Goal: Information Seeking & Learning: Learn about a topic

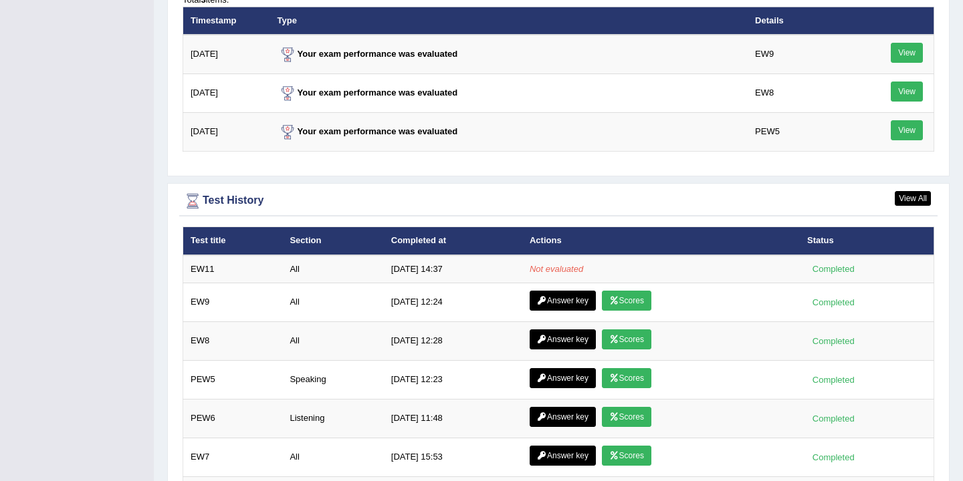
scroll to position [1716, 0]
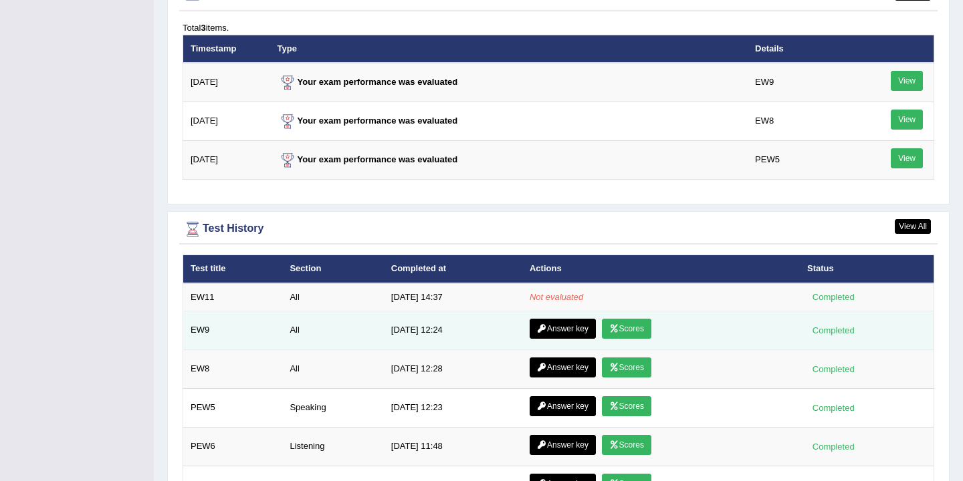
scroll to position [1446, 0]
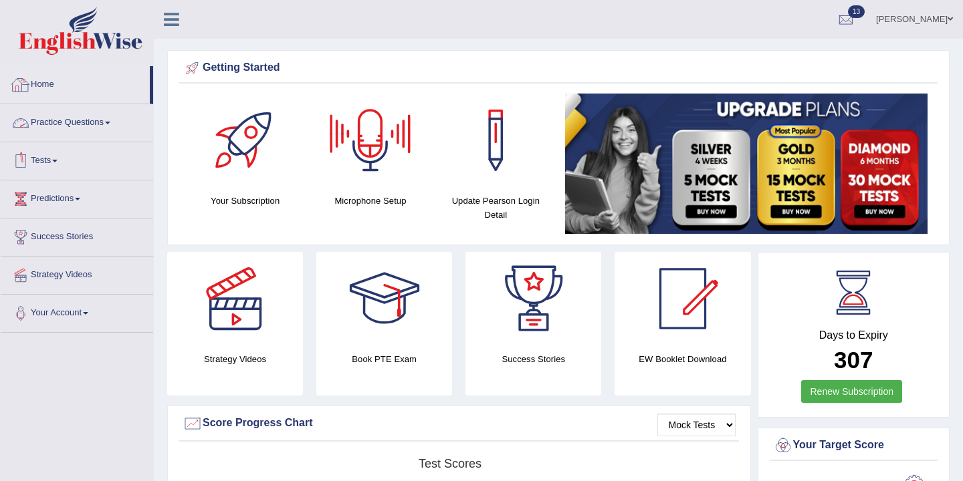
click at [47, 82] on link "Home" at bounding box center [75, 82] width 149 height 33
click at [44, 87] on link "Home" at bounding box center [75, 82] width 149 height 33
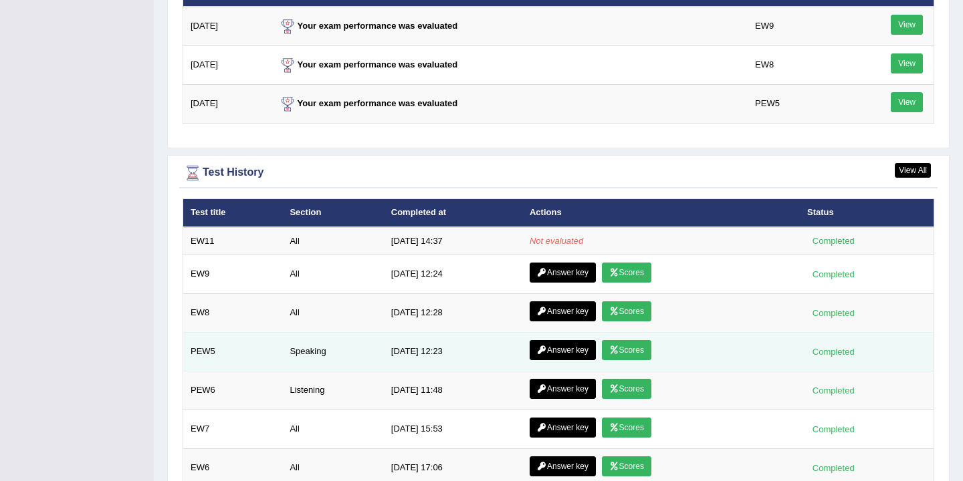
scroll to position [1720, 0]
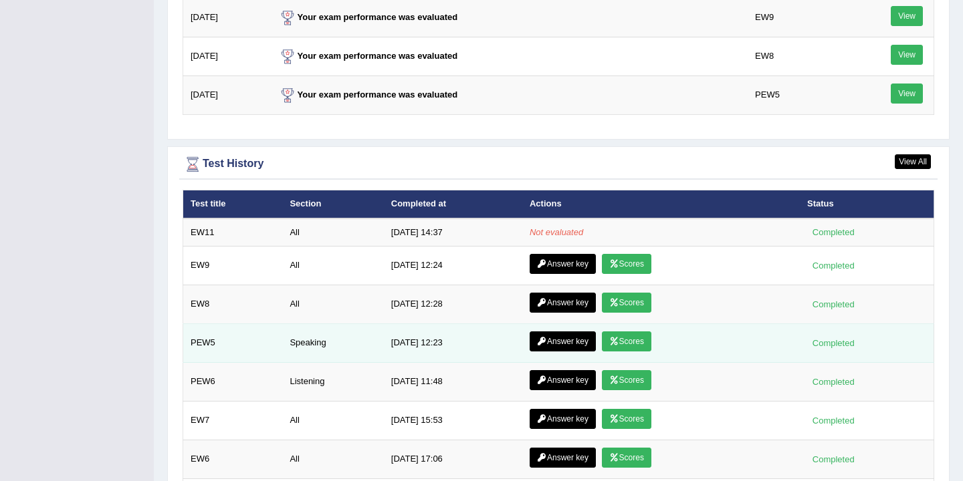
click at [624, 345] on link "Scores" at bounding box center [626, 342] width 49 height 20
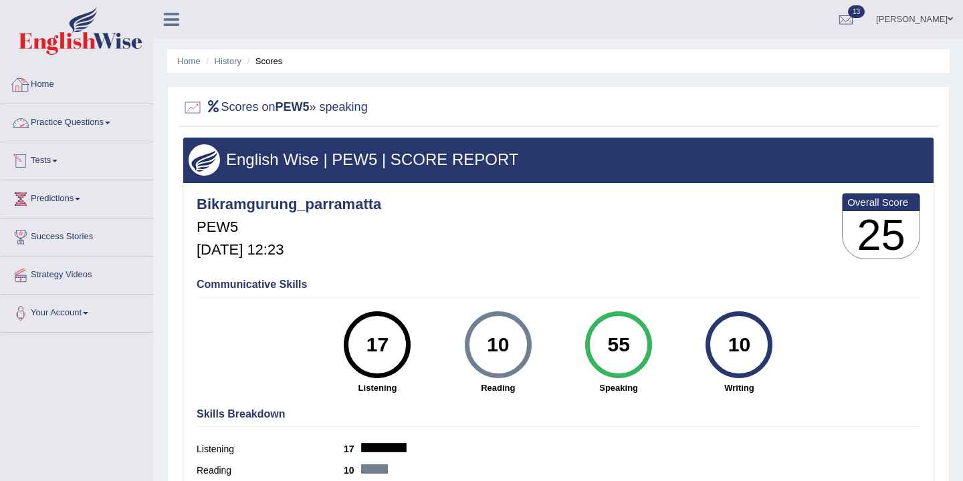
click at [54, 86] on link "Home" at bounding box center [77, 82] width 152 height 33
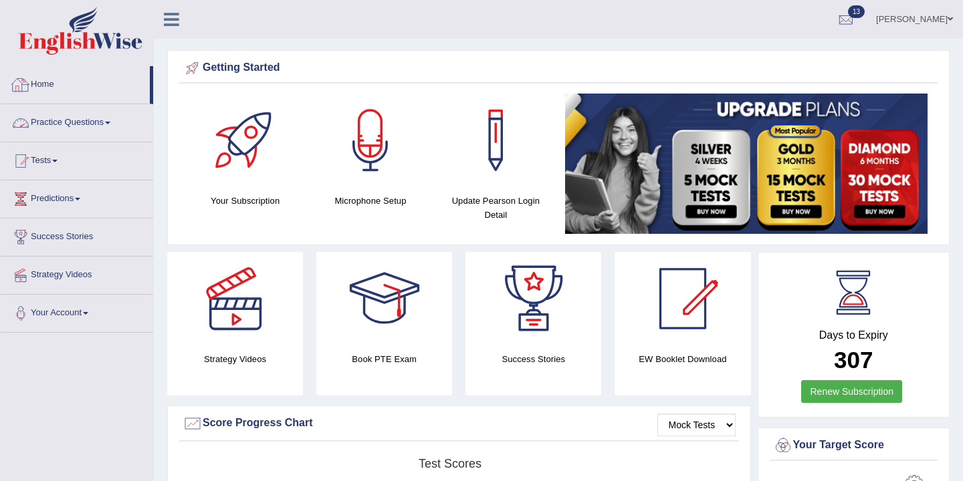
click at [107, 124] on link "Practice Questions" at bounding box center [77, 120] width 152 height 33
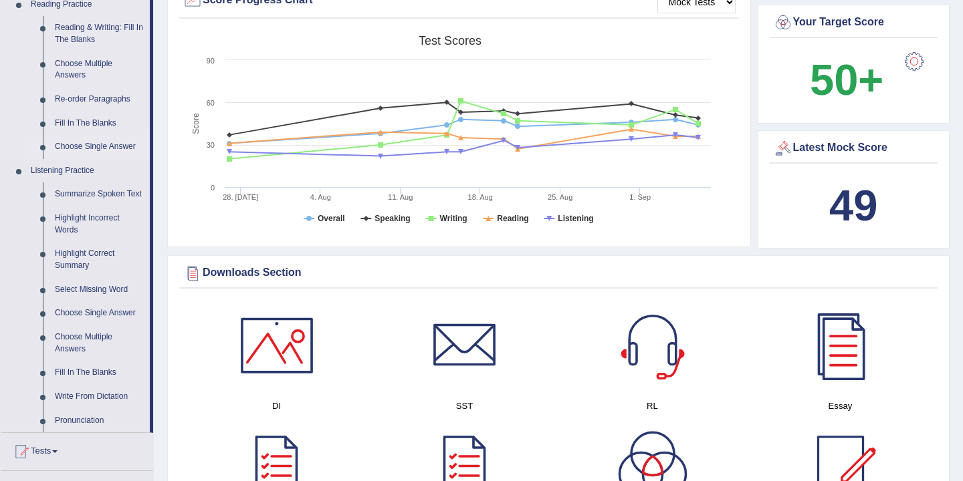
scroll to position [514, 0]
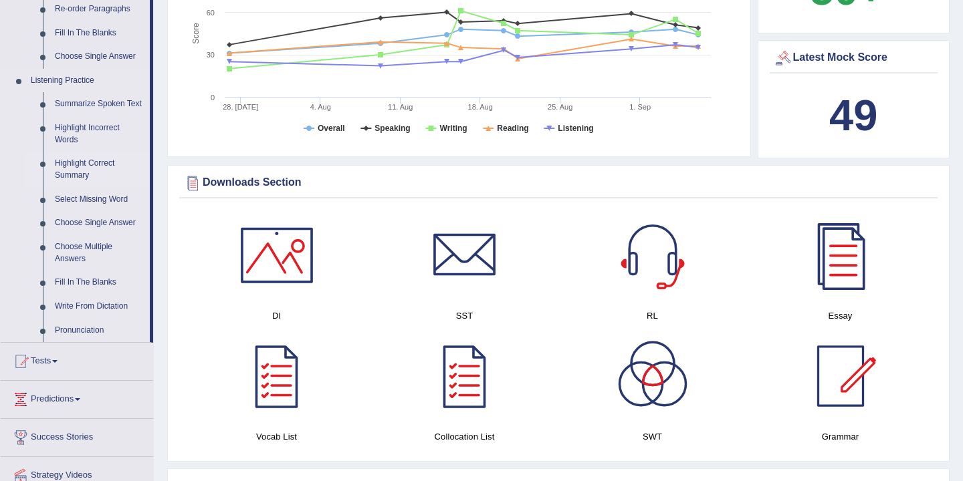
click at [88, 183] on link "Highlight Correct Summary" at bounding box center [99, 169] width 101 height 35
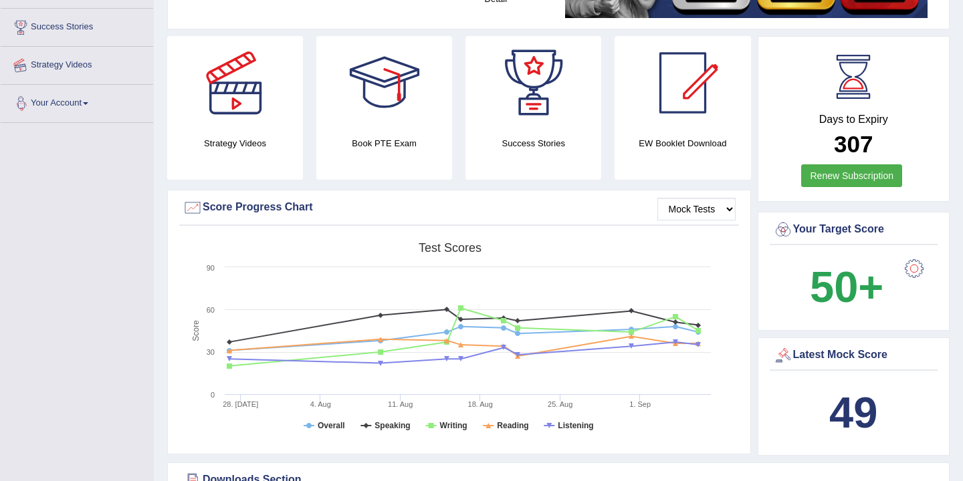
scroll to position [196, 0]
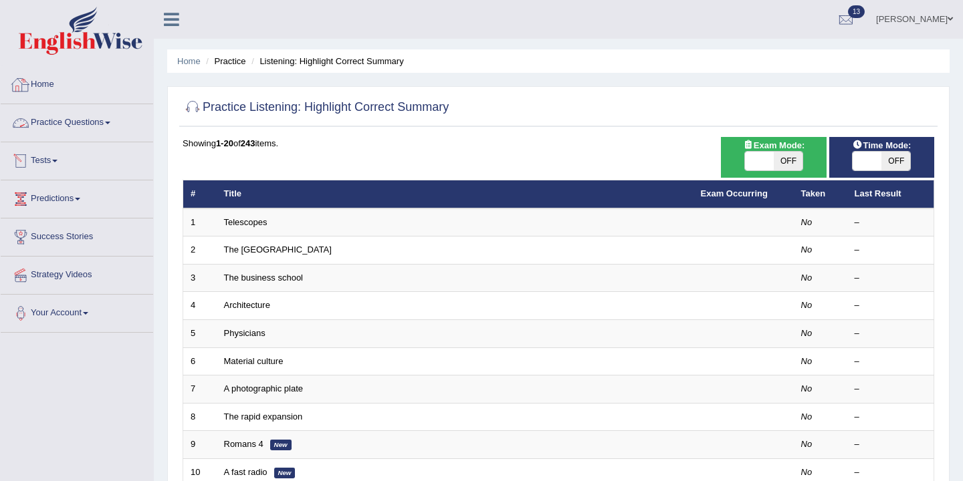
click at [88, 126] on link "Practice Questions" at bounding box center [77, 120] width 152 height 33
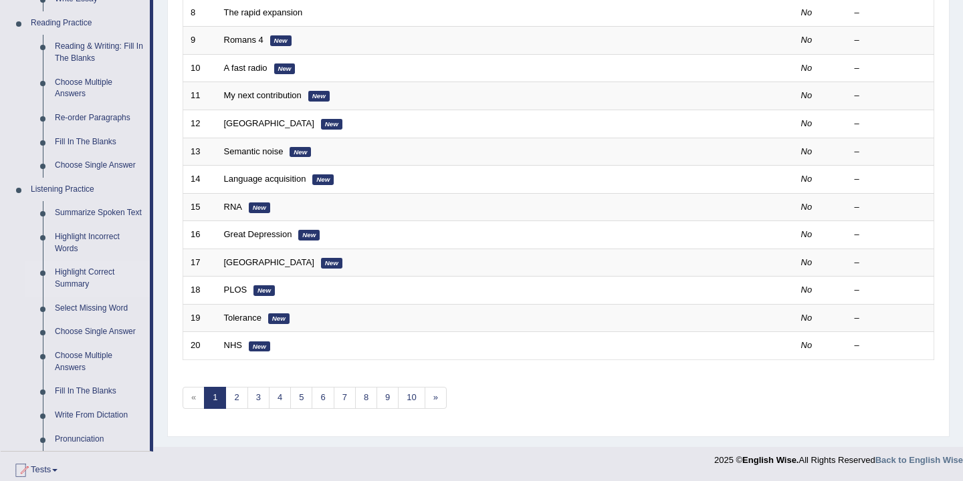
scroll to position [471, 0]
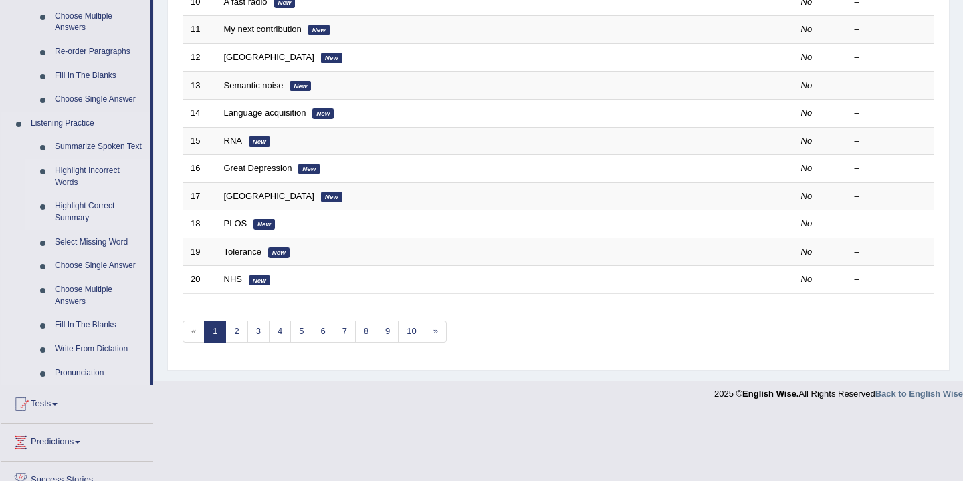
click at [89, 185] on link "Highlight Incorrect Words" at bounding box center [99, 176] width 101 height 35
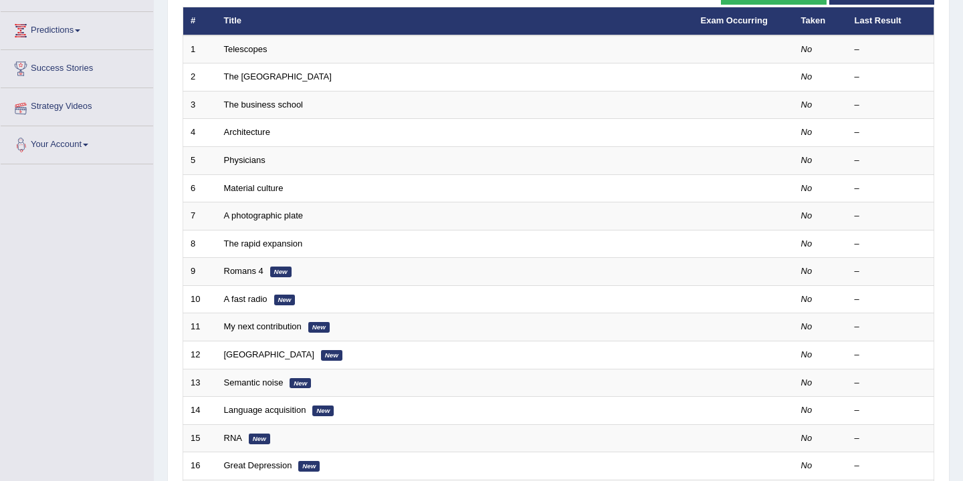
scroll to position [205, 0]
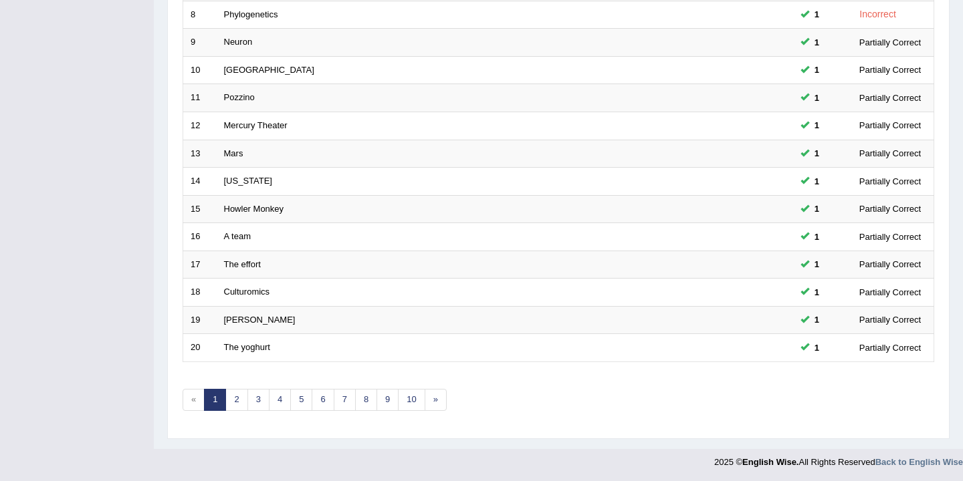
scroll to position [404, 0]
click at [279, 393] on link "4" at bounding box center [280, 399] width 22 height 22
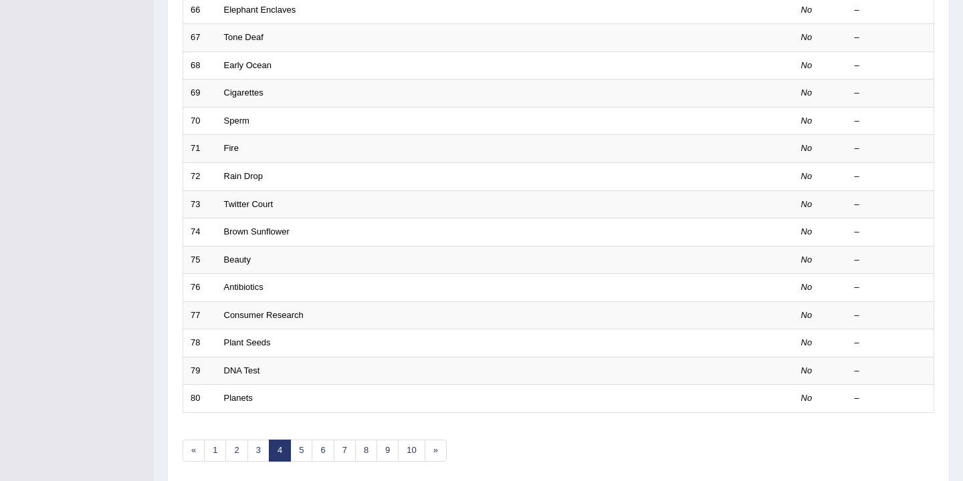
scroll to position [404, 0]
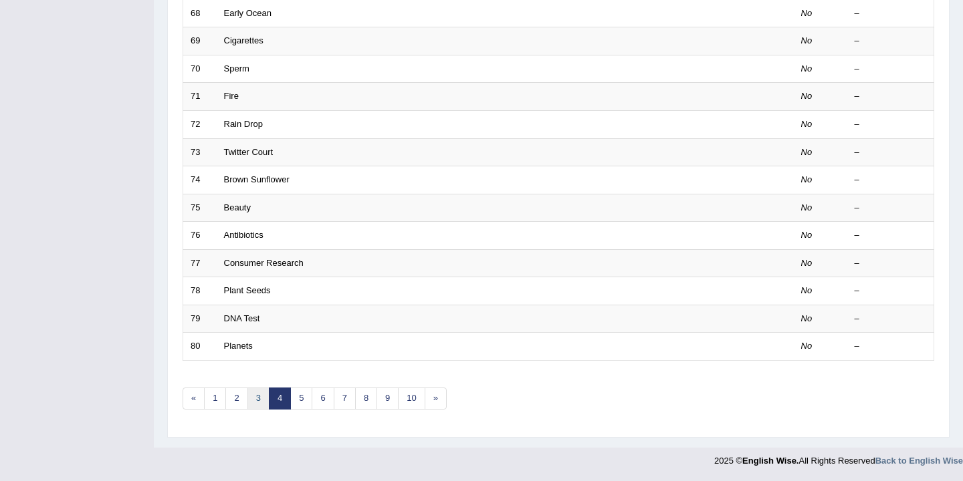
click at [257, 402] on link "3" at bounding box center [258, 399] width 22 height 22
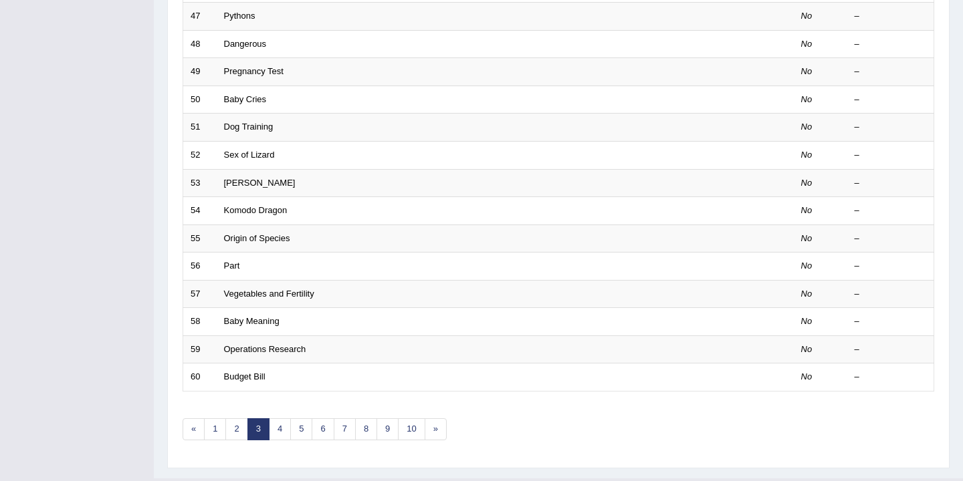
scroll to position [404, 0]
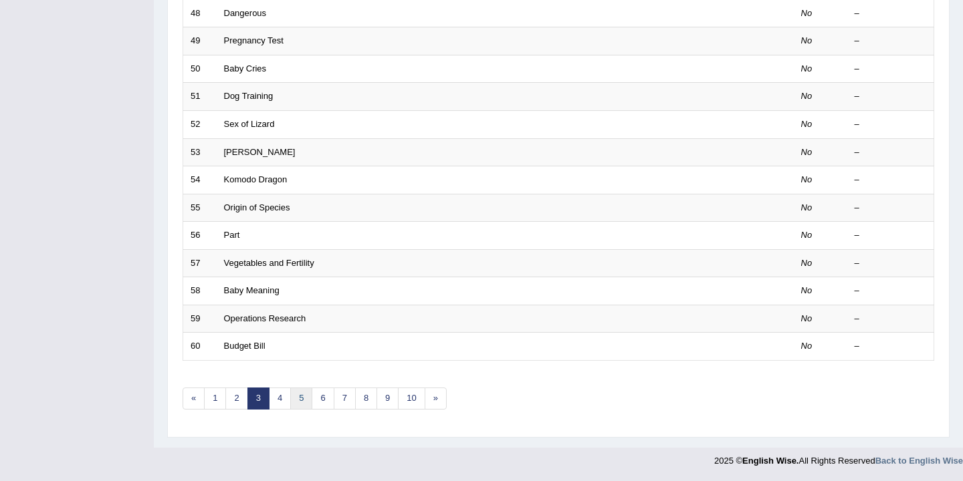
click at [298, 400] on link "5" at bounding box center [301, 399] width 22 height 22
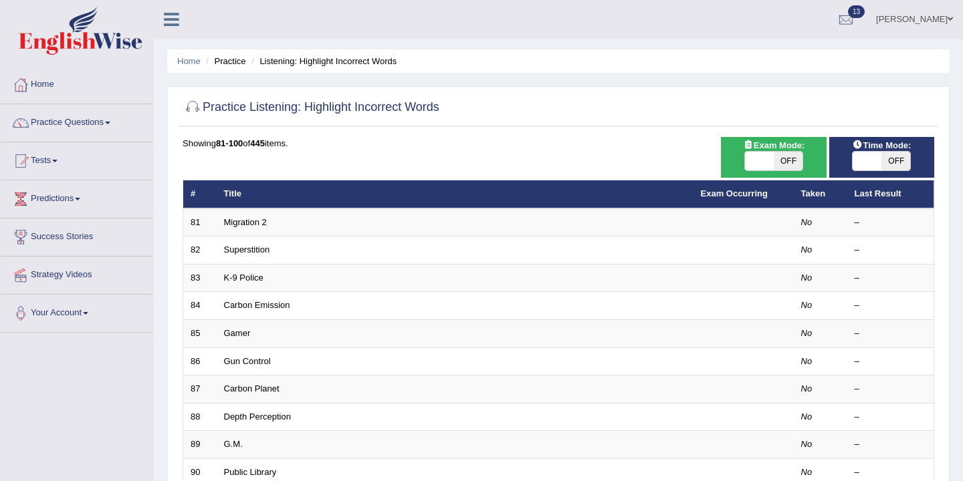
click at [788, 160] on span "OFF" at bounding box center [788, 161] width 29 height 19
checkbox input "true"
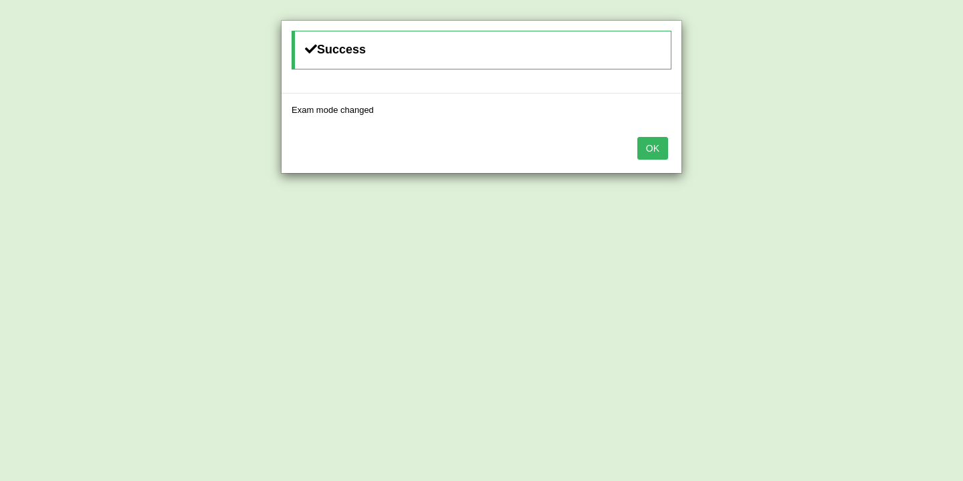
click at [655, 146] on button "OK" at bounding box center [652, 148] width 31 height 23
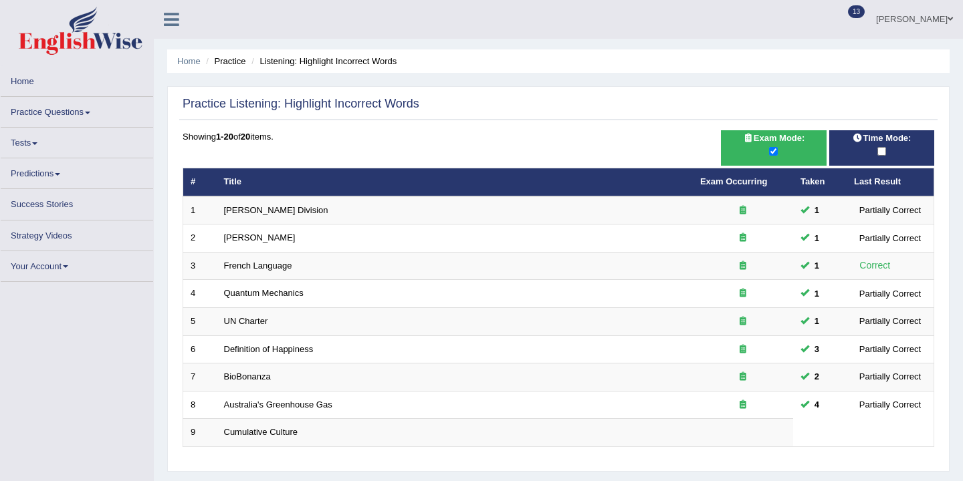
click at [891, 162] on div "Time Mode:" at bounding box center [881, 147] width 105 height 35
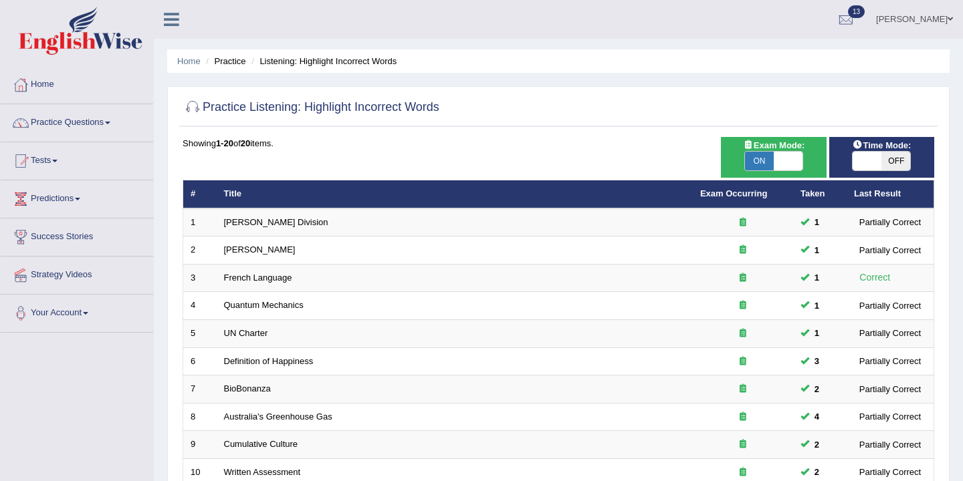
click at [891, 162] on span "OFF" at bounding box center [895, 161] width 29 height 19
checkbox input "true"
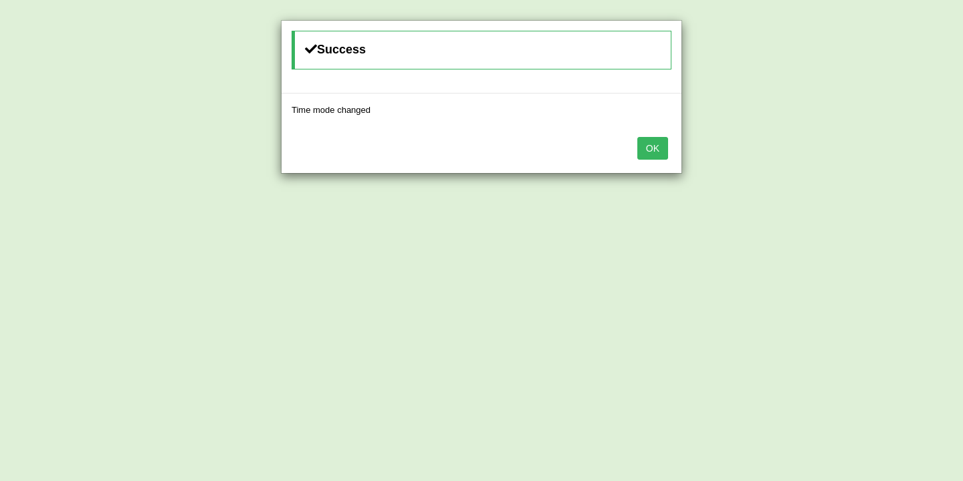
click at [643, 144] on button "OK" at bounding box center [652, 148] width 31 height 23
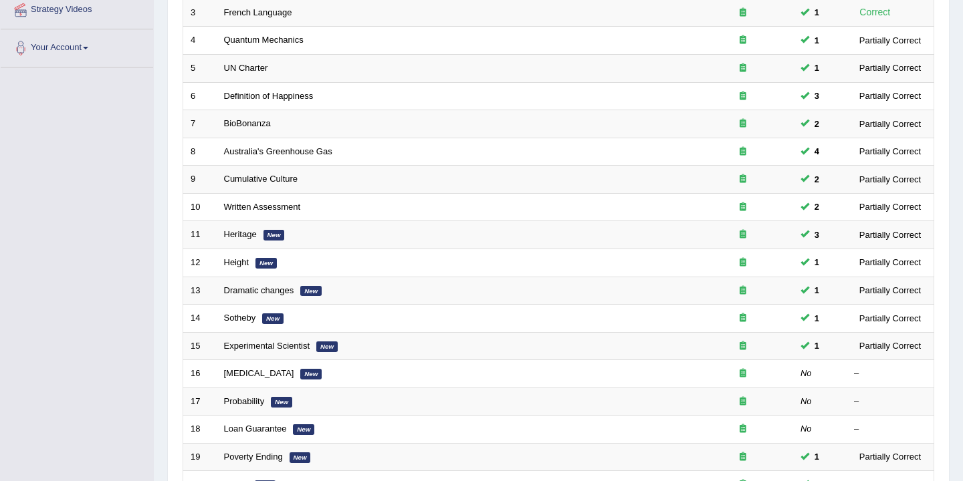
scroll to position [352, 0]
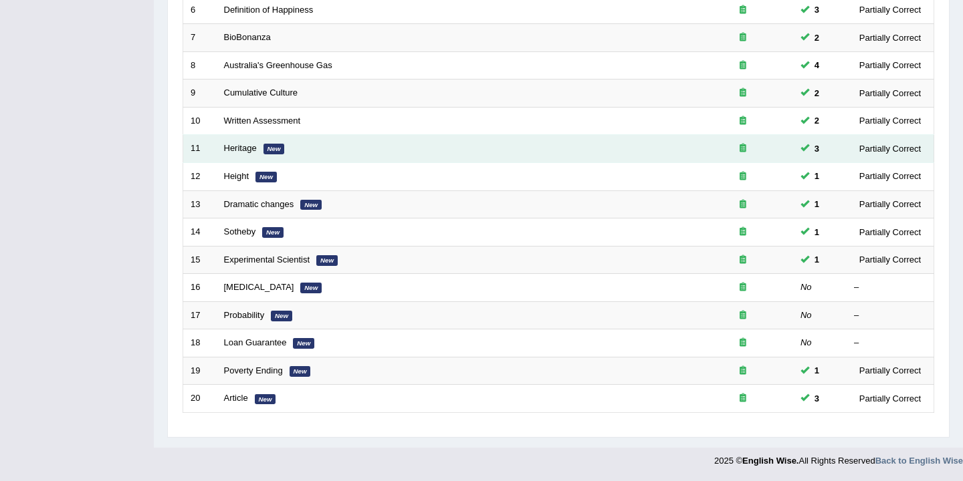
click at [269, 149] on em "New" at bounding box center [273, 149] width 21 height 11
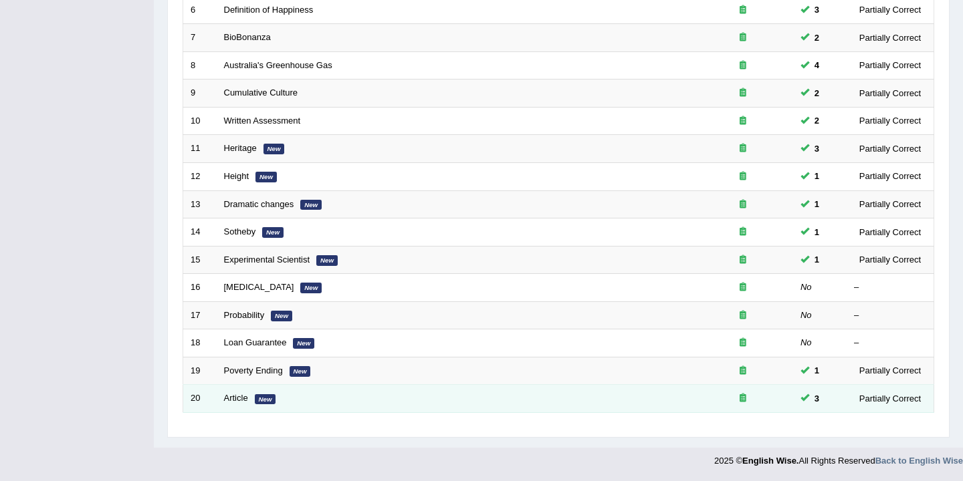
click at [262, 406] on td "Article New" at bounding box center [455, 399] width 476 height 28
click at [237, 403] on link "Article" at bounding box center [236, 398] width 24 height 10
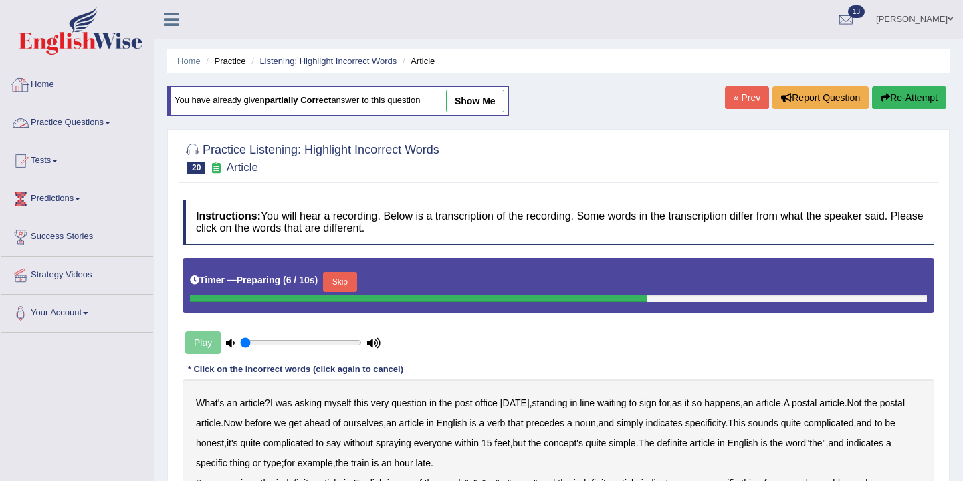
click at [49, 82] on link "Home" at bounding box center [77, 82] width 152 height 33
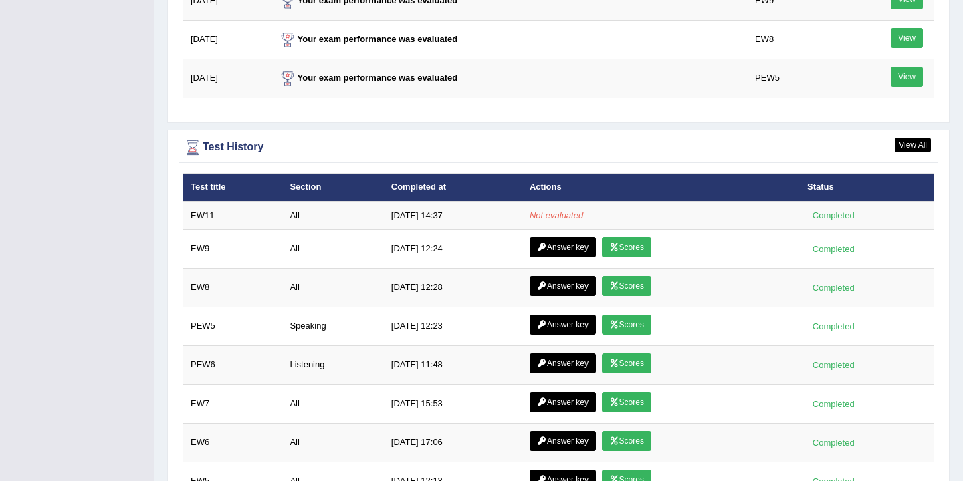
scroll to position [1734, 0]
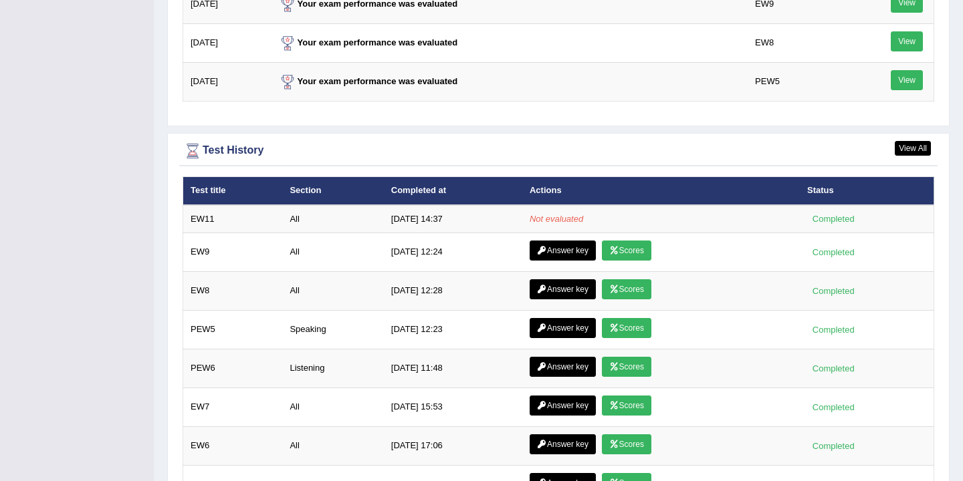
click at [229, 152] on div "Test History" at bounding box center [559, 151] width 752 height 20
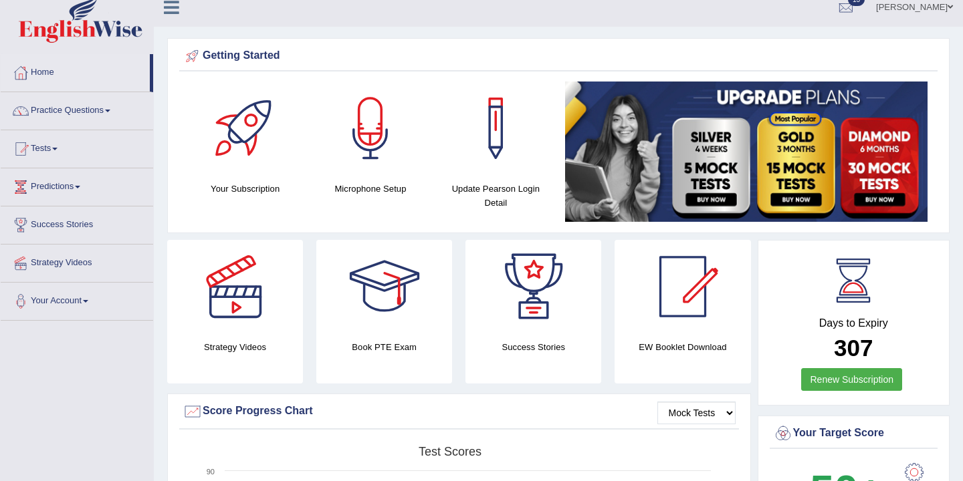
scroll to position [0, 0]
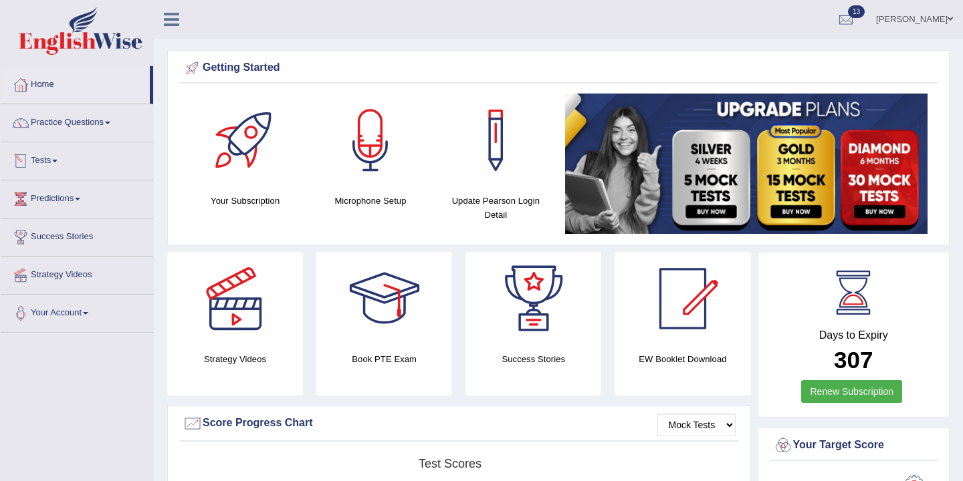
click at [58, 160] on span at bounding box center [54, 161] width 5 height 3
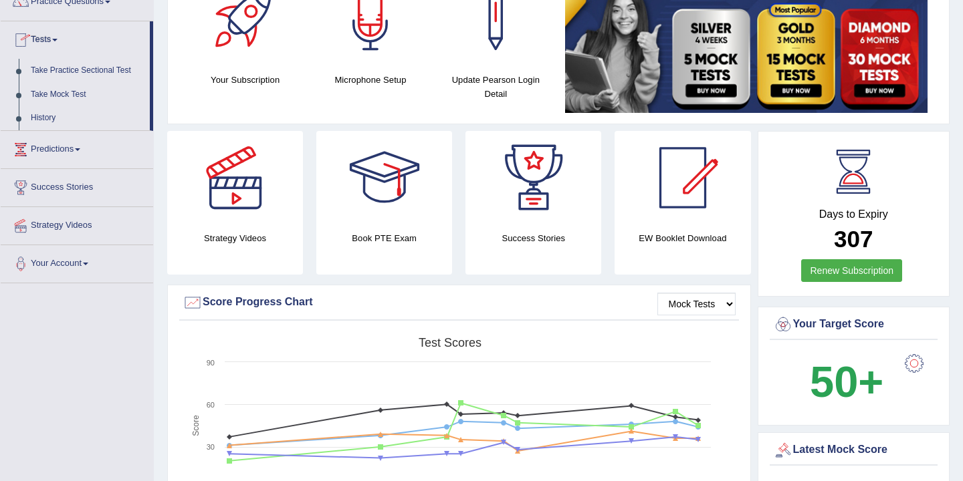
scroll to position [161, 0]
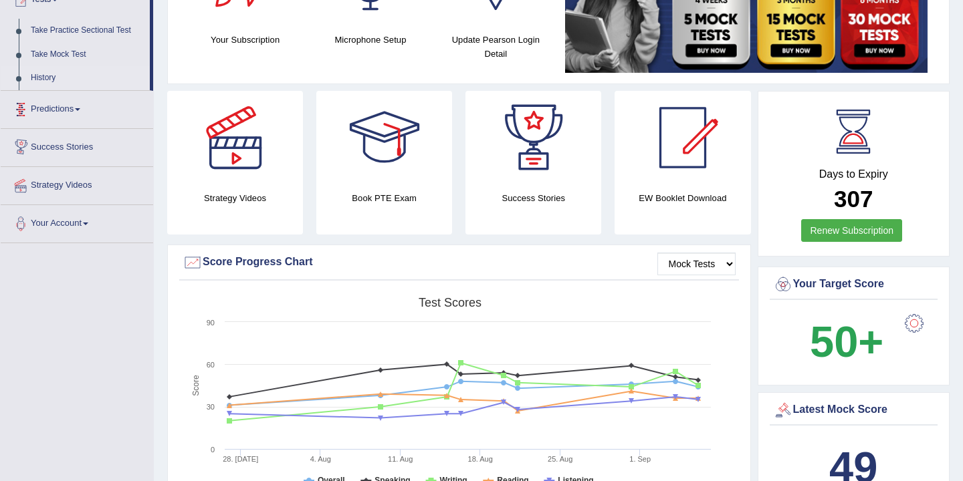
click at [42, 80] on link "History" at bounding box center [87, 78] width 125 height 24
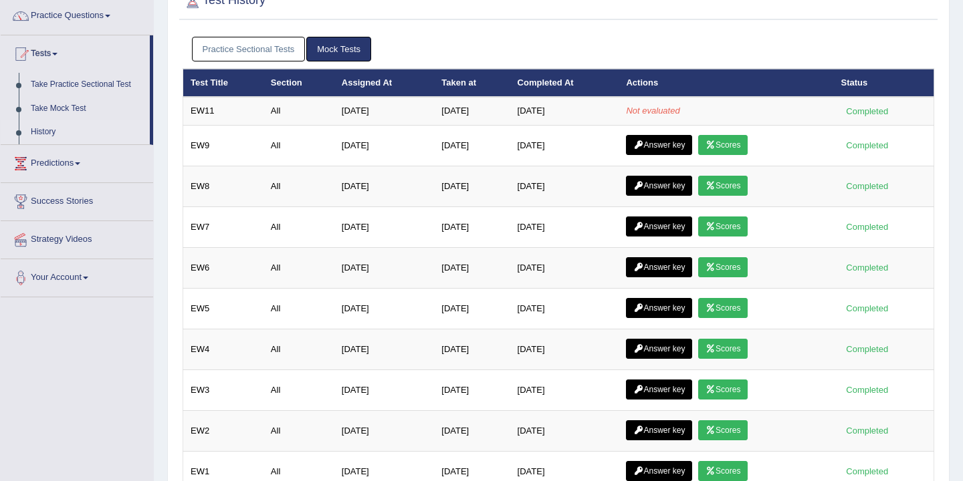
scroll to position [97, 0]
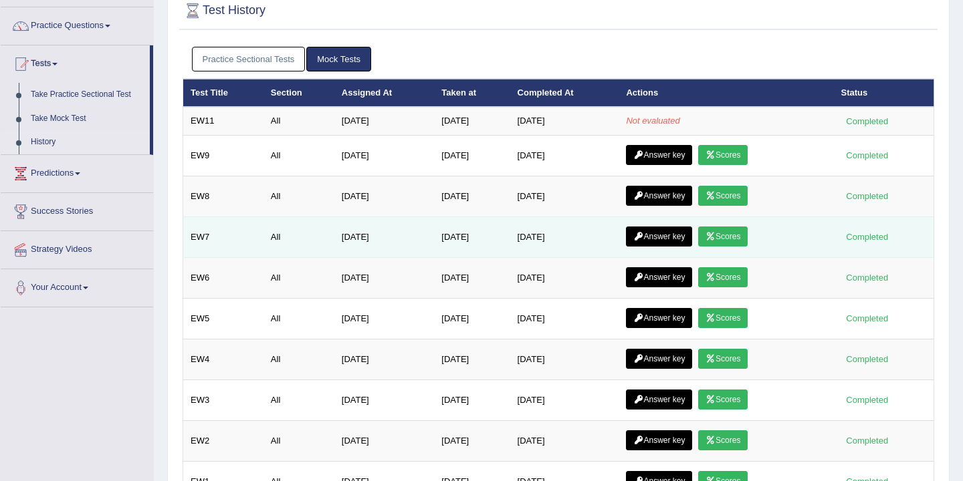
click at [735, 237] on link "Scores" at bounding box center [722, 237] width 49 height 20
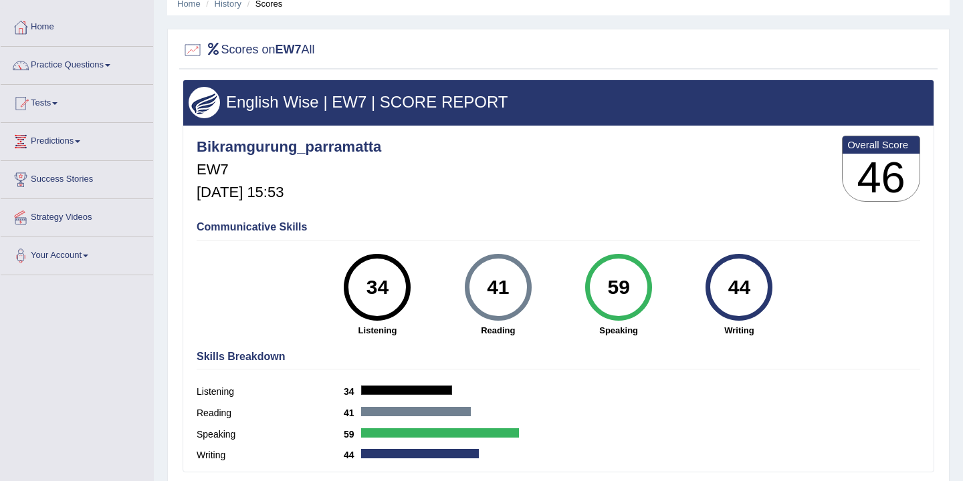
scroll to position [41, 0]
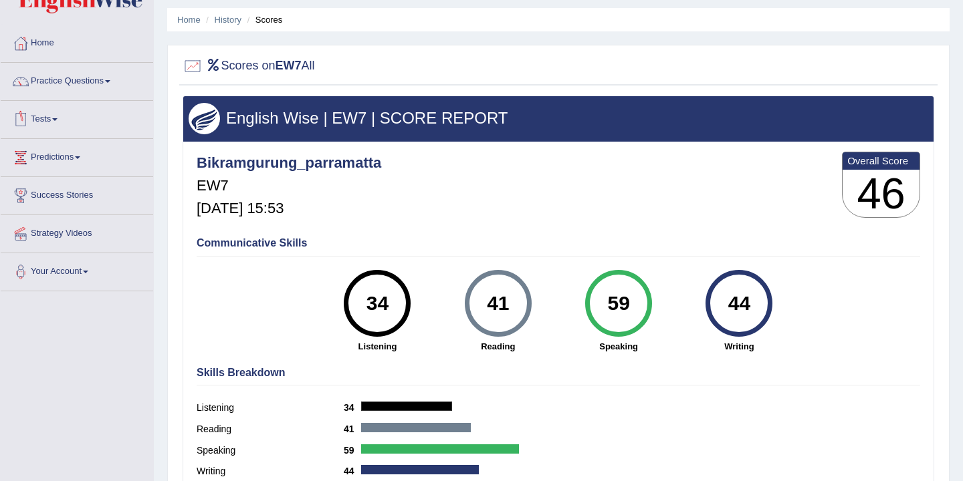
click at [58, 119] on span at bounding box center [54, 119] width 5 height 3
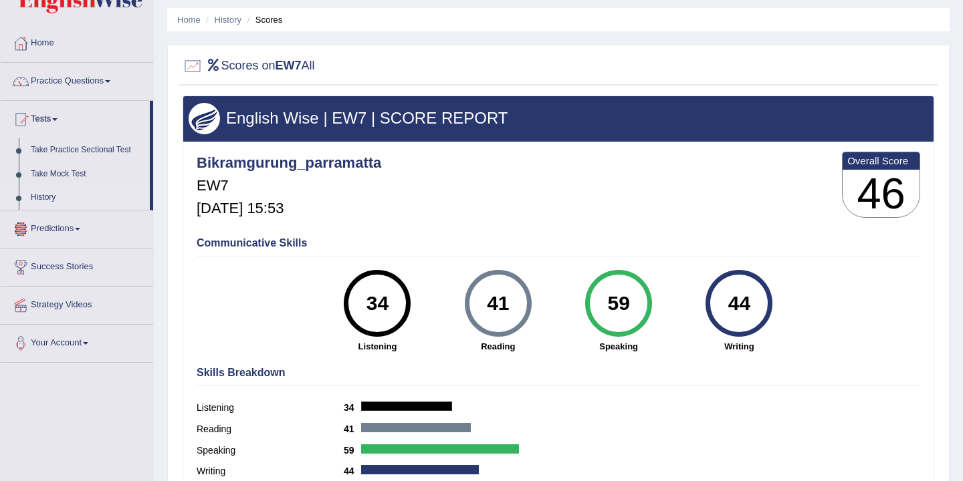
click at [45, 201] on link "History" at bounding box center [87, 198] width 125 height 24
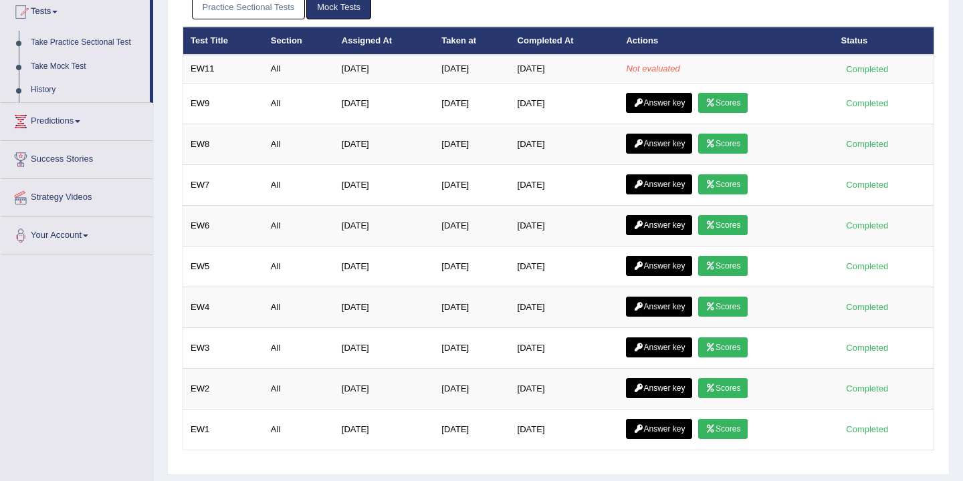
scroll to position [215, 0]
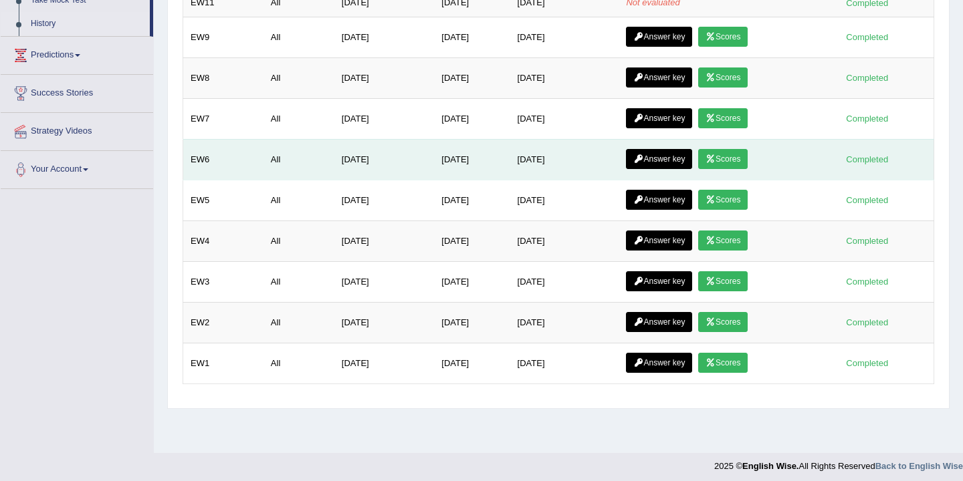
click at [732, 163] on link "Scores" at bounding box center [722, 159] width 49 height 20
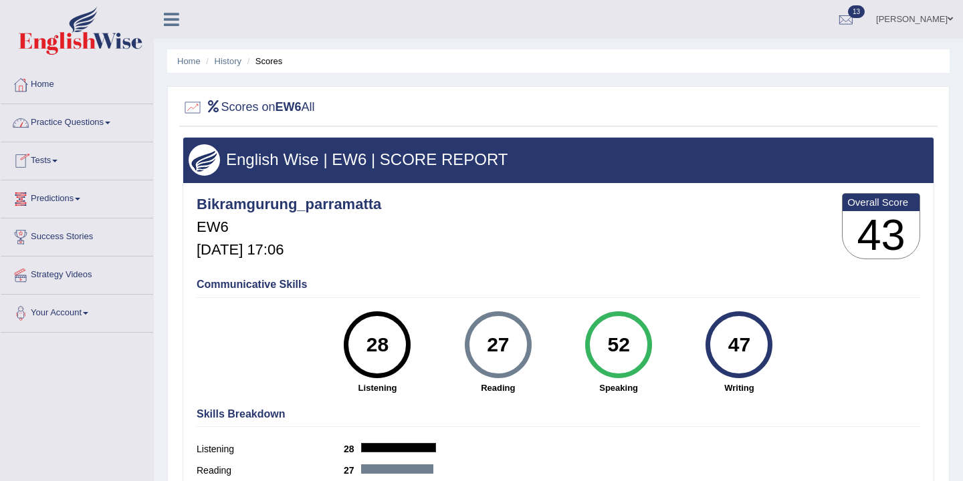
click at [58, 162] on span at bounding box center [54, 161] width 5 height 3
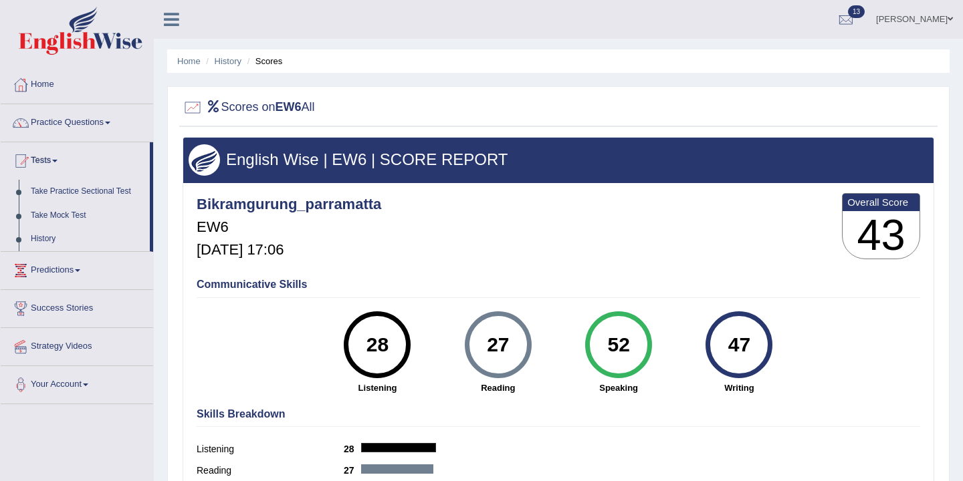
scroll to position [1, 0]
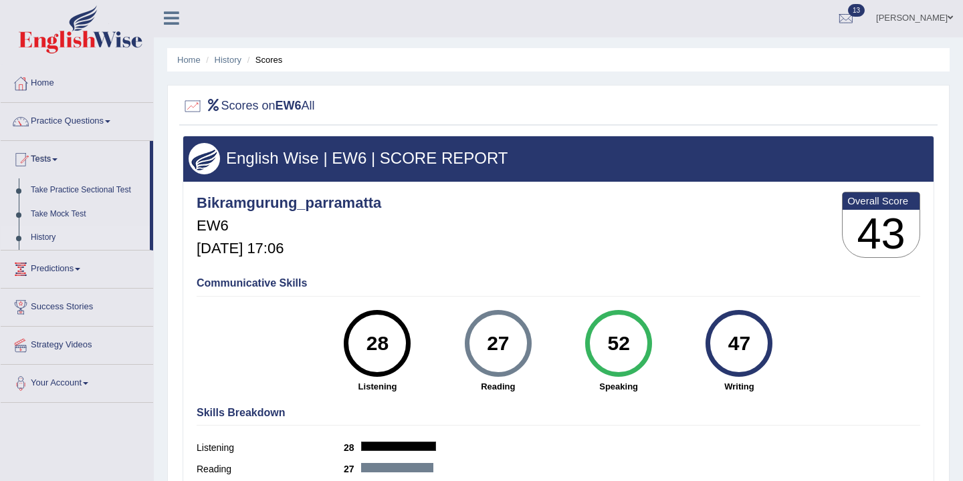
click at [43, 239] on link "History" at bounding box center [87, 238] width 125 height 24
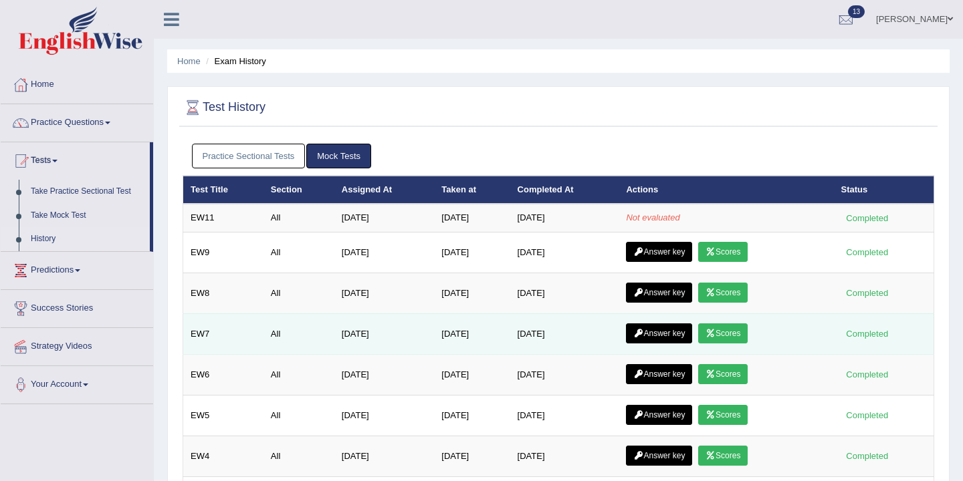
click at [729, 331] on link "Scores" at bounding box center [722, 334] width 49 height 20
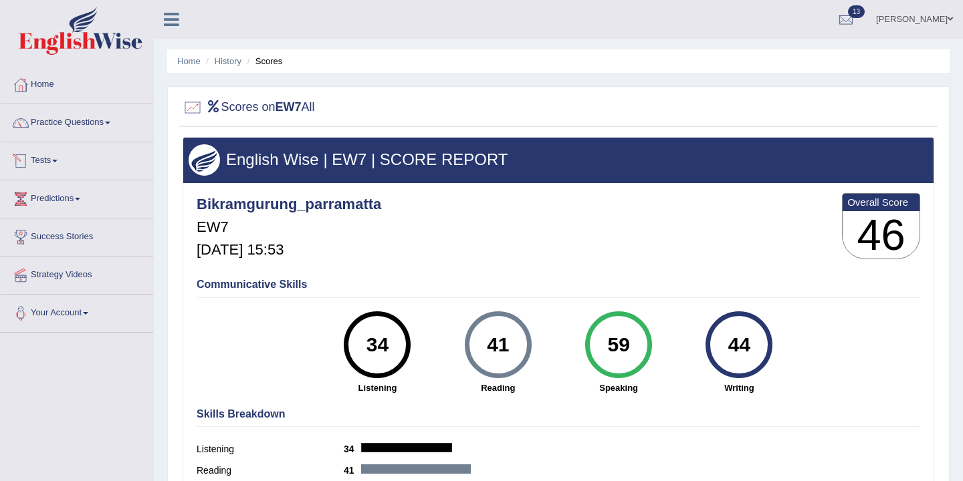
click at [55, 161] on link "Tests" at bounding box center [77, 158] width 152 height 33
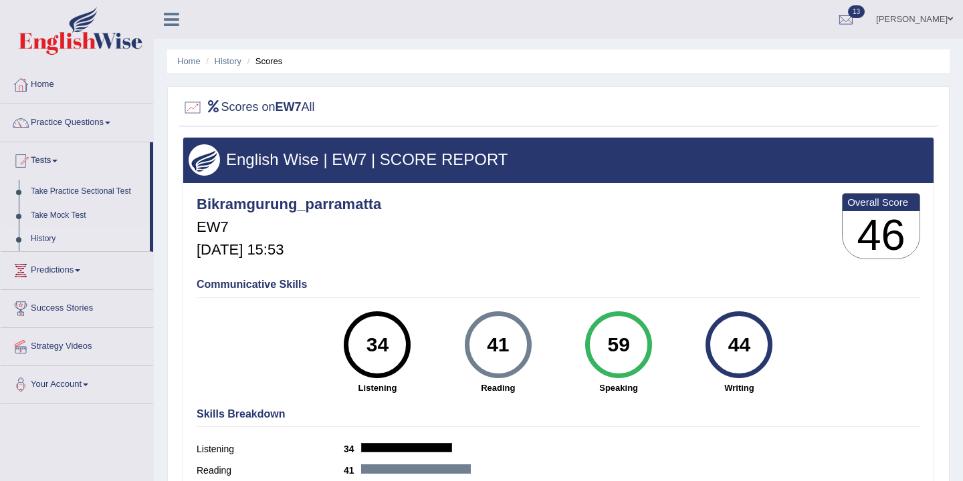
click at [49, 237] on link "History" at bounding box center [87, 239] width 125 height 24
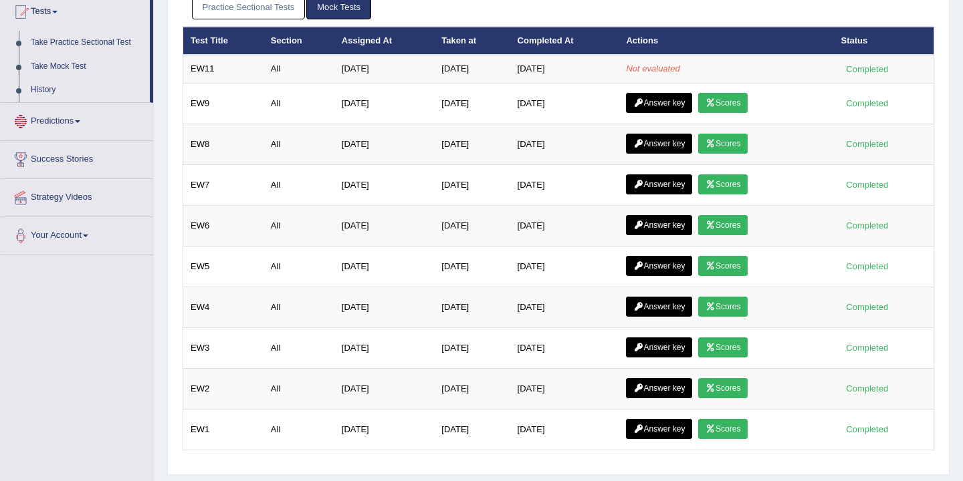
scroll to position [207, 0]
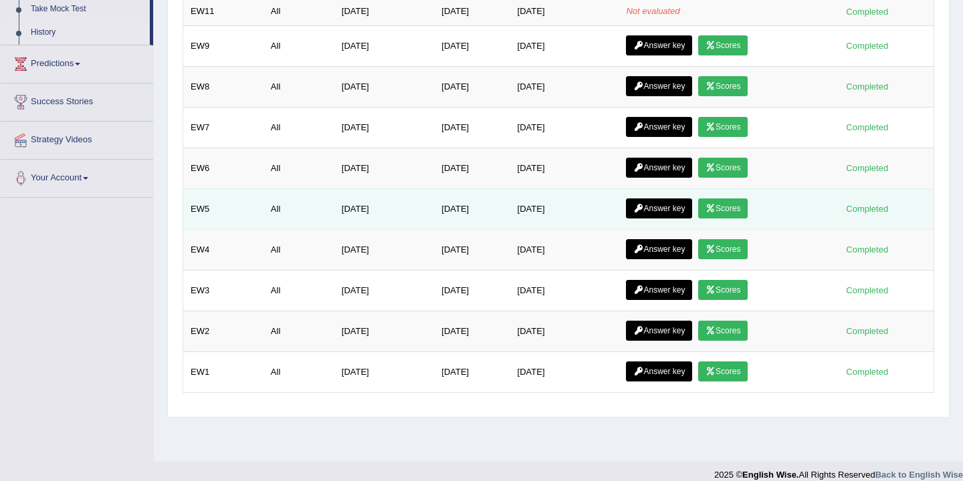
click at [733, 203] on link "Scores" at bounding box center [722, 209] width 49 height 20
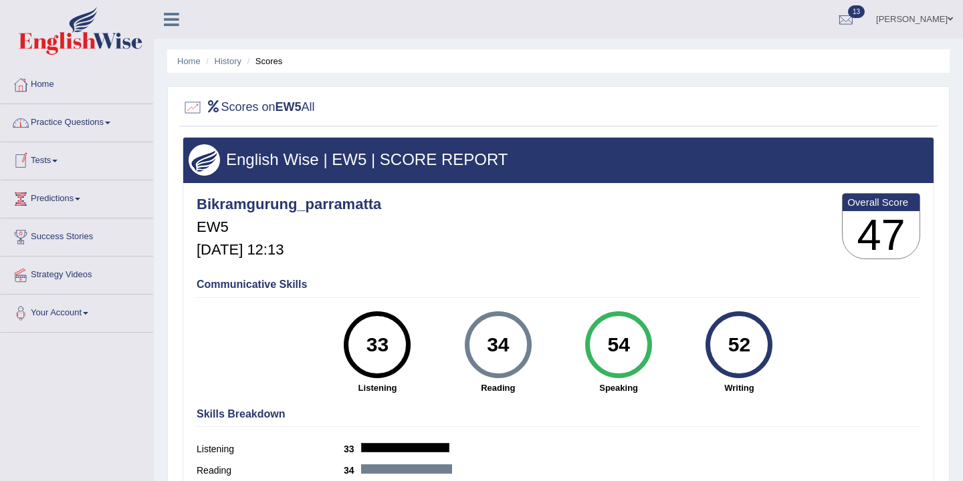
click at [60, 165] on link "Tests" at bounding box center [77, 158] width 152 height 33
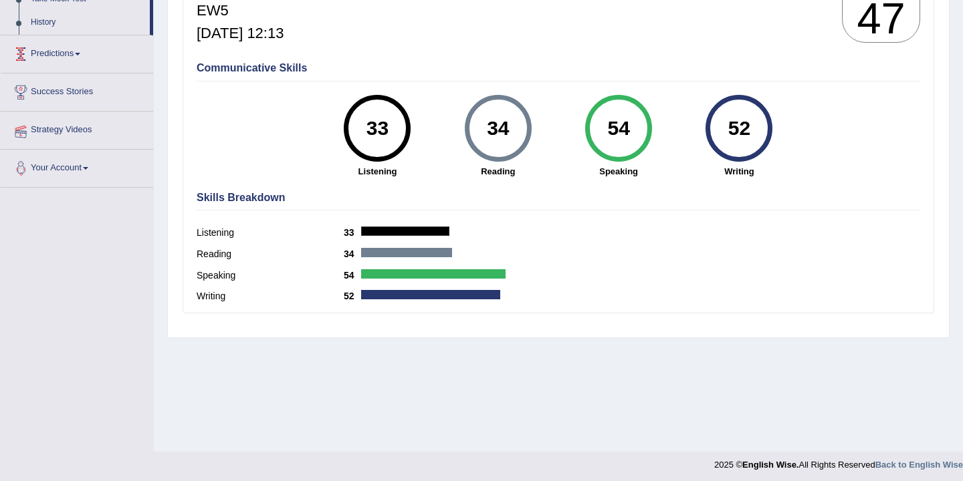
scroll to position [221, 0]
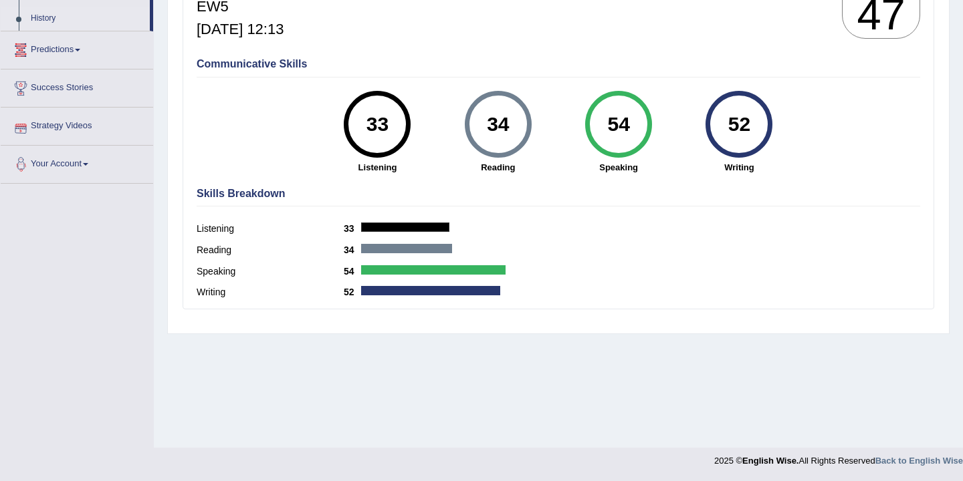
click at [48, 22] on link "History" at bounding box center [87, 19] width 125 height 24
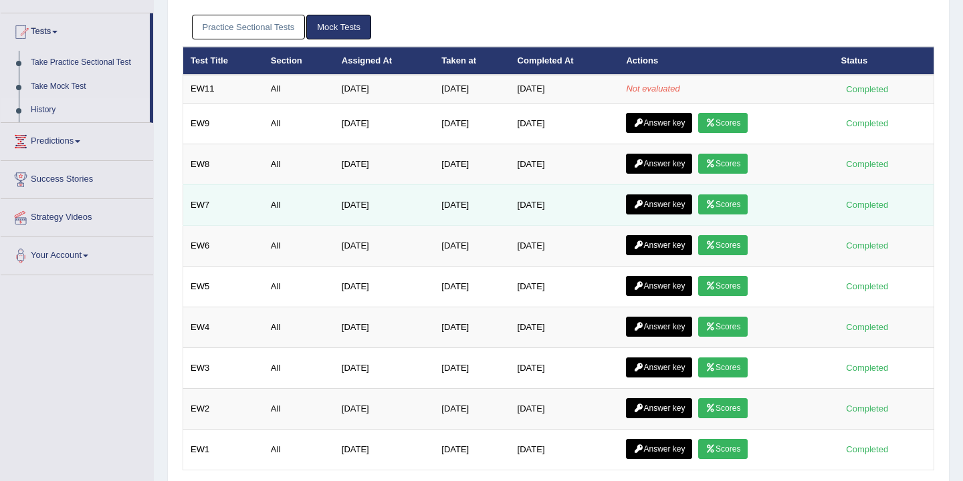
scroll to position [221, 0]
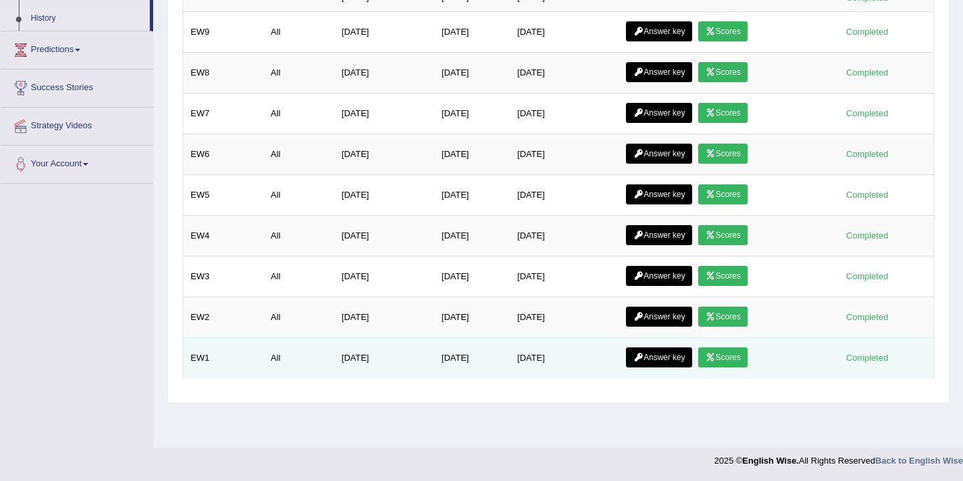
click at [729, 360] on link "Scores" at bounding box center [722, 358] width 49 height 20
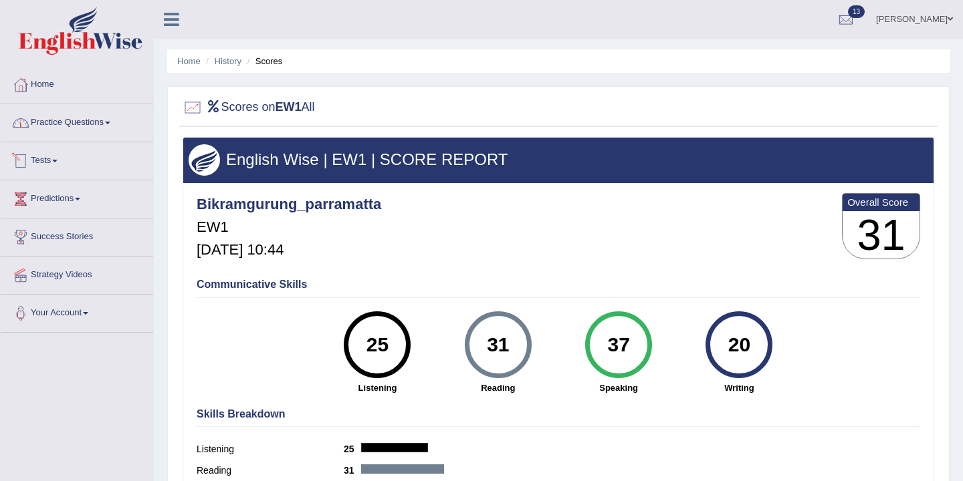
click at [58, 161] on span at bounding box center [54, 161] width 5 height 3
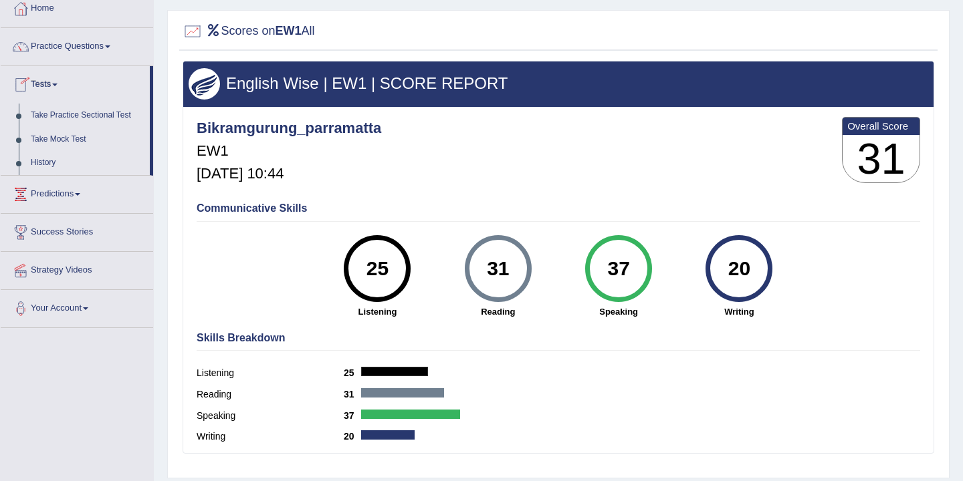
scroll to position [100, 0]
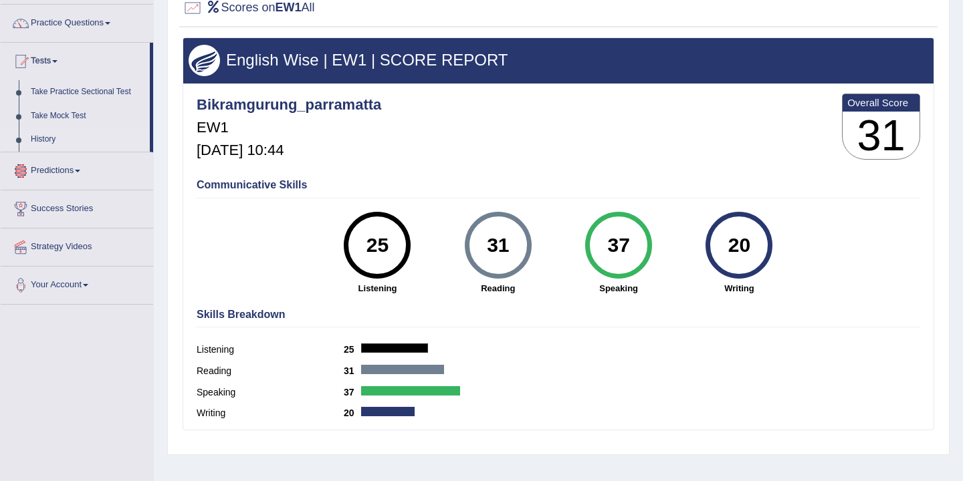
click at [51, 146] on link "History" at bounding box center [87, 140] width 125 height 24
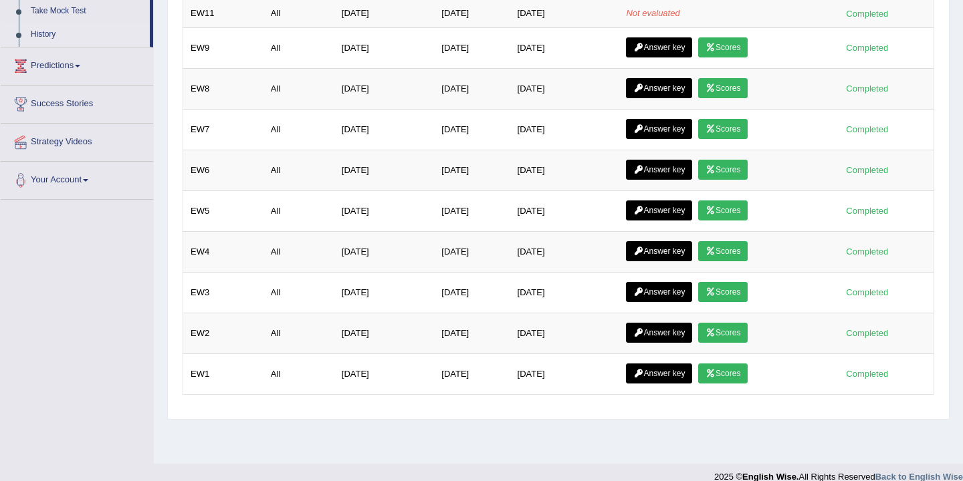
scroll to position [221, 0]
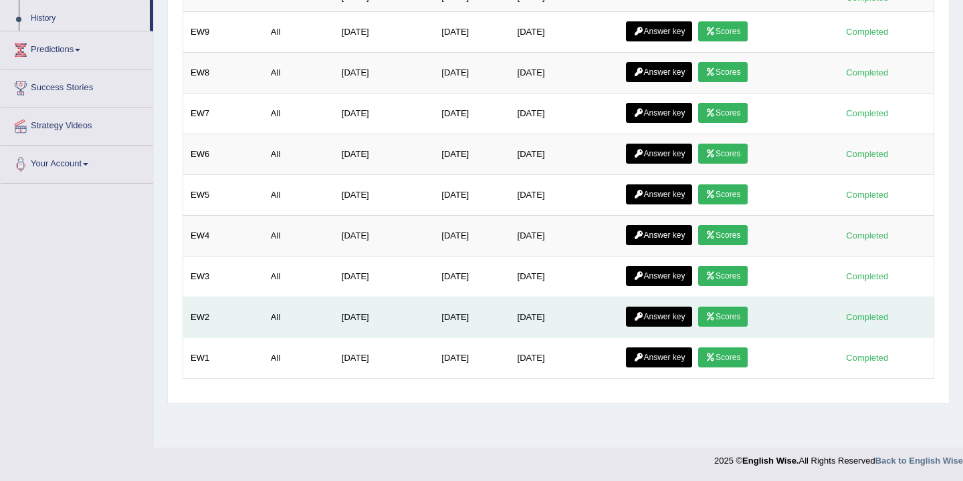
click at [725, 317] on link "Scores" at bounding box center [722, 317] width 49 height 20
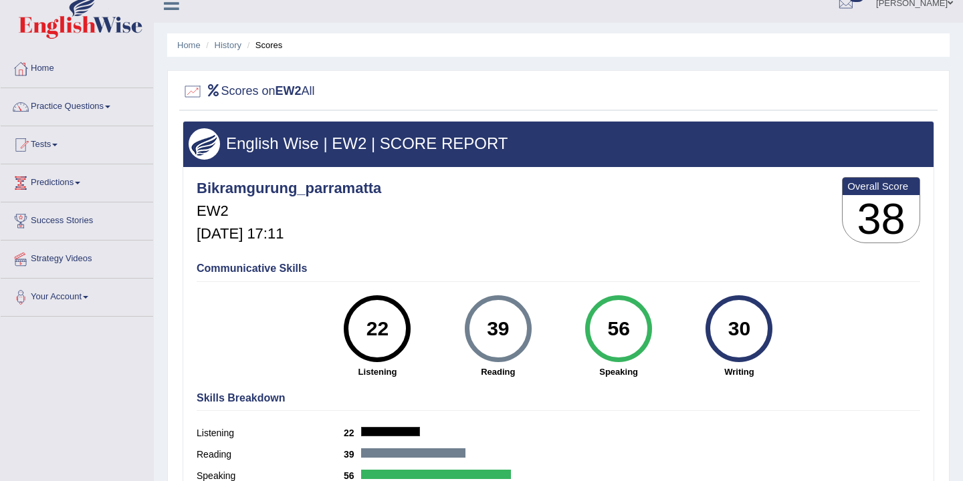
scroll to position [17, 0]
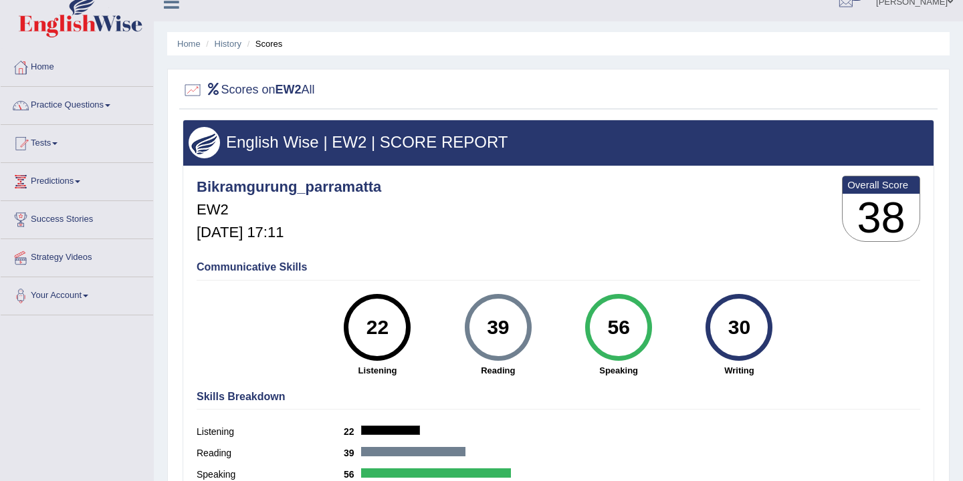
click at [54, 143] on link "Tests" at bounding box center [77, 141] width 152 height 33
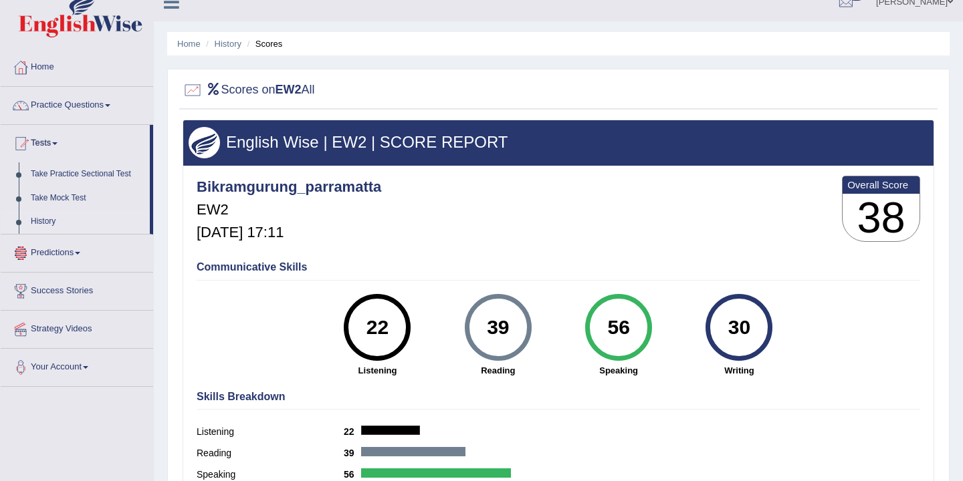
click at [54, 221] on link "History" at bounding box center [87, 222] width 125 height 24
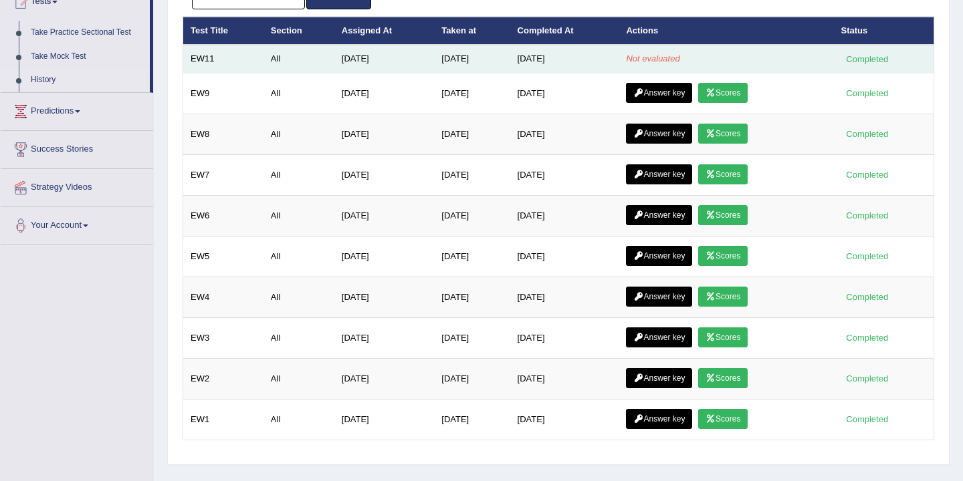
scroll to position [221, 0]
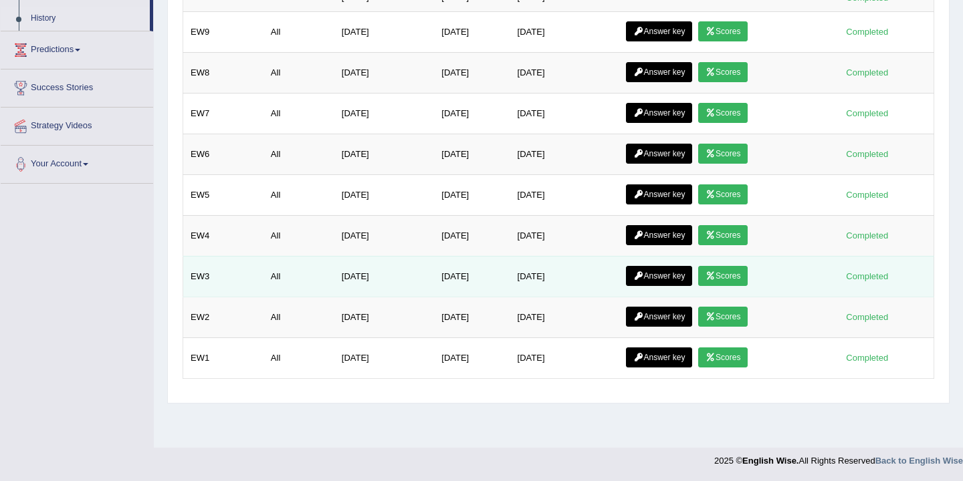
click at [725, 278] on link "Scores" at bounding box center [722, 276] width 49 height 20
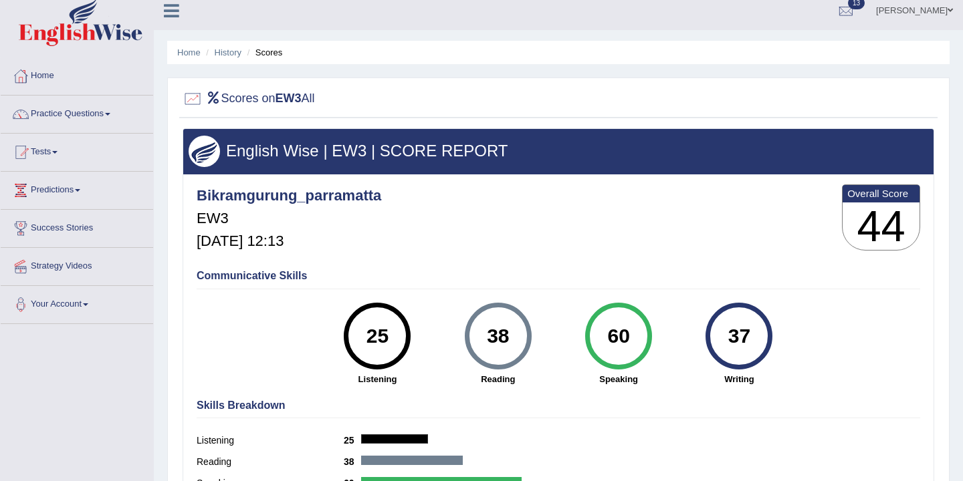
scroll to position [10, 0]
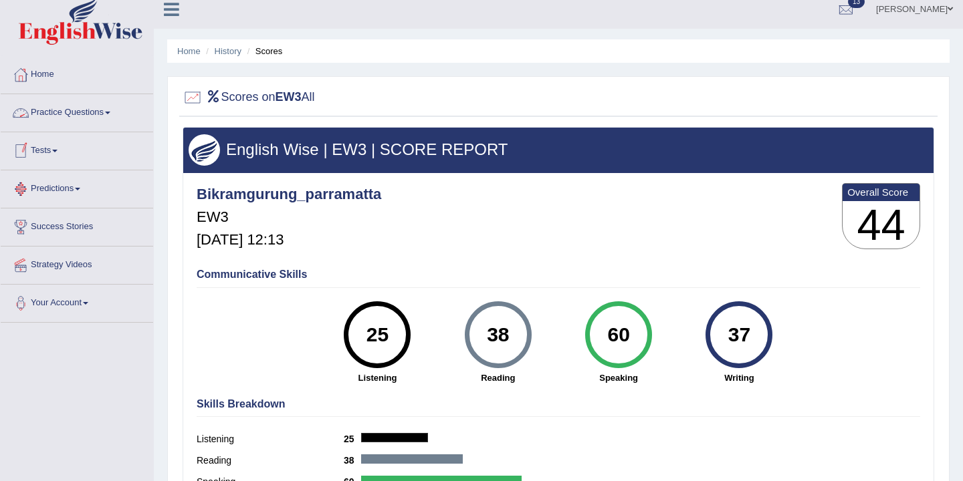
click at [58, 150] on span at bounding box center [54, 151] width 5 height 3
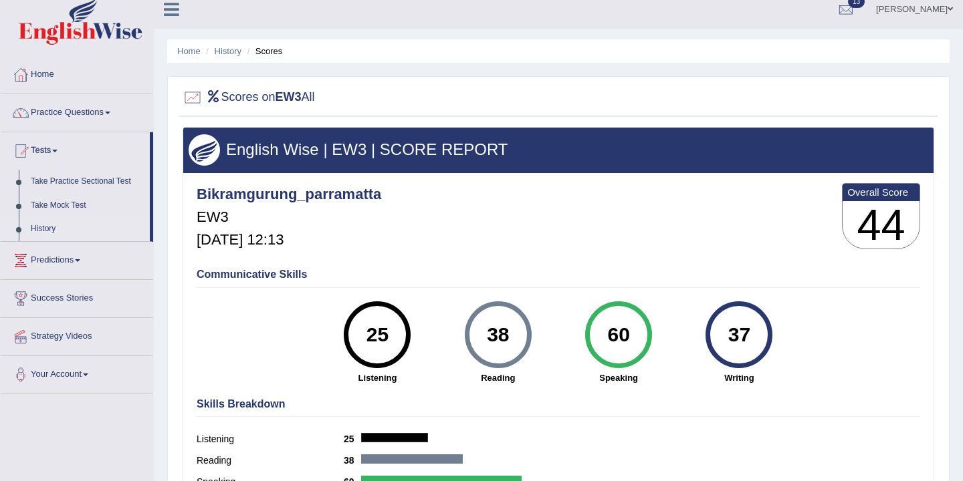
click at [62, 225] on link "History" at bounding box center [87, 229] width 125 height 24
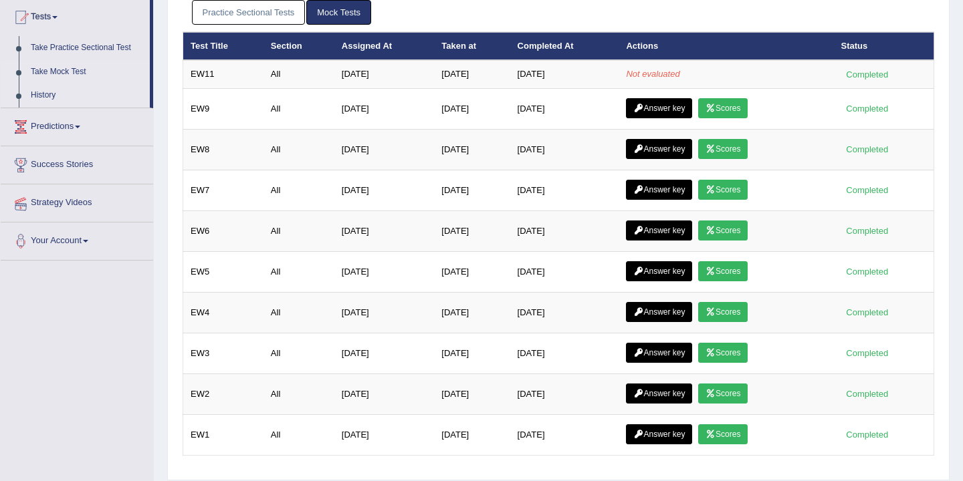
scroll to position [166, 0]
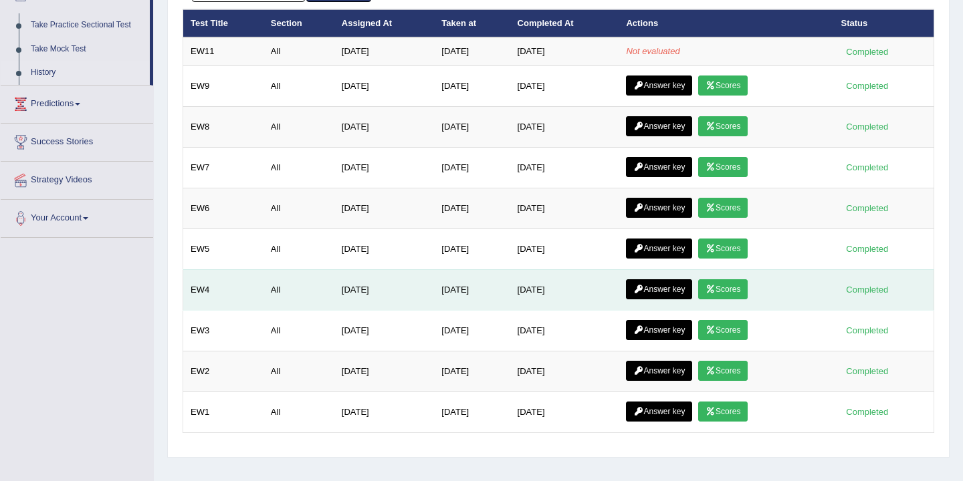
click at [733, 291] on link "Scores" at bounding box center [722, 289] width 49 height 20
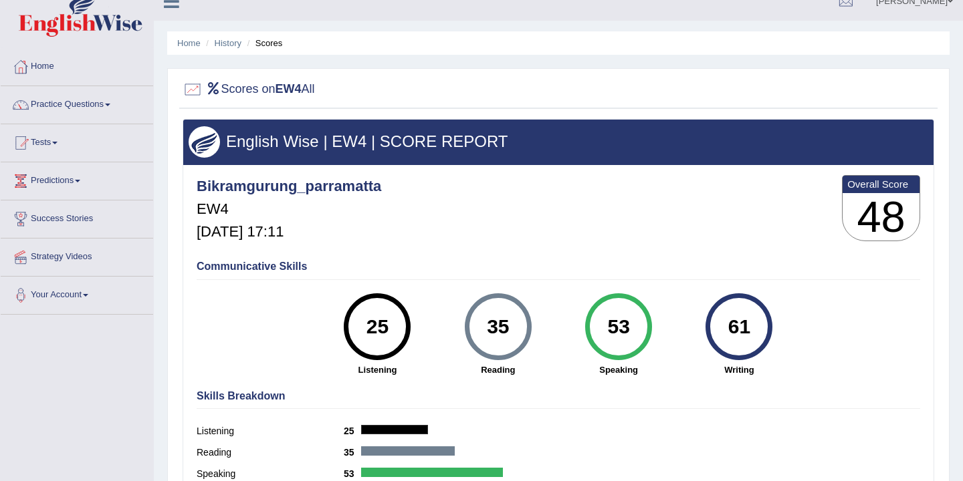
scroll to position [23, 0]
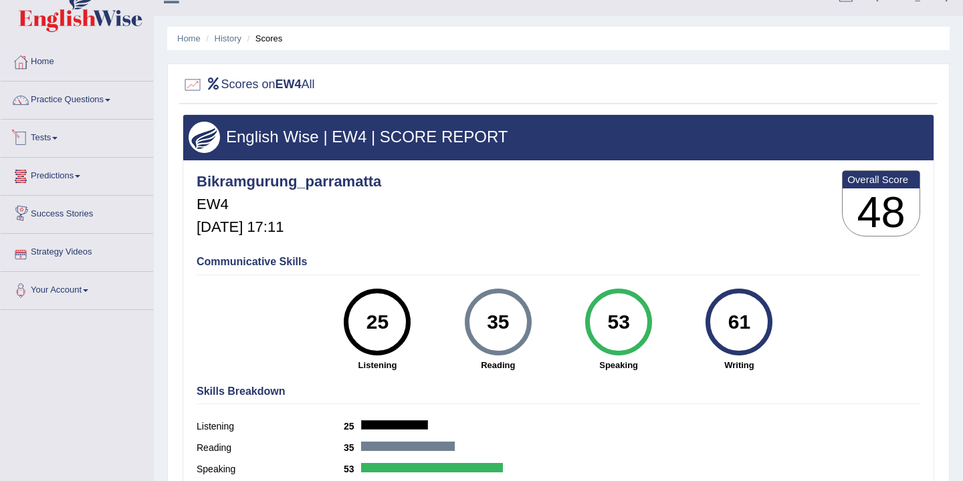
click at [57, 139] on link "Tests" at bounding box center [77, 136] width 152 height 33
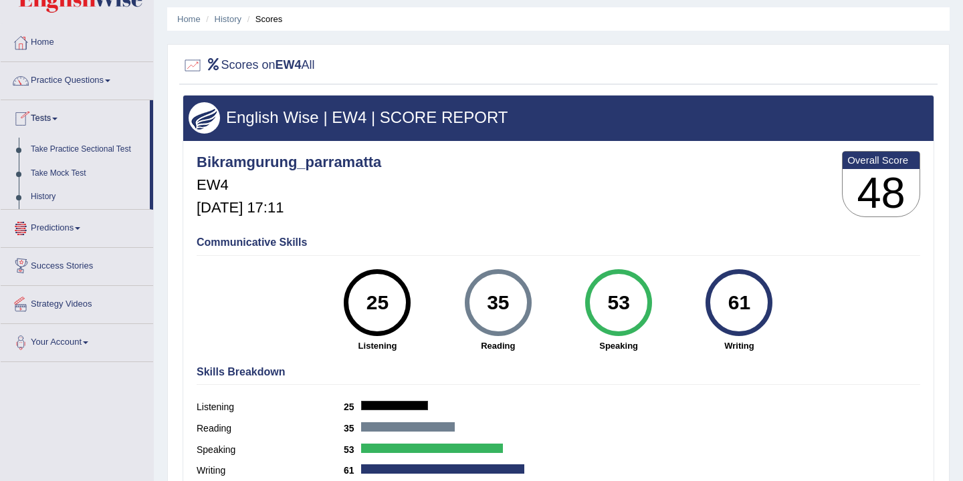
scroll to position [55, 0]
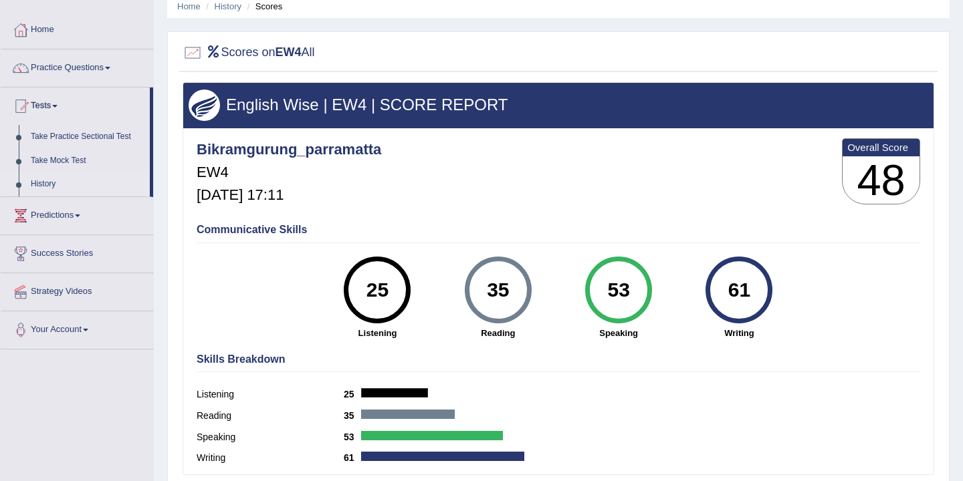
click at [41, 183] on link "History" at bounding box center [87, 185] width 125 height 24
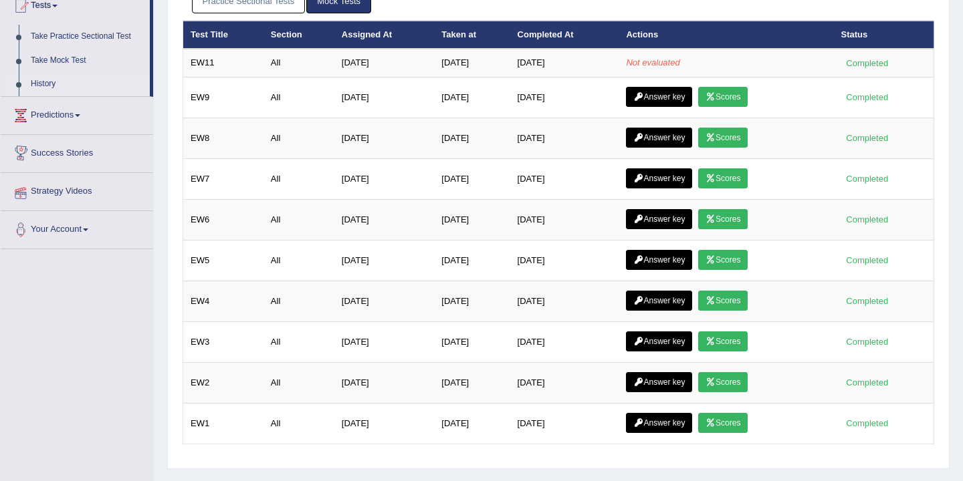
scroll to position [158, 0]
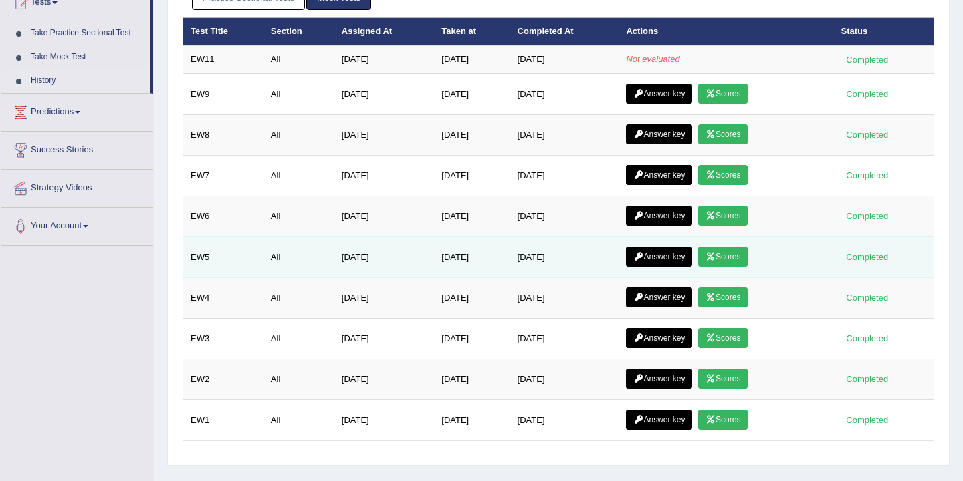
click at [723, 261] on link "Scores" at bounding box center [722, 257] width 49 height 20
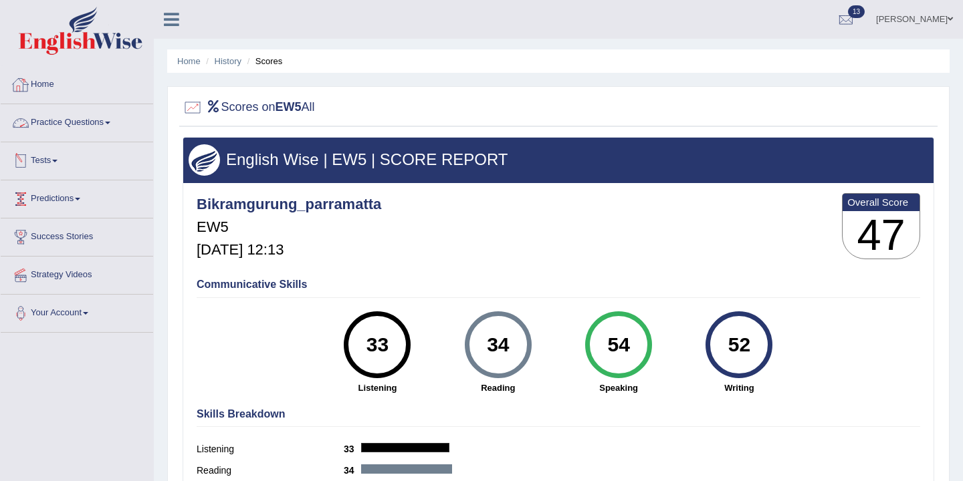
click at [53, 92] on link "Home" at bounding box center [77, 82] width 152 height 33
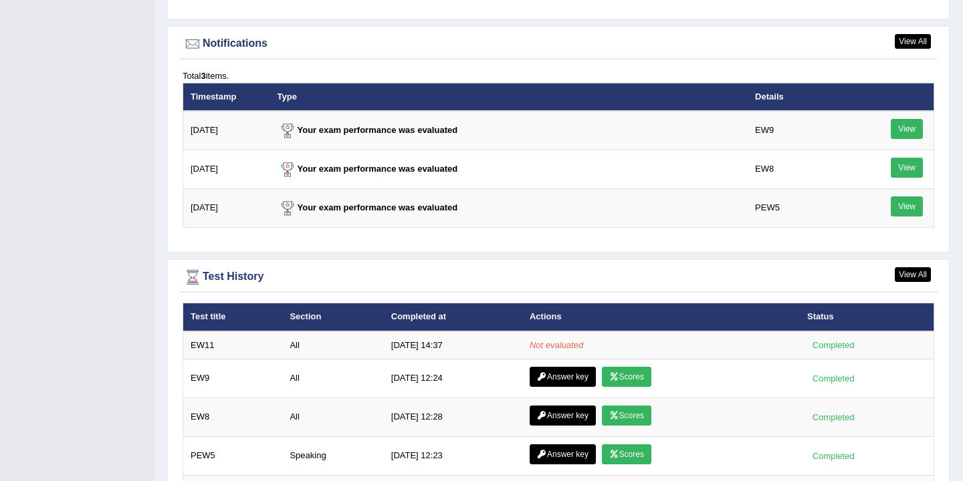
scroll to position [1577, 0]
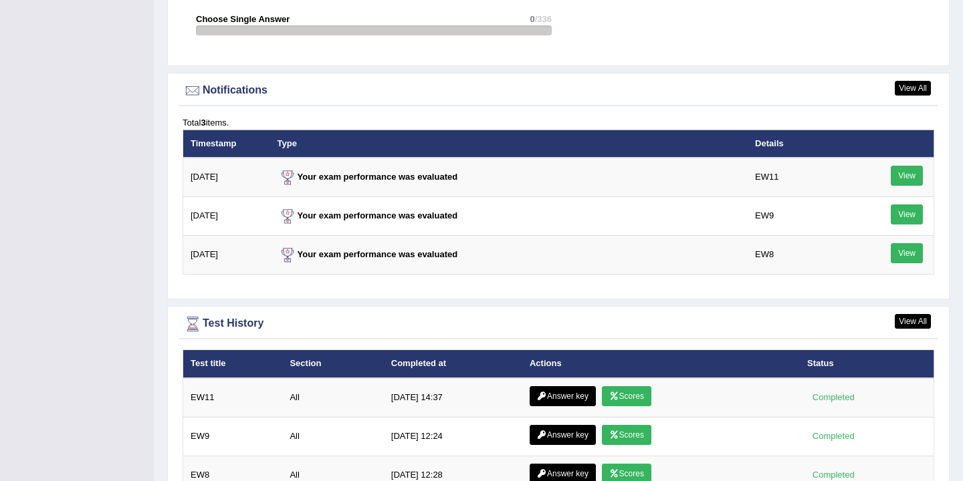
scroll to position [1835, 0]
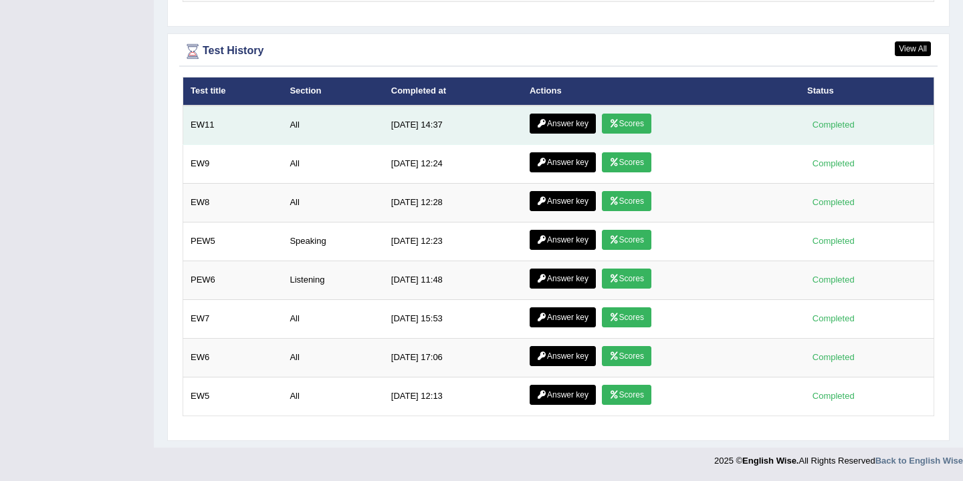
click at [626, 125] on link "Scores" at bounding box center [626, 124] width 49 height 20
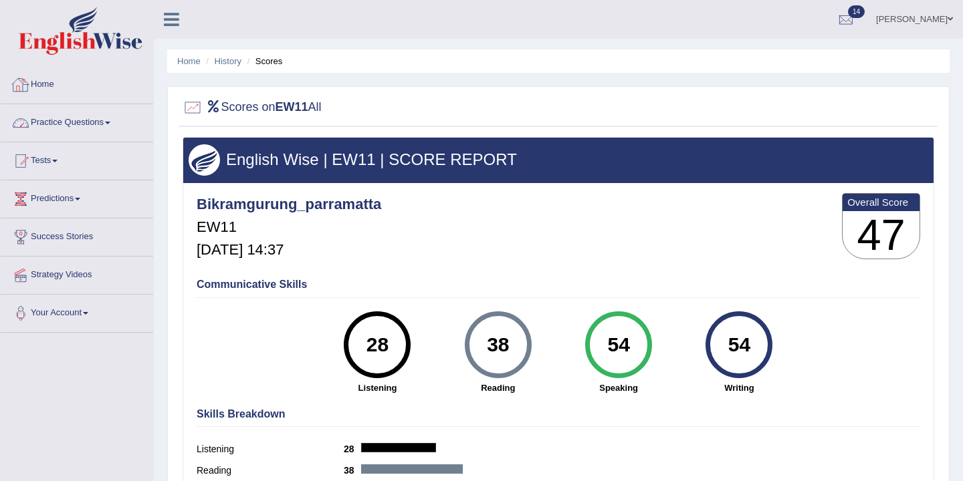
click at [45, 84] on link "Home" at bounding box center [77, 82] width 152 height 33
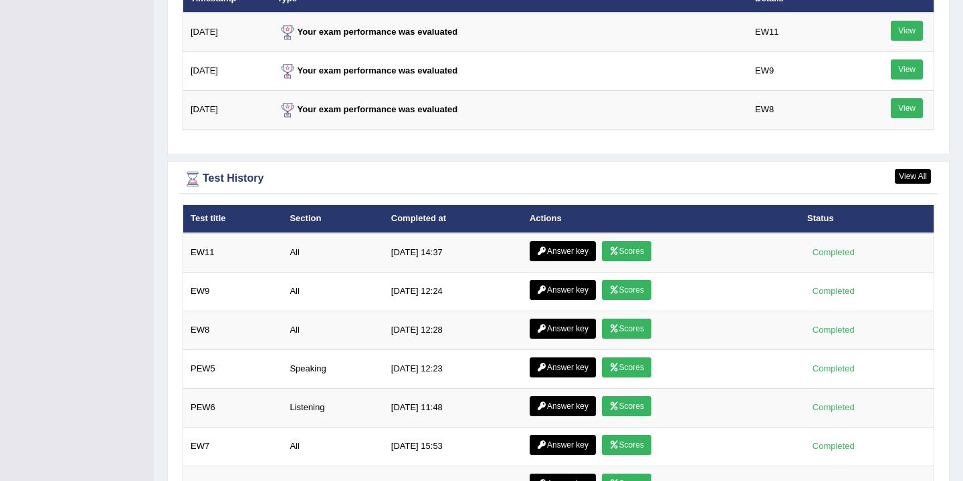
scroll to position [1705, 0]
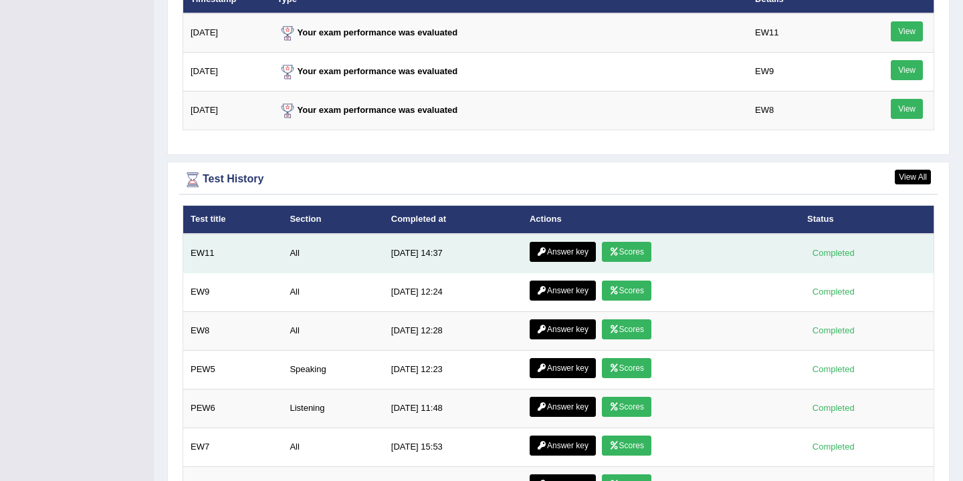
click at [632, 253] on link "Scores" at bounding box center [626, 252] width 49 height 20
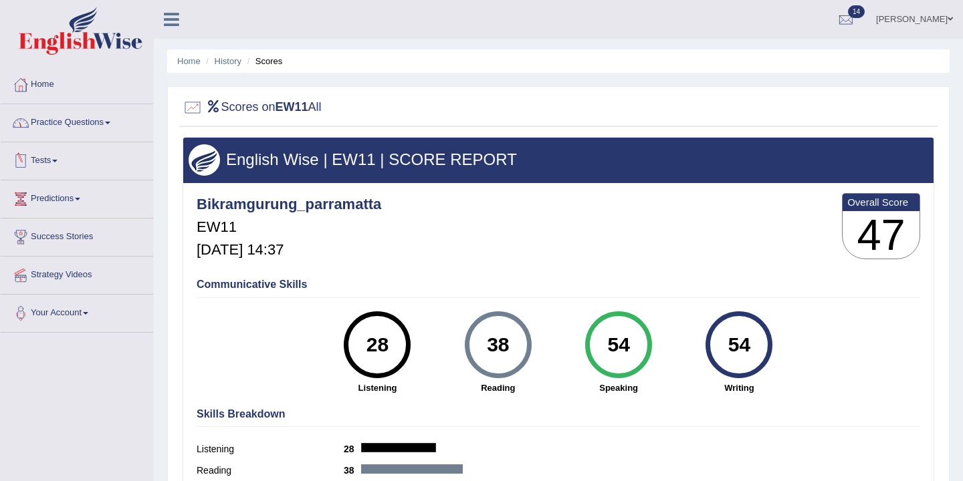
click at [55, 86] on link "Home" at bounding box center [77, 82] width 152 height 33
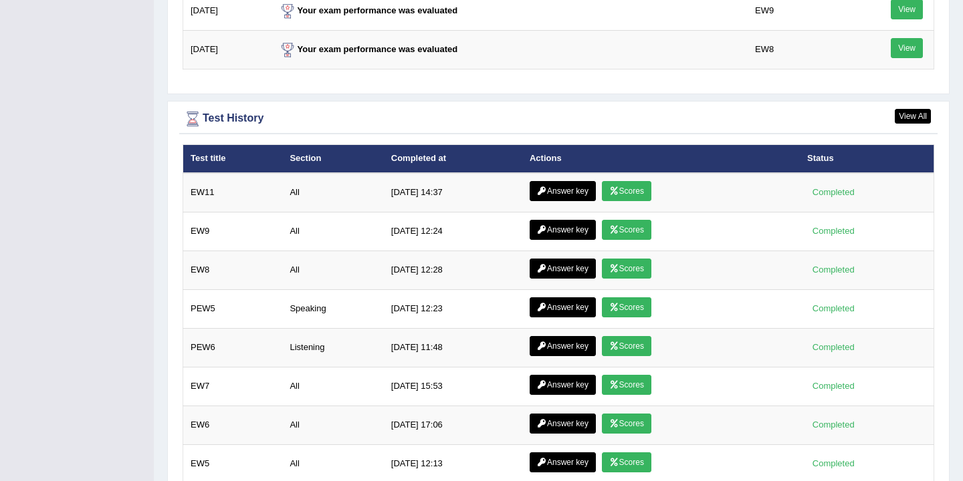
scroll to position [1823, 0]
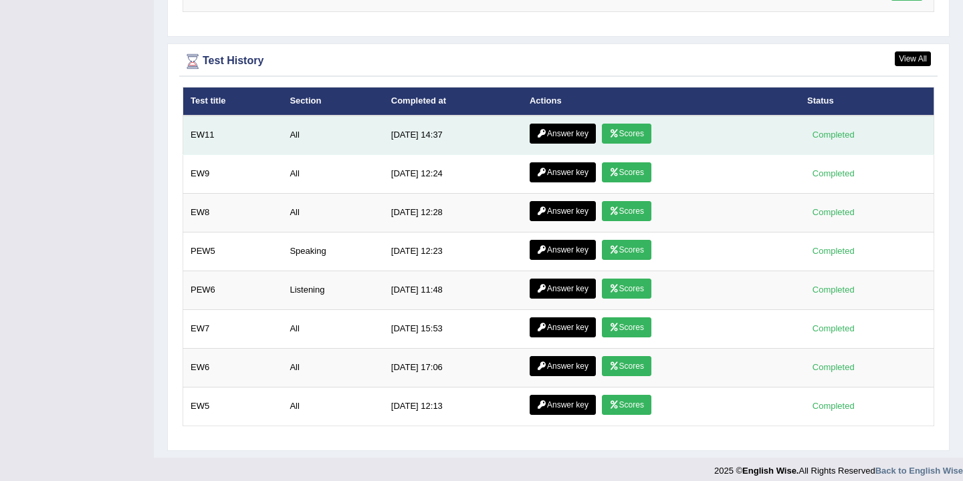
click at [553, 136] on link "Answer key" at bounding box center [563, 134] width 66 height 20
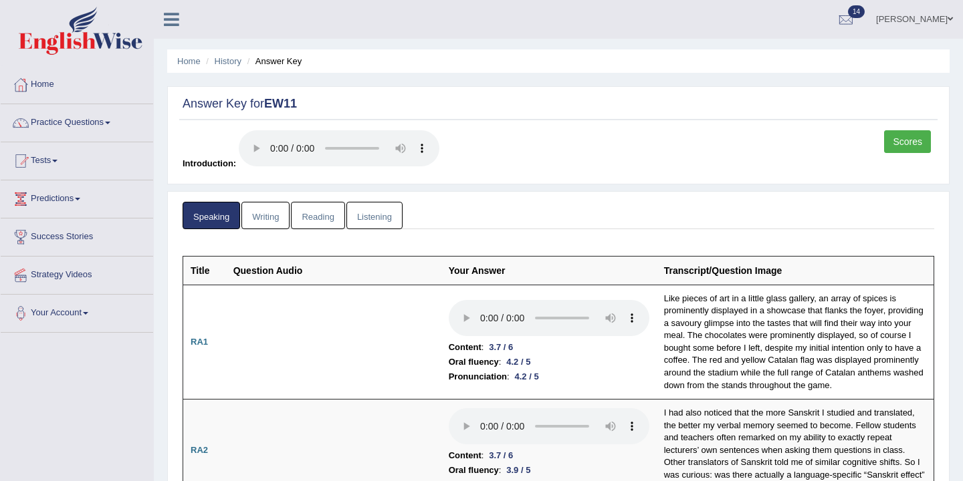
click at [266, 214] on link "Writing" at bounding box center [265, 215] width 48 height 27
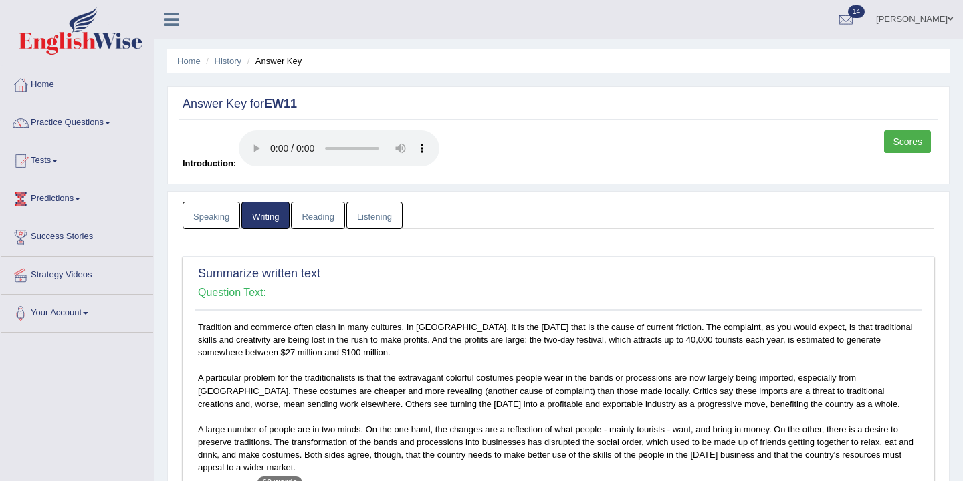
click at [321, 219] on link "Reading" at bounding box center [317, 215] width 53 height 27
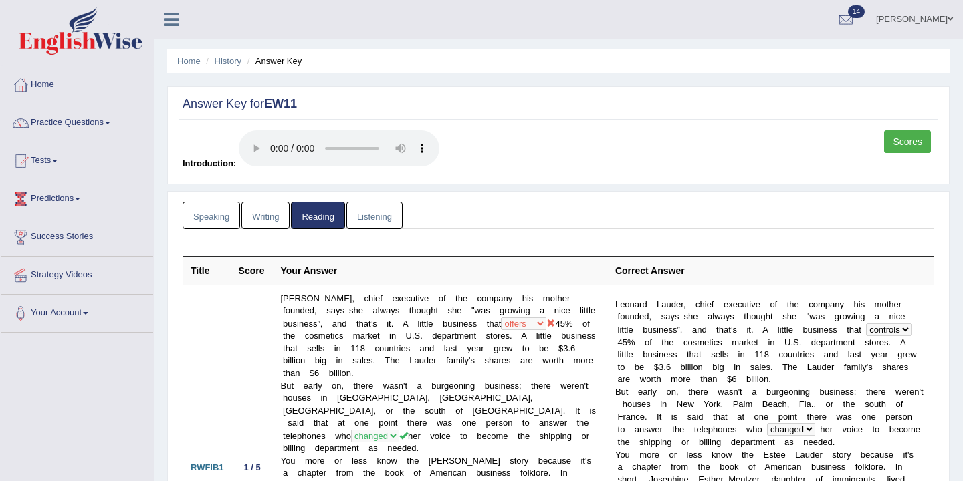
click at [378, 217] on link "Listening" at bounding box center [374, 215] width 56 height 27
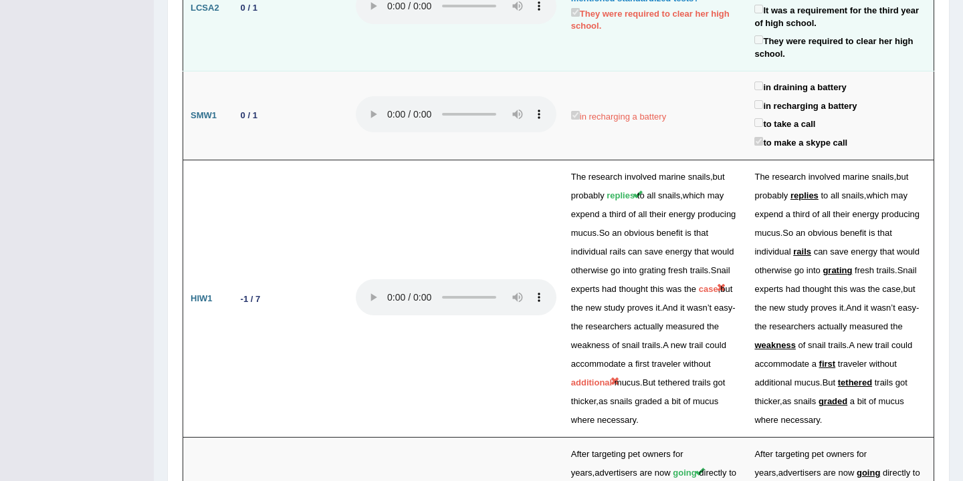
scroll to position [2555, 0]
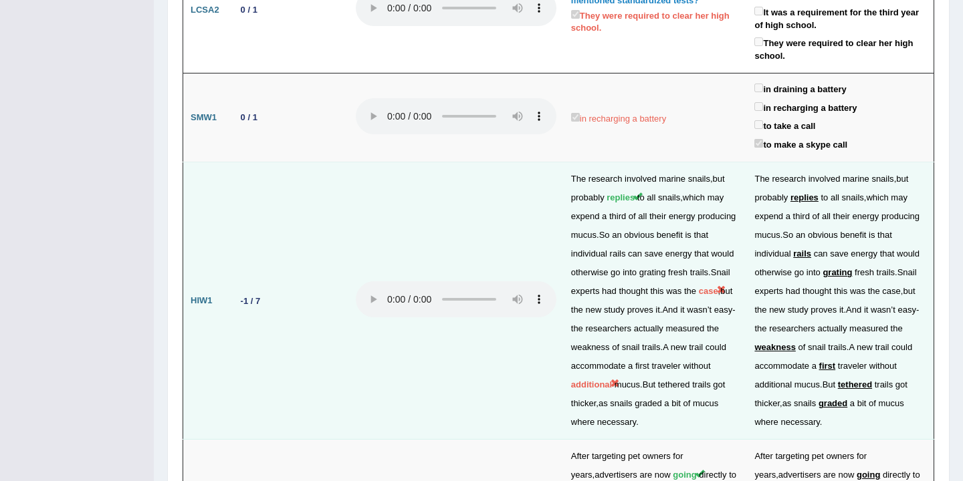
click at [713, 286] on span "case" at bounding box center [708, 291] width 19 height 10
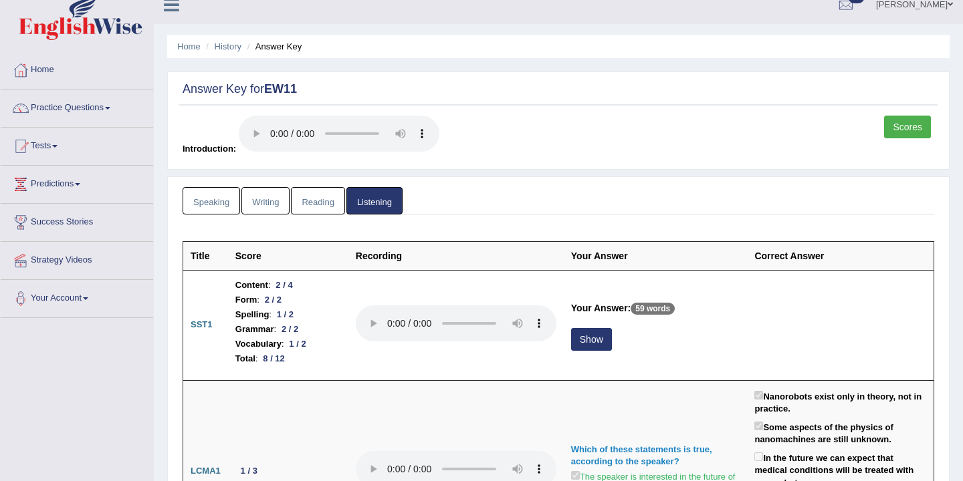
scroll to position [0, 0]
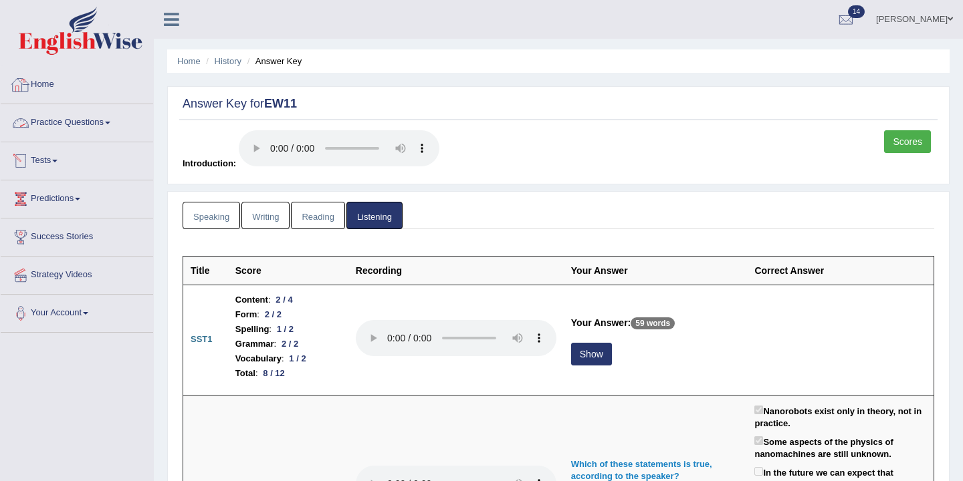
click at [50, 86] on link "Home" at bounding box center [77, 82] width 152 height 33
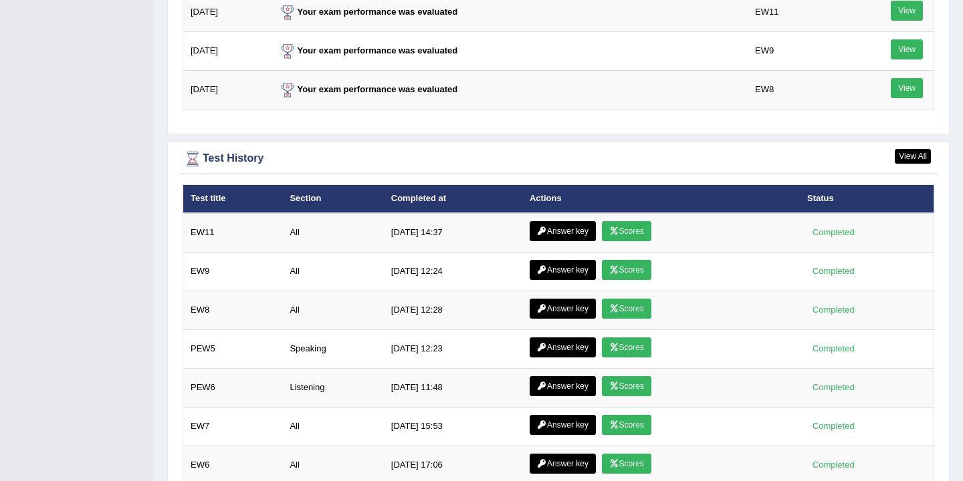
scroll to position [1835, 0]
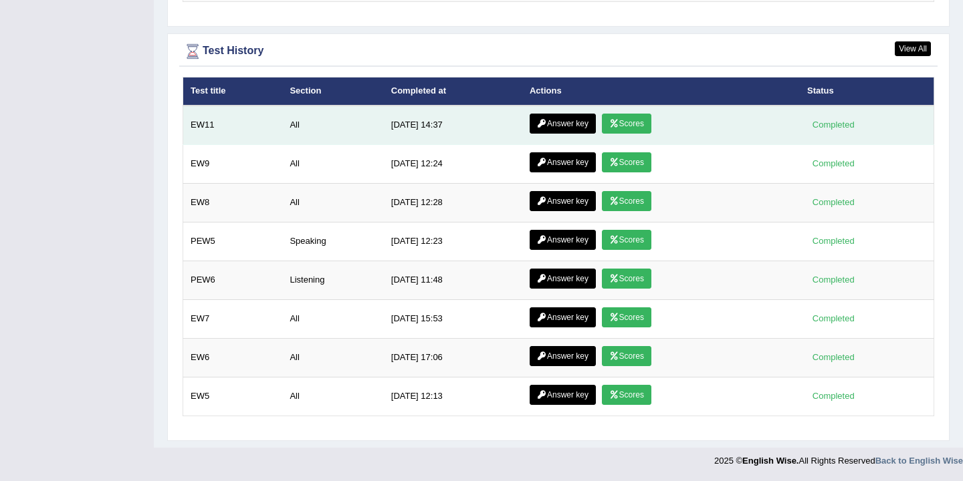
click at [632, 126] on link "Scores" at bounding box center [626, 124] width 49 height 20
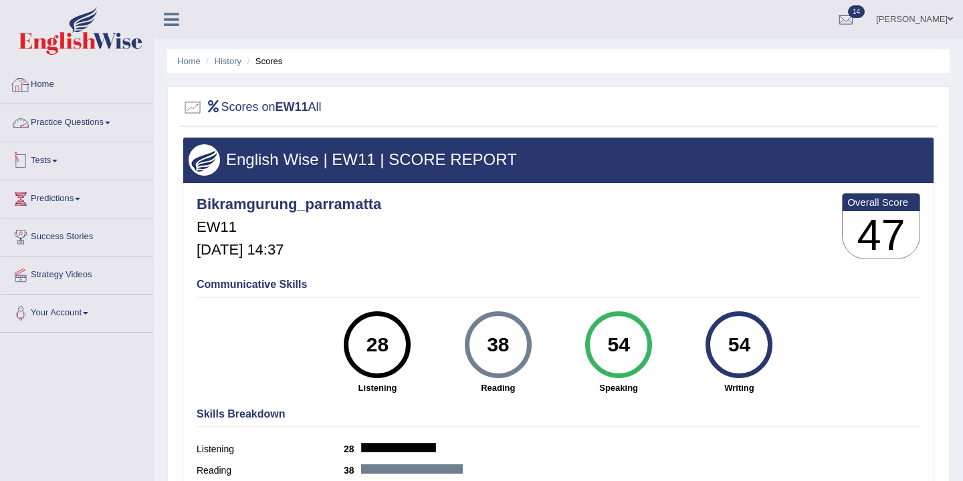
click at [105, 122] on link "Practice Questions" at bounding box center [77, 120] width 152 height 33
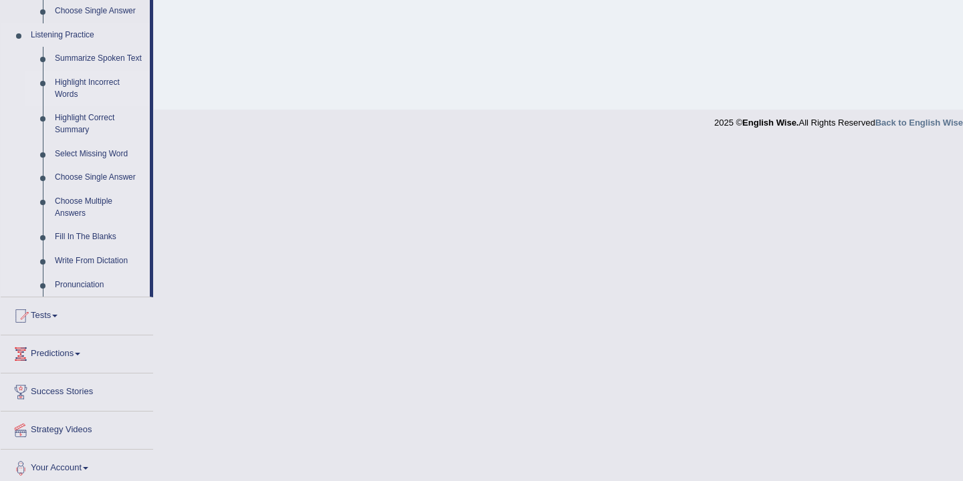
scroll to position [560, 0]
click at [74, 96] on link "Highlight Incorrect Words" at bounding box center [99, 87] width 101 height 35
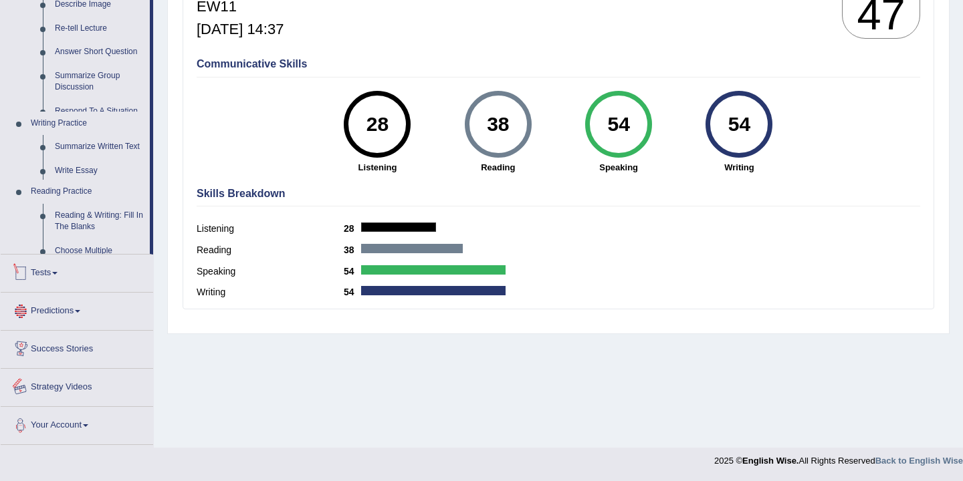
scroll to position [527, 0]
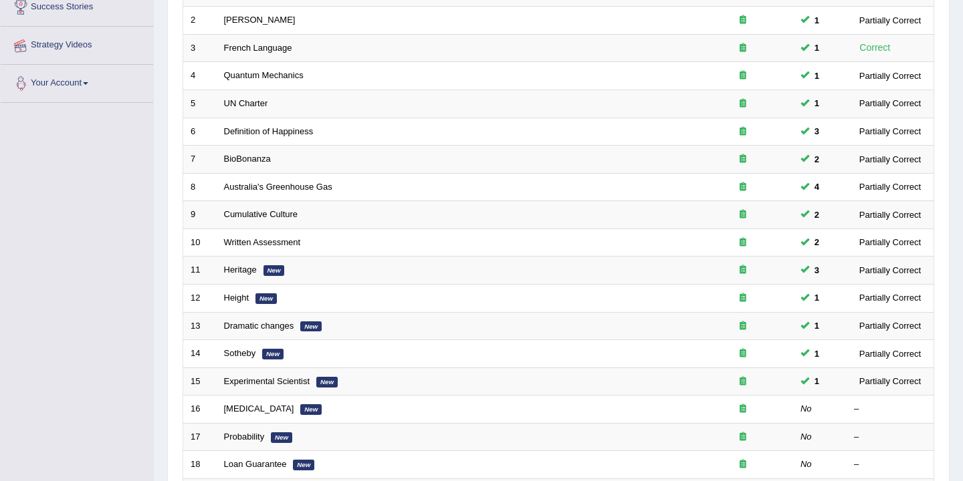
scroll to position [352, 0]
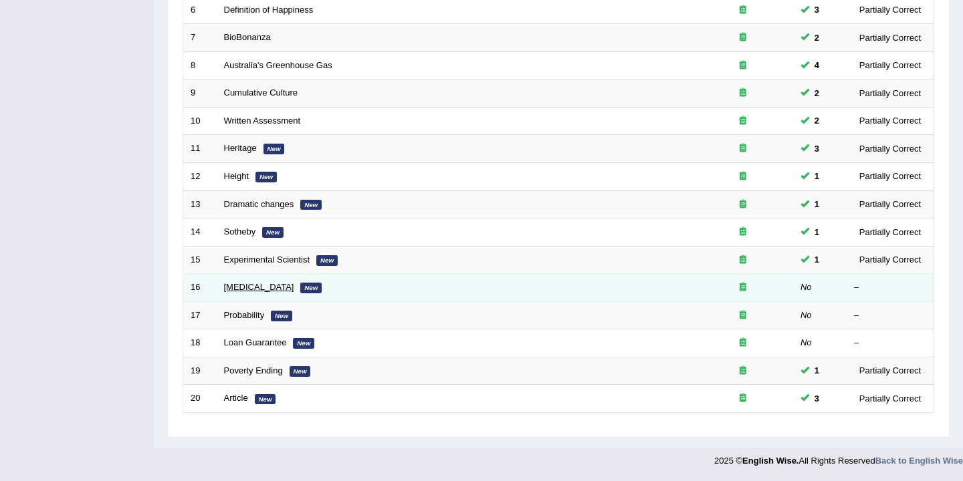
click at [237, 285] on link "Diabetes" at bounding box center [259, 287] width 70 height 10
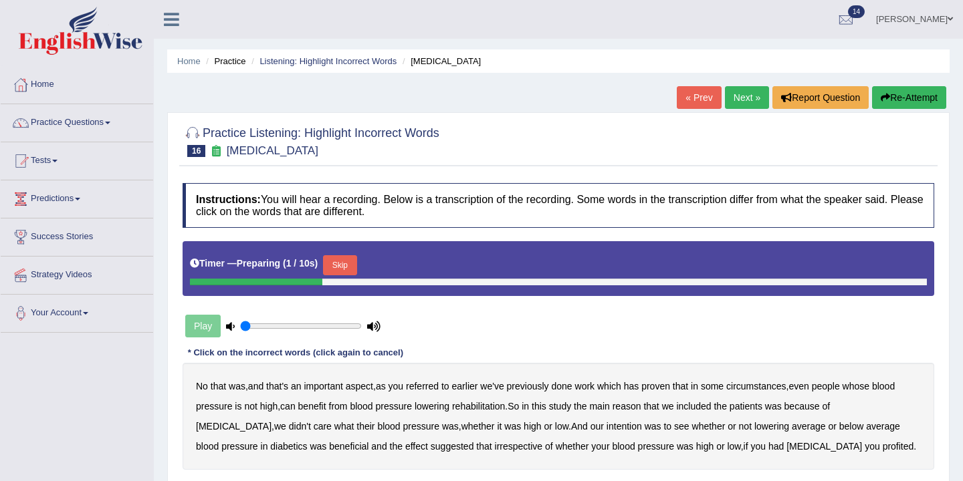
click at [346, 268] on button "Skip" at bounding box center [339, 265] width 33 height 20
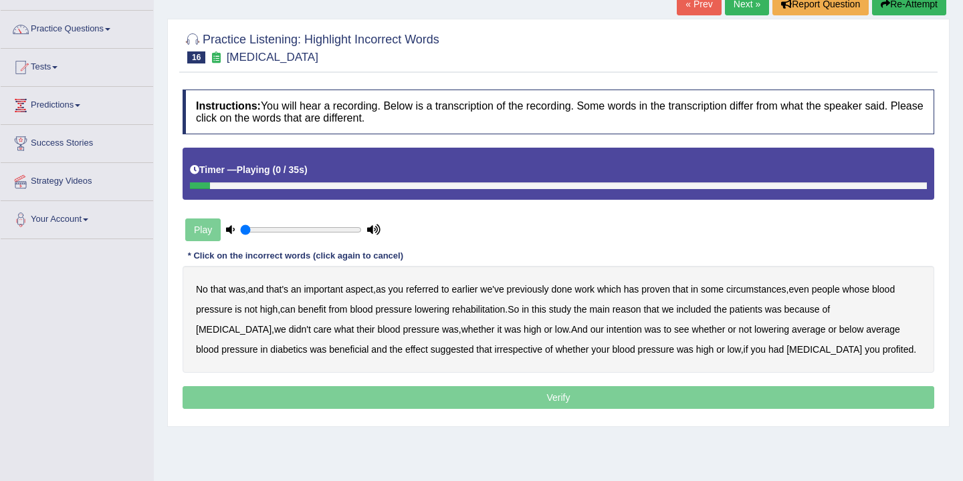
scroll to position [103, 0]
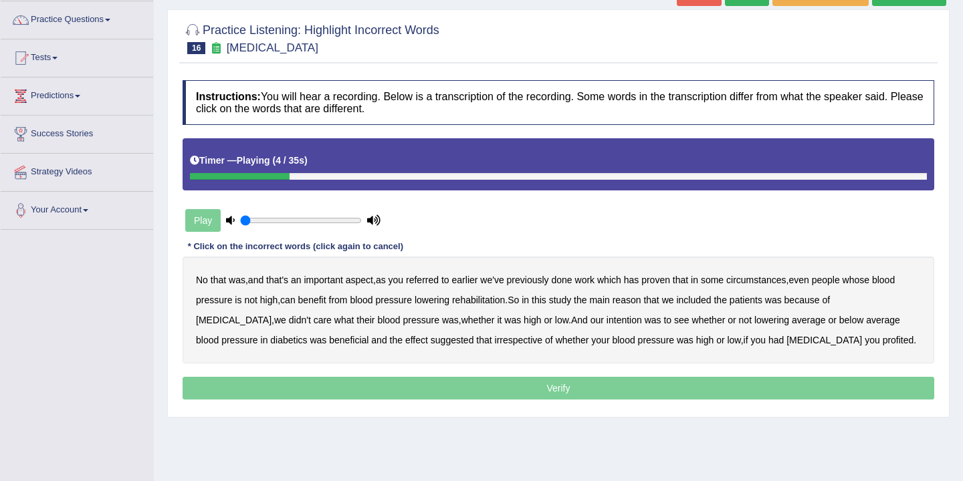
click at [432, 285] on b "referred" at bounding box center [422, 280] width 33 height 11
click at [762, 281] on b "circumstances" at bounding box center [756, 280] width 60 height 11
click at [483, 301] on b "rehabilitation" at bounding box center [478, 300] width 53 height 11
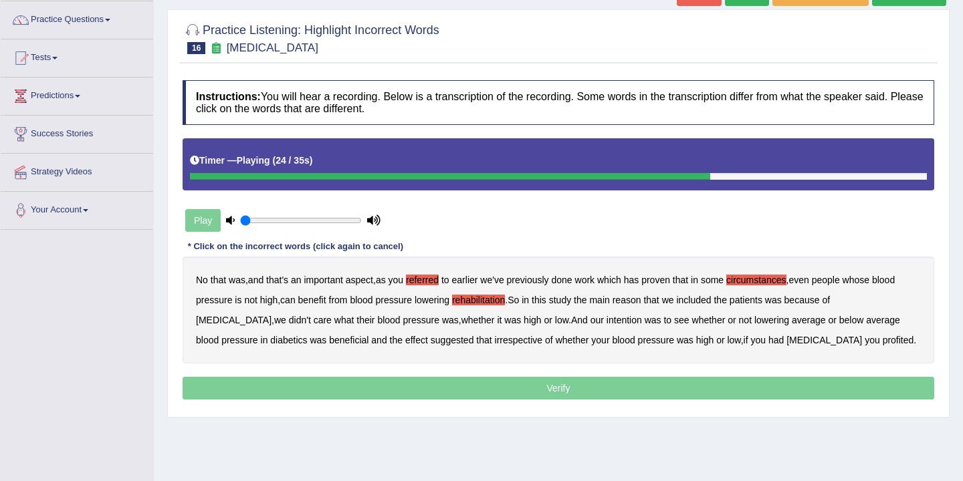
click at [606, 324] on b "intention" at bounding box center [623, 320] width 35 height 11
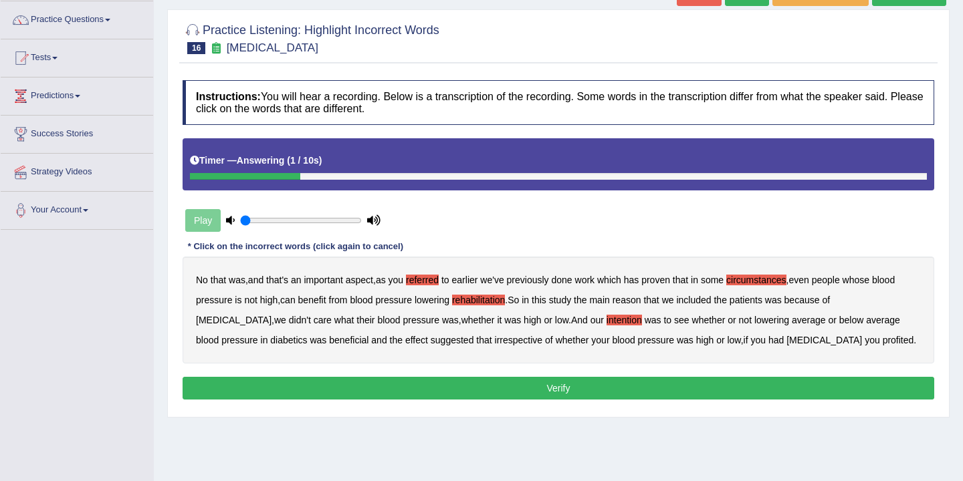
click at [612, 388] on button "Verify" at bounding box center [559, 388] width 752 height 23
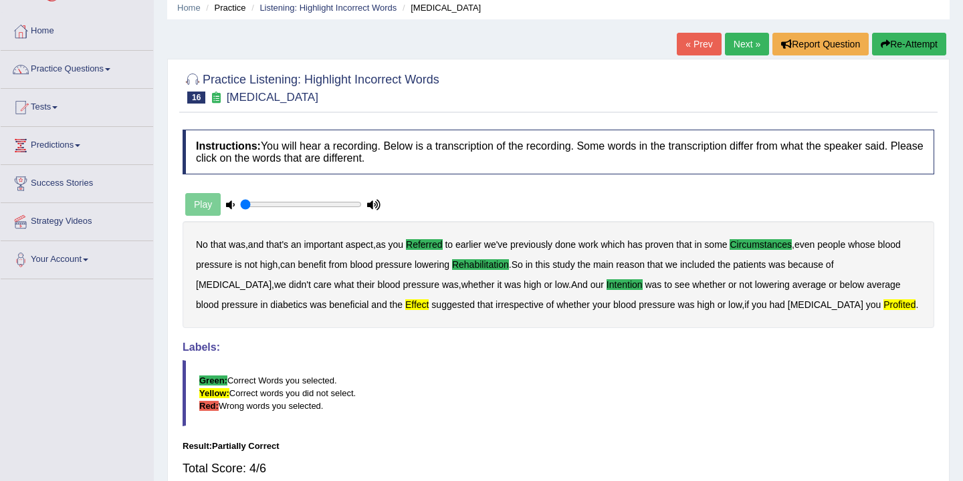
scroll to position [0, 0]
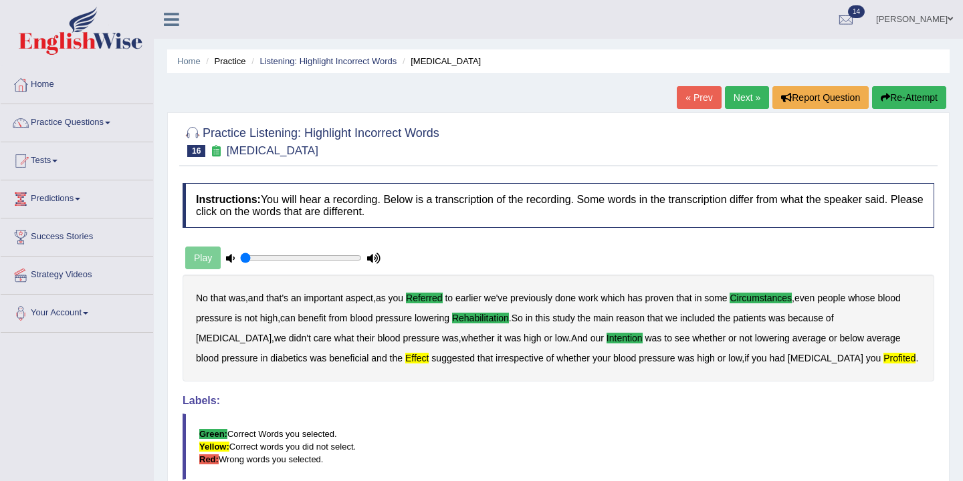
click at [740, 97] on link "Next »" at bounding box center [747, 97] width 44 height 23
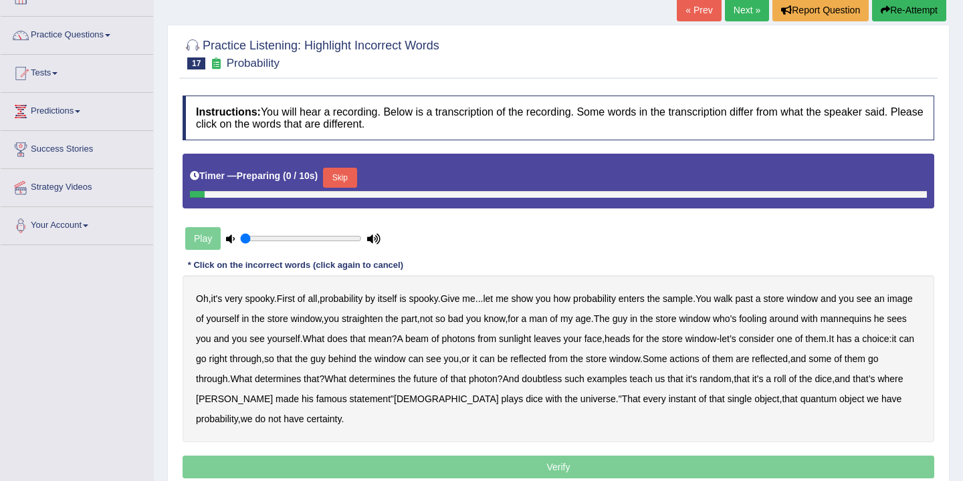
scroll to position [105, 0]
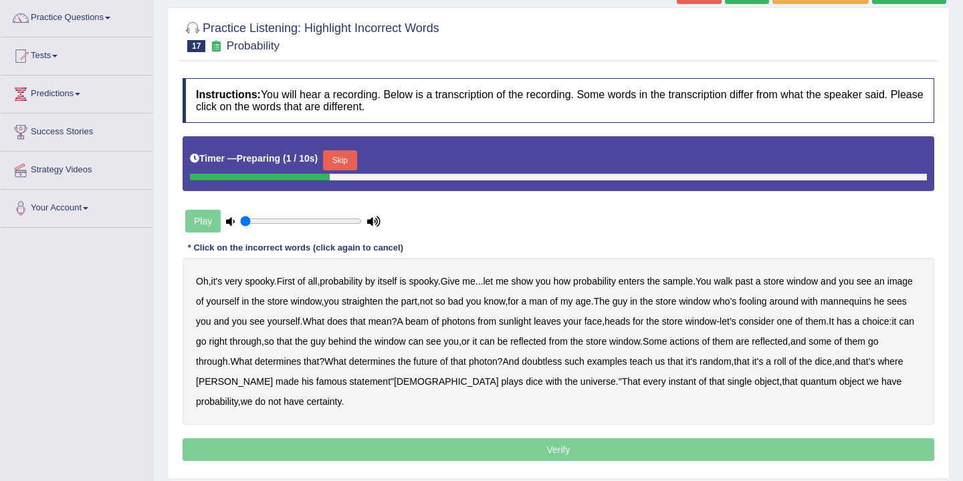
click at [348, 159] on button "Skip" at bounding box center [339, 160] width 33 height 20
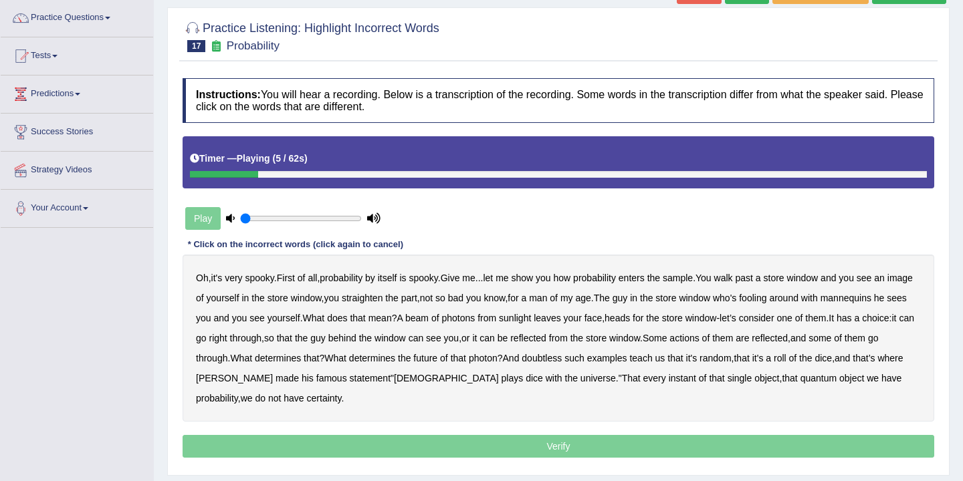
click at [397, 282] on b "itself" at bounding box center [387, 278] width 19 height 11
click at [693, 282] on b "sample" at bounding box center [678, 278] width 30 height 11
click at [798, 302] on b "around" at bounding box center [783, 298] width 29 height 11
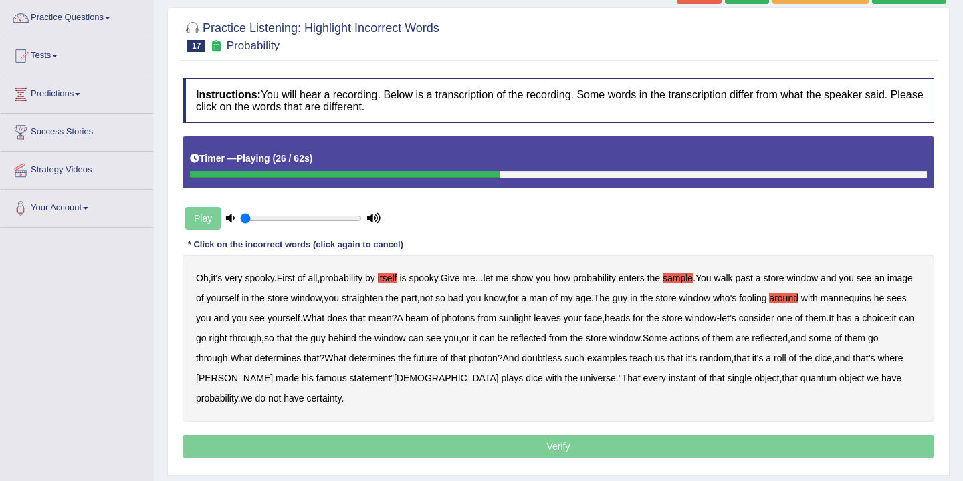
click at [300, 323] on b "yourself" at bounding box center [283, 318] width 33 height 11
click at [300, 319] on b "yourself" at bounding box center [283, 318] width 33 height 11
click at [562, 360] on b "doubtless" at bounding box center [542, 358] width 40 height 11
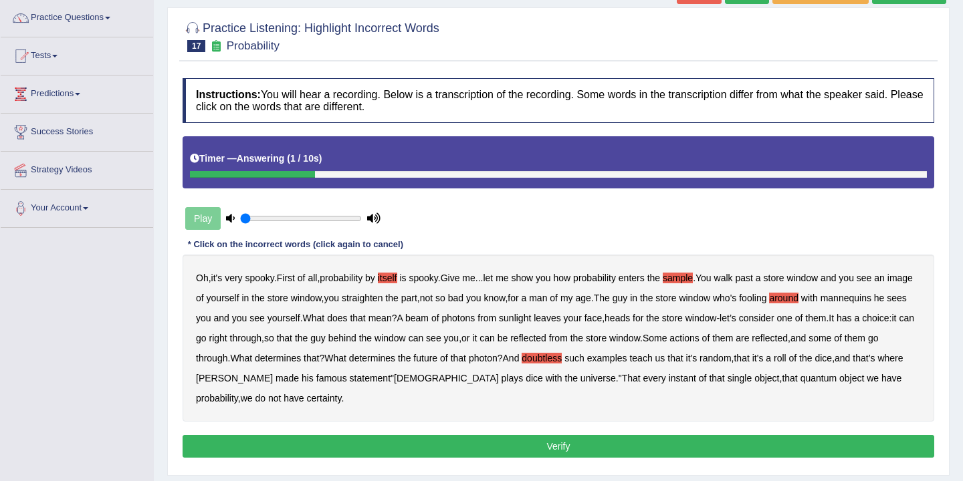
click at [563, 444] on button "Verify" at bounding box center [559, 446] width 752 height 23
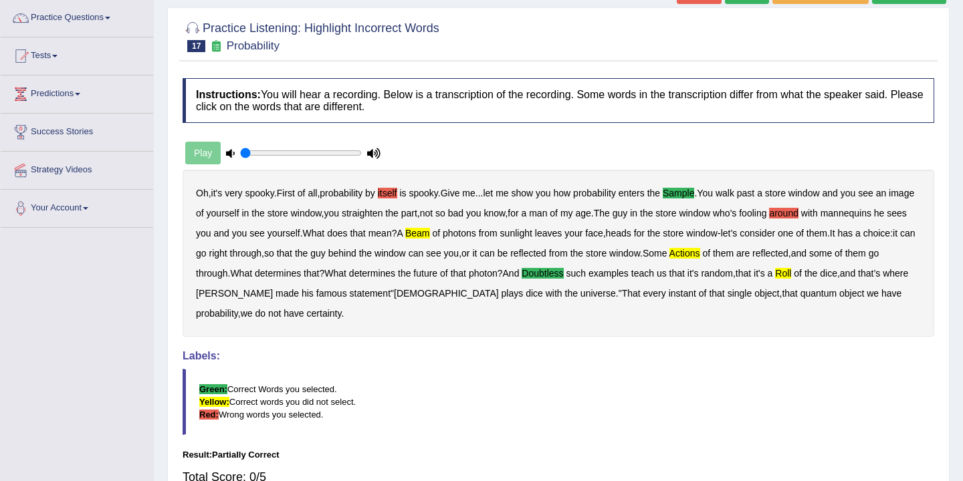
click at [798, 217] on b "around" at bounding box center [783, 213] width 29 height 11
click at [397, 192] on b "itself" at bounding box center [387, 193] width 19 height 11
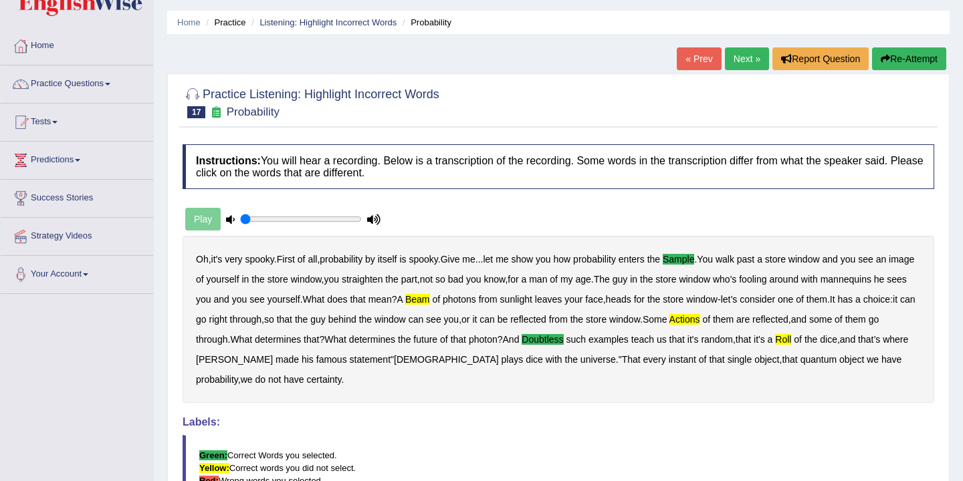
scroll to position [0, 0]
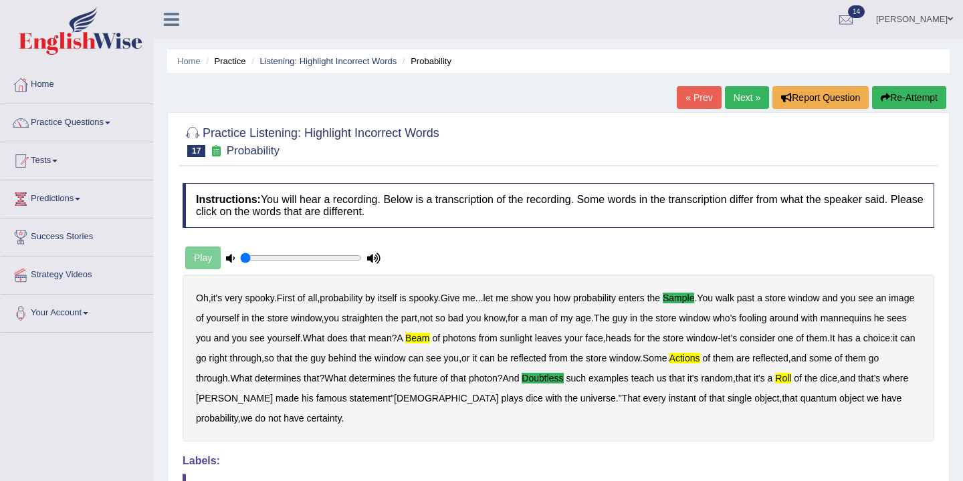
click at [750, 94] on link "Next »" at bounding box center [747, 97] width 44 height 23
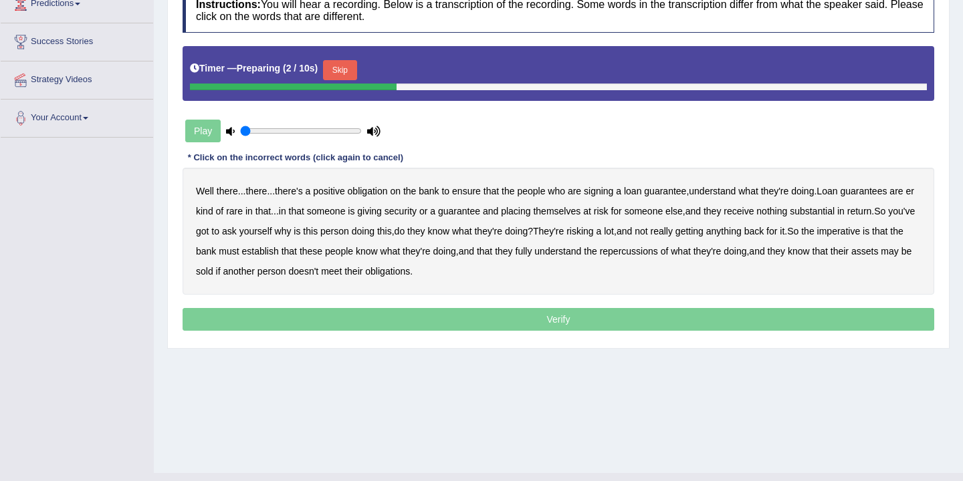
scroll to position [191, 0]
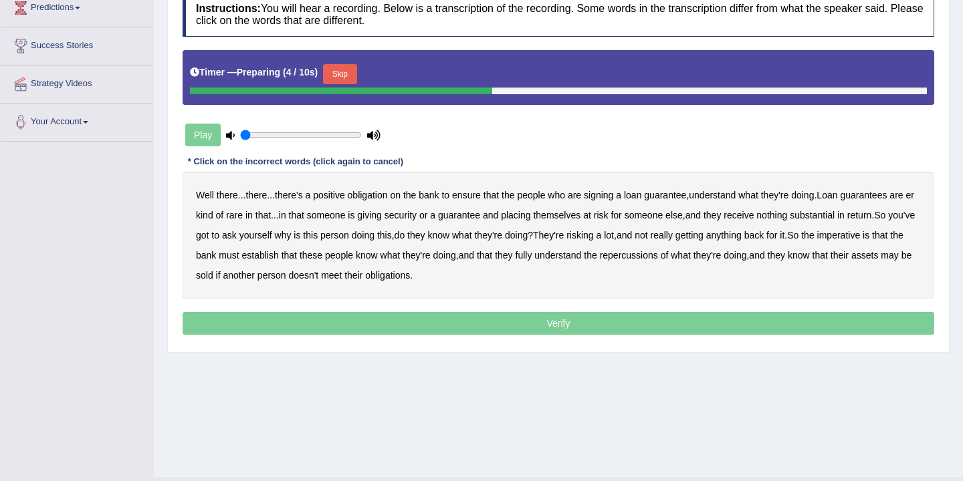
click at [347, 78] on button "Skip" at bounding box center [339, 74] width 33 height 20
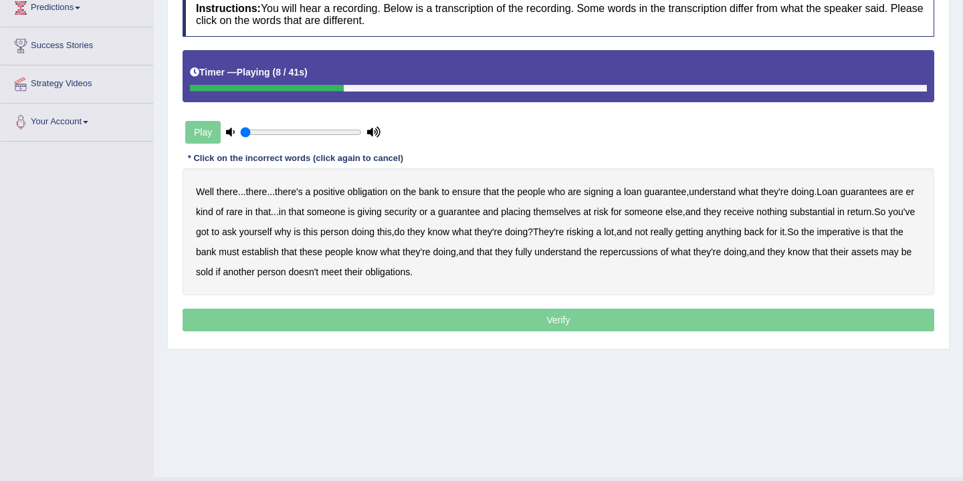
click at [727, 195] on b "understand" at bounding box center [712, 192] width 47 height 11
click at [832, 213] on b "substantial" at bounding box center [812, 212] width 45 height 11
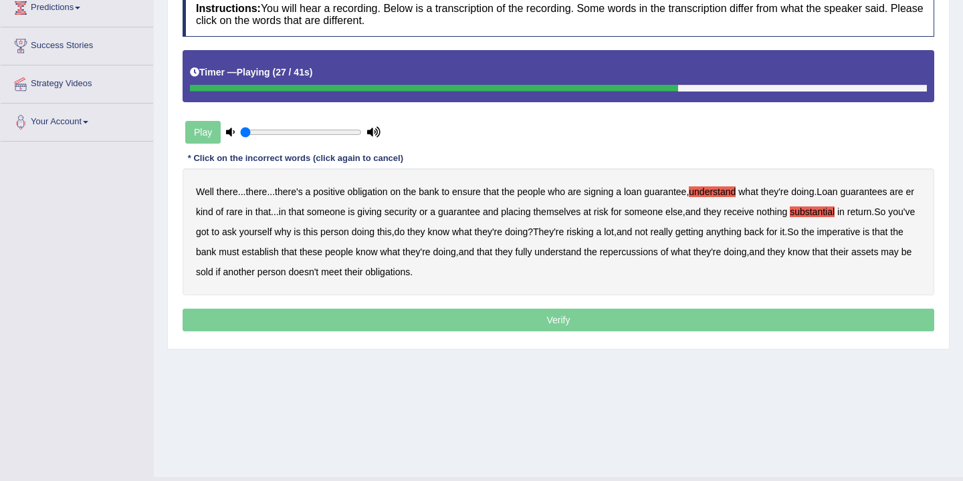
click at [673, 232] on b "really" at bounding box center [662, 232] width 22 height 11
click at [658, 255] on b "repercussions" at bounding box center [629, 252] width 58 height 11
click at [851, 257] on b "assets" at bounding box center [864, 252] width 27 height 11
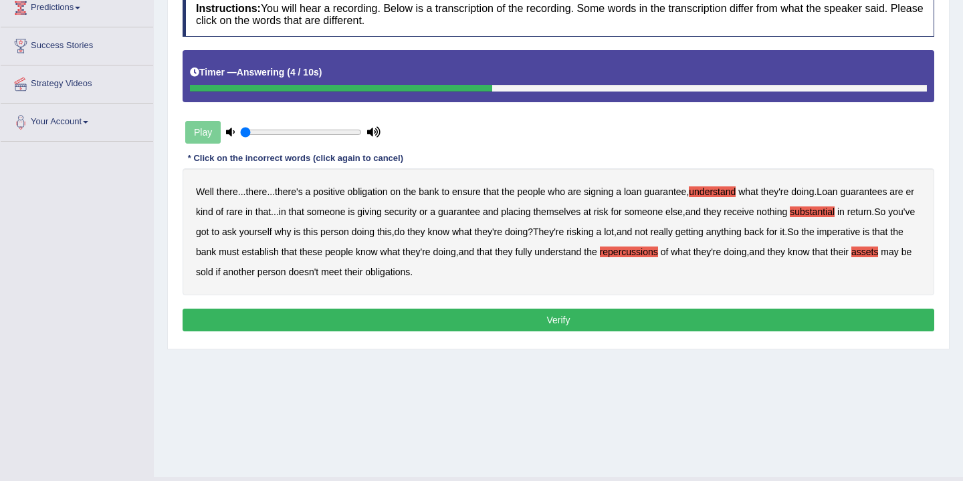
click at [554, 318] on button "Verify" at bounding box center [559, 320] width 752 height 23
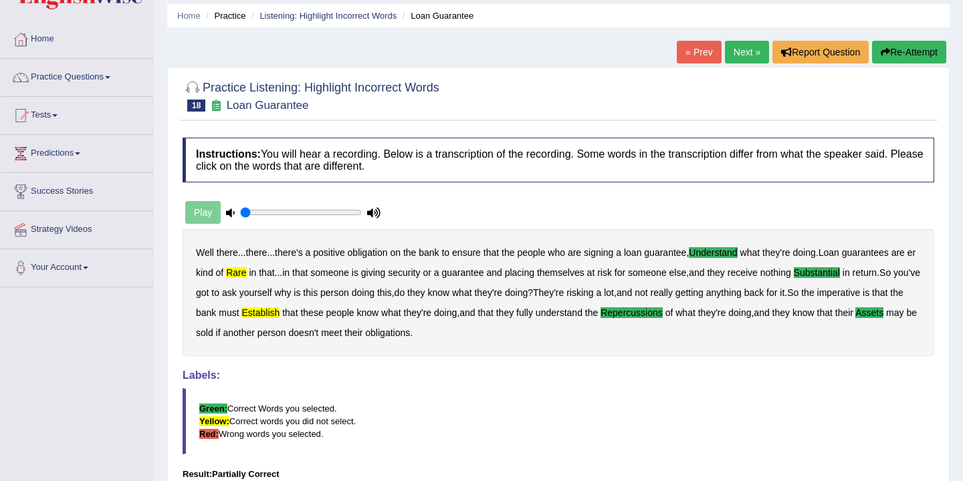
scroll to position [0, 0]
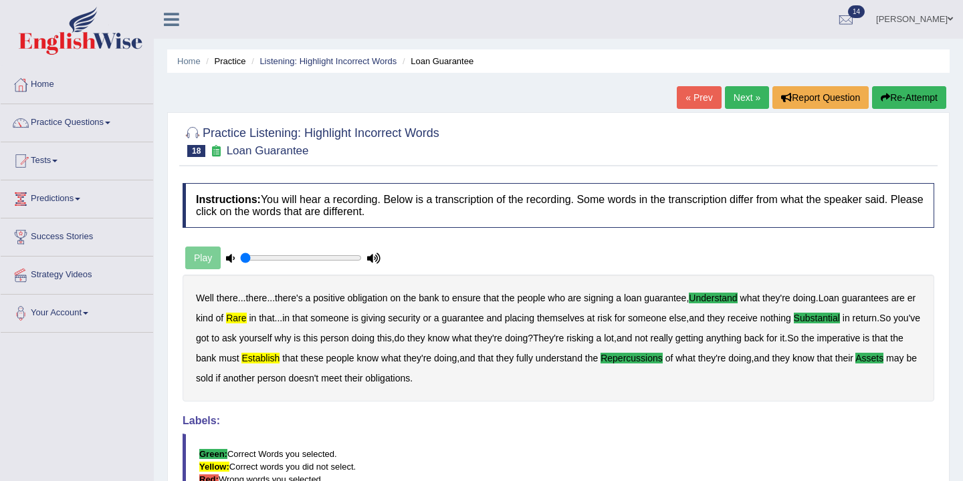
click at [740, 98] on link "Next »" at bounding box center [747, 97] width 44 height 23
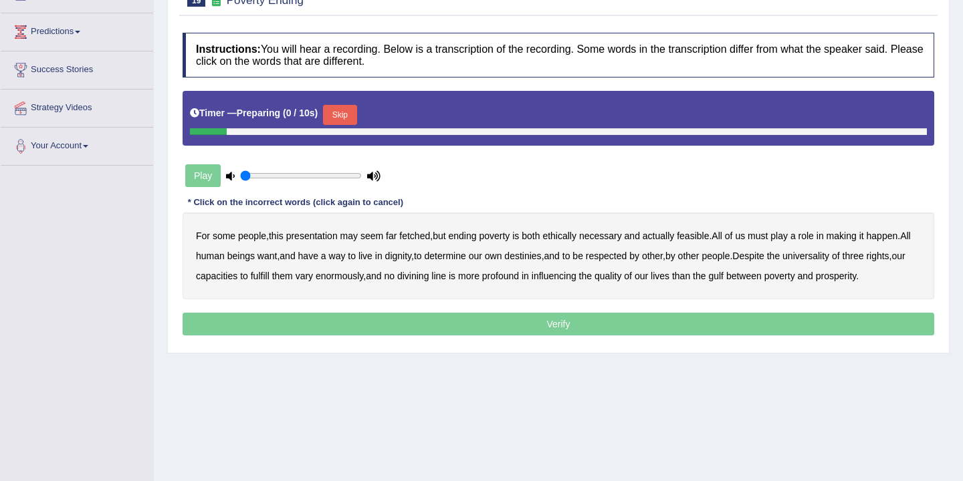
scroll to position [169, 0]
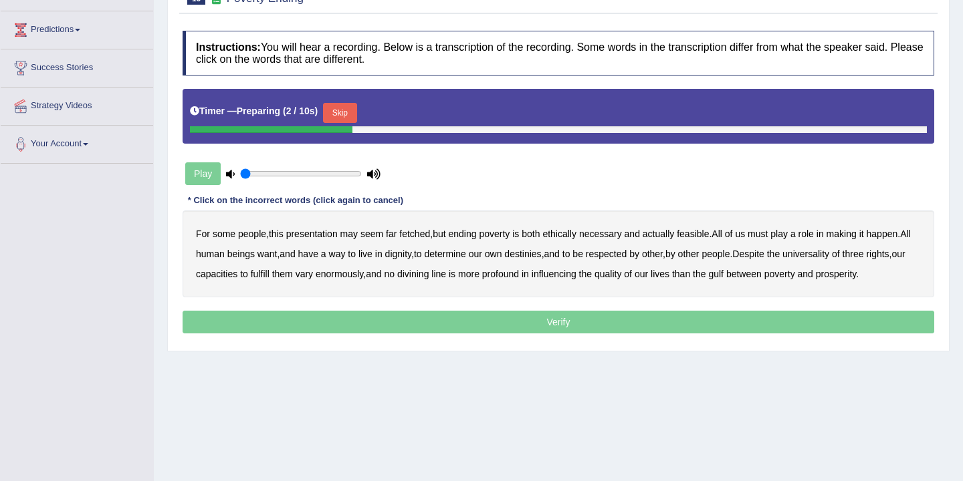
click at [350, 116] on button "Skip" at bounding box center [339, 113] width 33 height 20
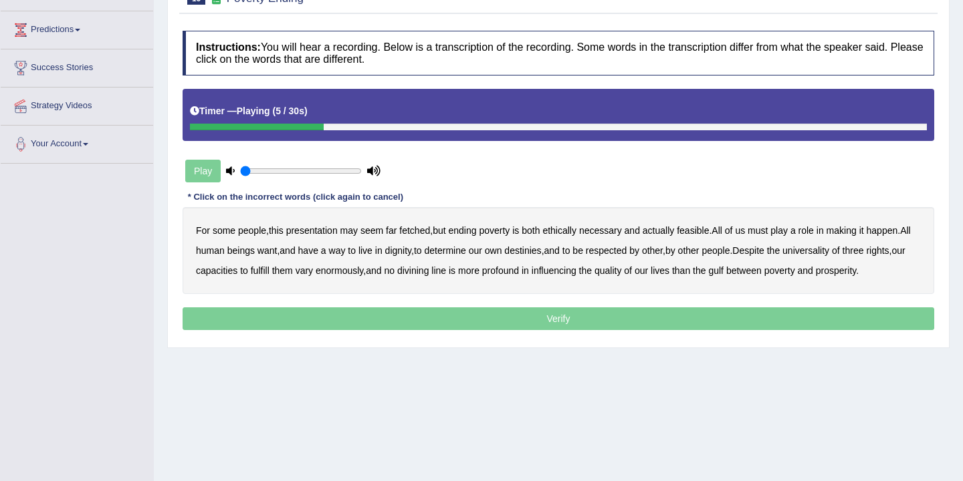
click at [572, 235] on b "ethically" at bounding box center [559, 230] width 34 height 11
click at [567, 235] on b "ethically" at bounding box center [559, 230] width 34 height 11
click at [503, 231] on b "poverty" at bounding box center [494, 230] width 31 height 11
click at [464, 250] on b "determine" at bounding box center [445, 250] width 41 height 11
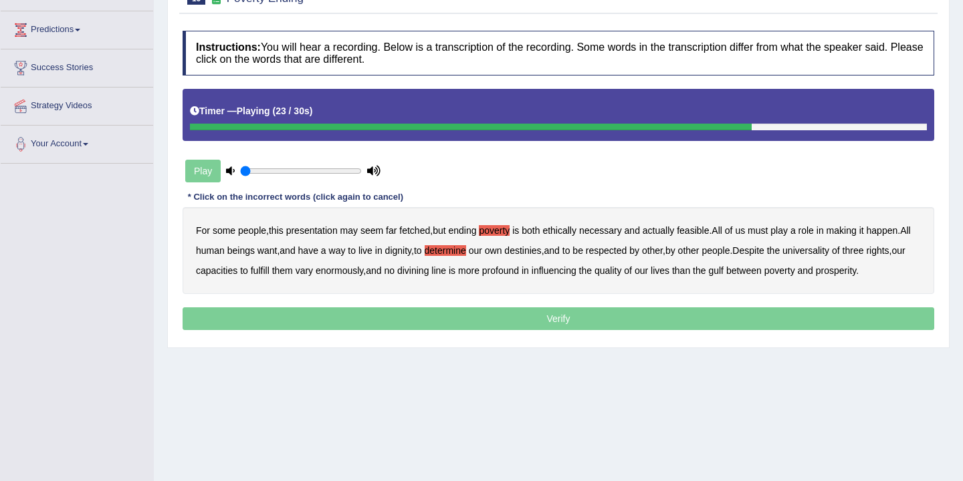
click at [864, 253] on b "three" at bounding box center [853, 250] width 21 height 11
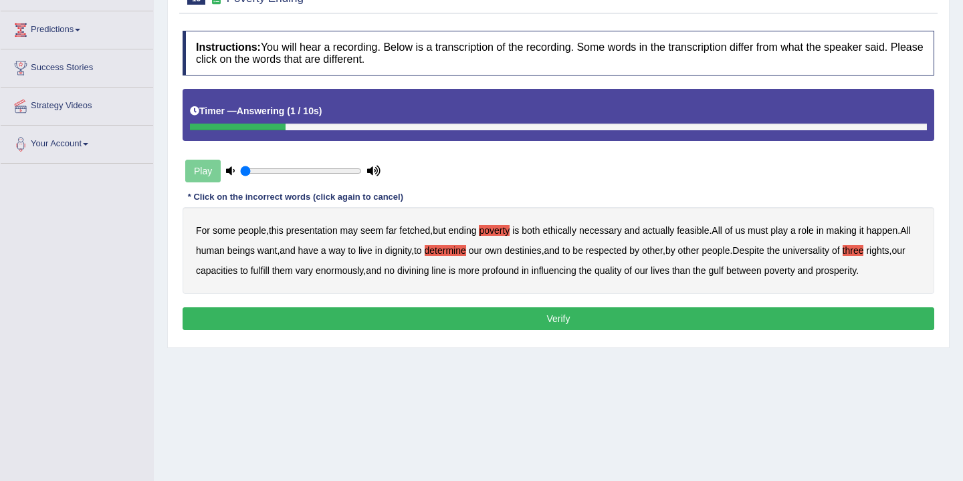
click at [795, 273] on b "poverty" at bounding box center [779, 270] width 31 height 11
click at [709, 315] on button "Verify" at bounding box center [559, 319] width 752 height 23
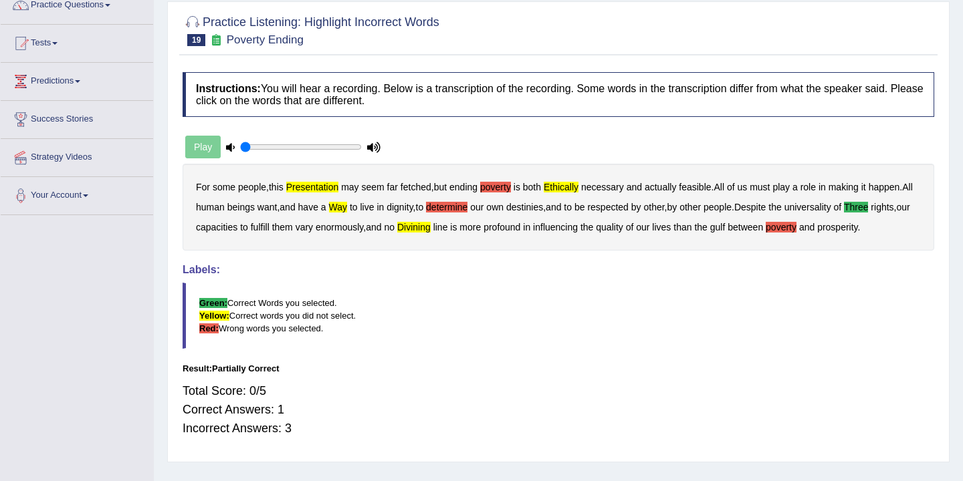
scroll to position [0, 0]
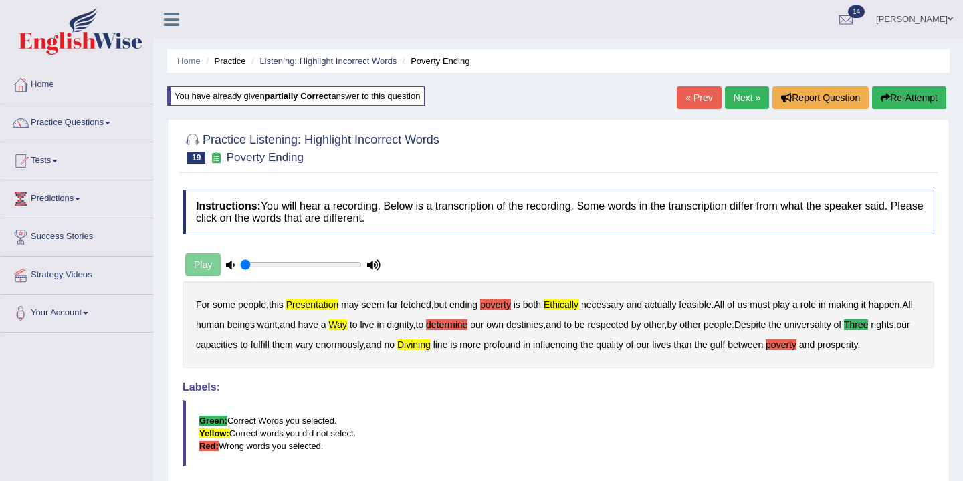
click at [904, 99] on button "Re-Attempt" at bounding box center [909, 97] width 74 height 23
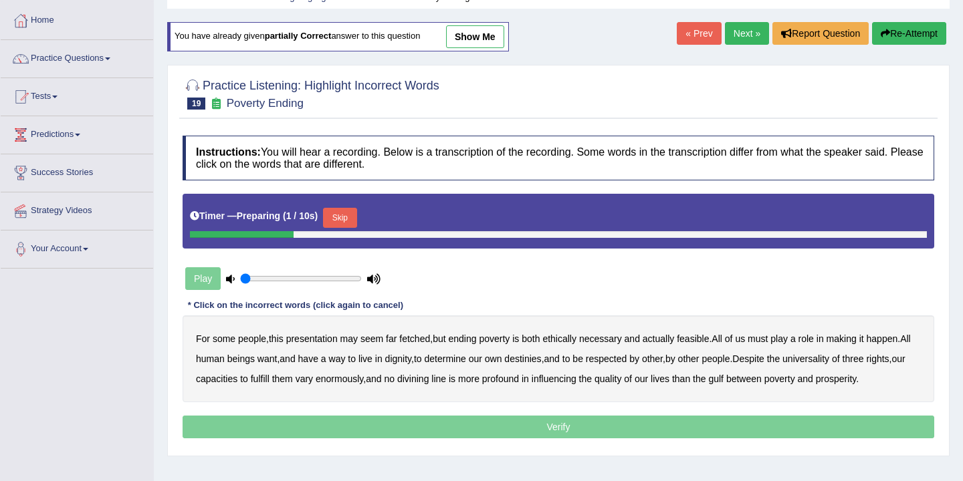
scroll to position [98, 0]
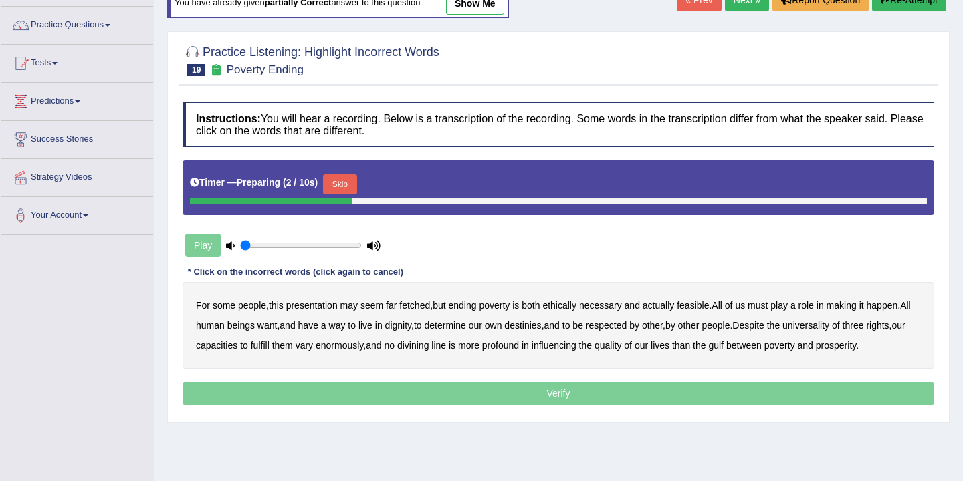
click at [348, 187] on button "Skip" at bounding box center [339, 185] width 33 height 20
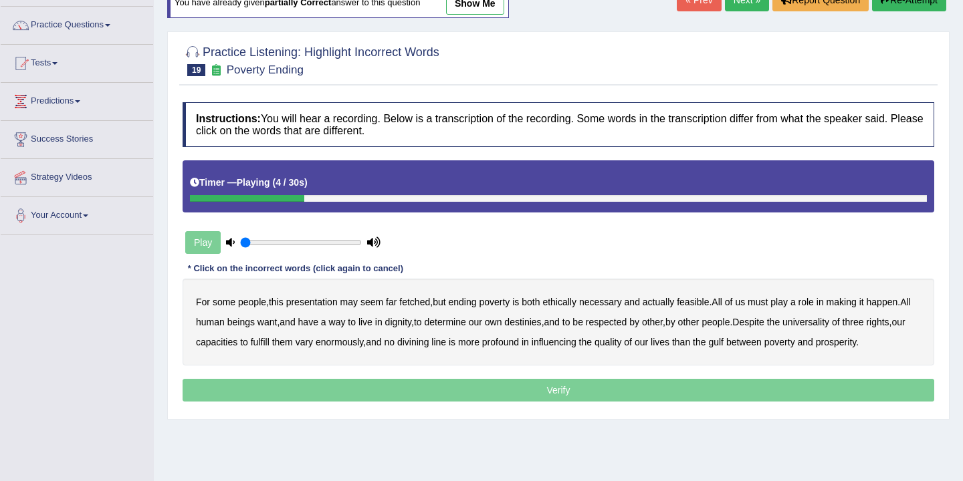
click at [421, 305] on b "fetched" at bounding box center [414, 302] width 31 height 11
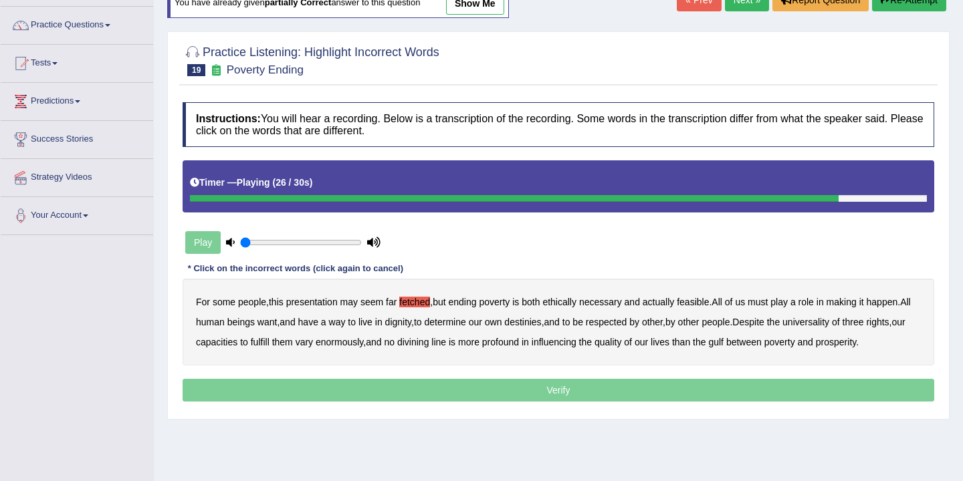
click at [363, 344] on b "enormously" at bounding box center [339, 342] width 47 height 11
click at [864, 323] on b "three" at bounding box center [853, 322] width 21 height 11
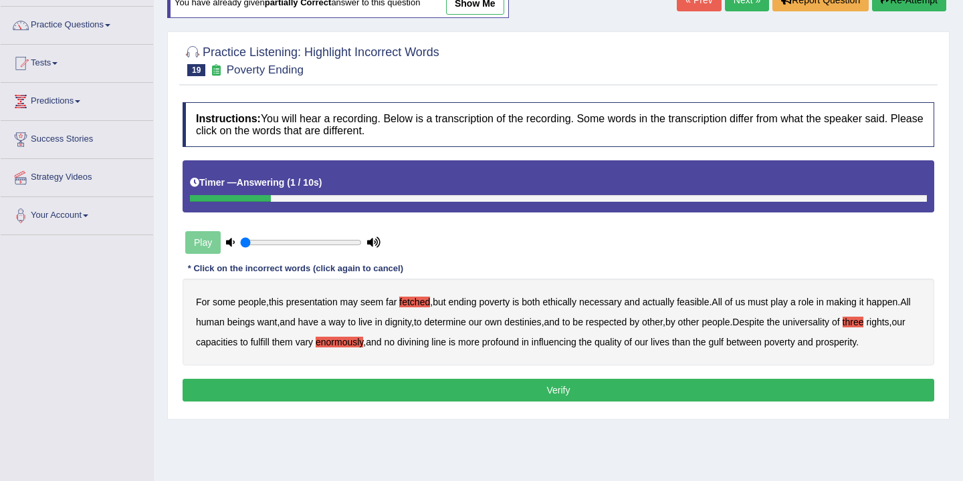
click at [795, 346] on b "poverty" at bounding box center [779, 342] width 31 height 11
click at [700, 395] on button "Verify" at bounding box center [559, 390] width 752 height 23
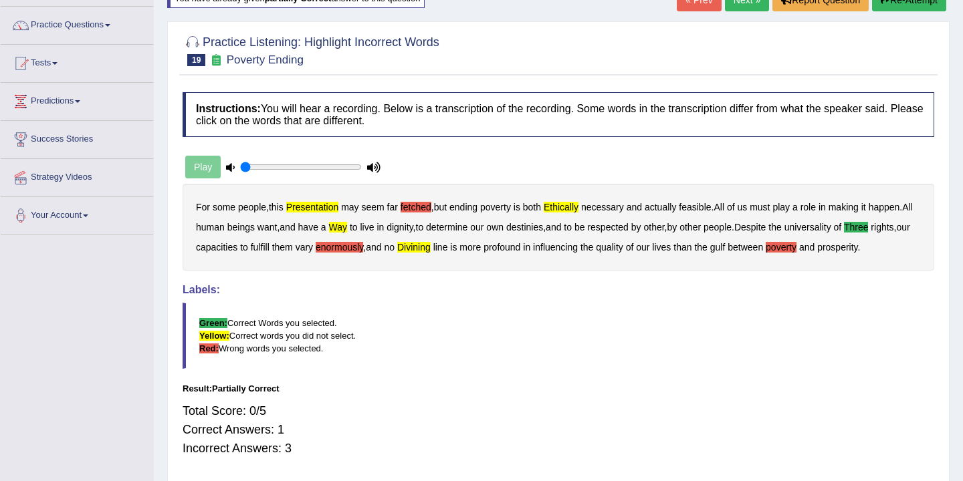
click at [796, 247] on b "poverty" at bounding box center [781, 247] width 31 height 11
click at [363, 247] on b "enormously" at bounding box center [339, 247] width 47 height 11
click at [426, 206] on b "fetched" at bounding box center [416, 207] width 31 height 11
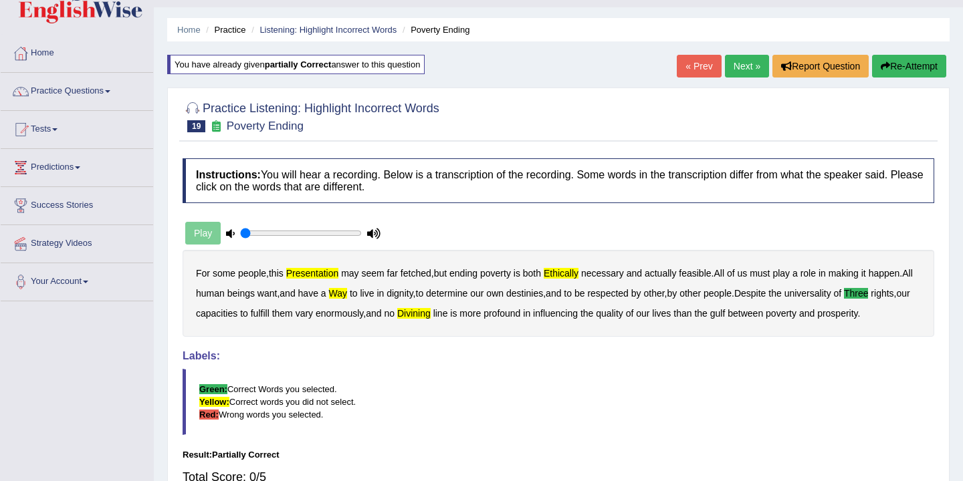
scroll to position [0, 0]
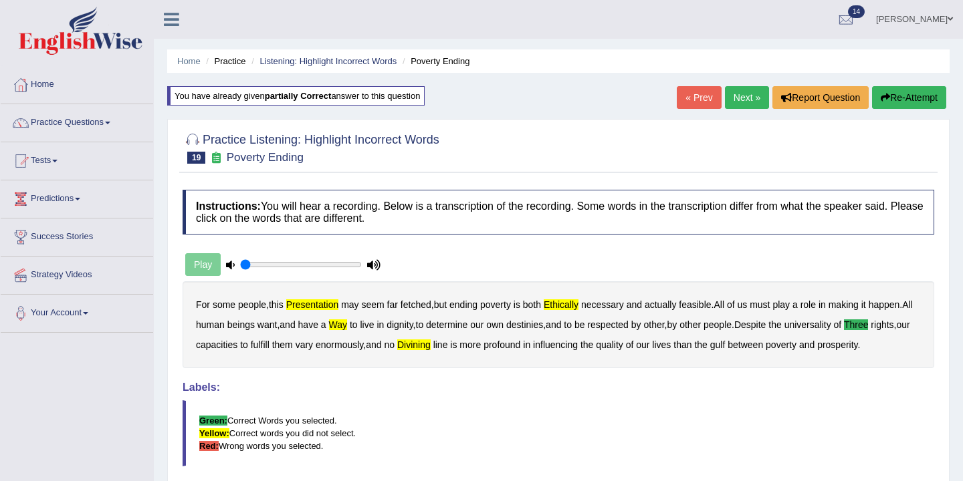
click at [919, 96] on button "Re-Attempt" at bounding box center [909, 97] width 74 height 23
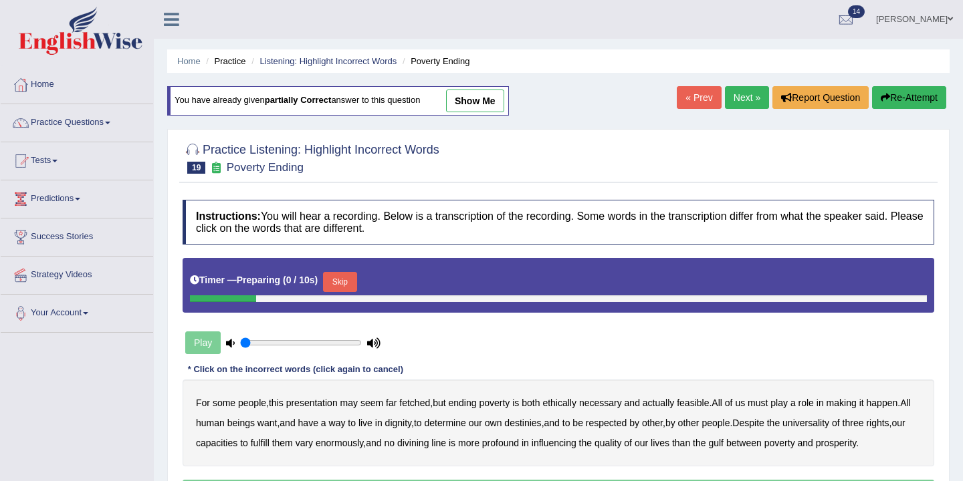
click at [348, 284] on button "Skip" at bounding box center [339, 282] width 33 height 20
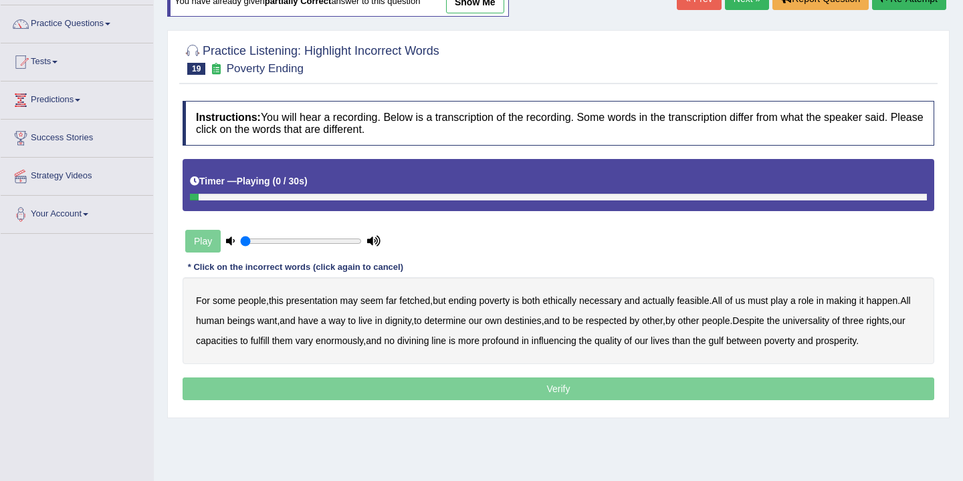
scroll to position [110, 0]
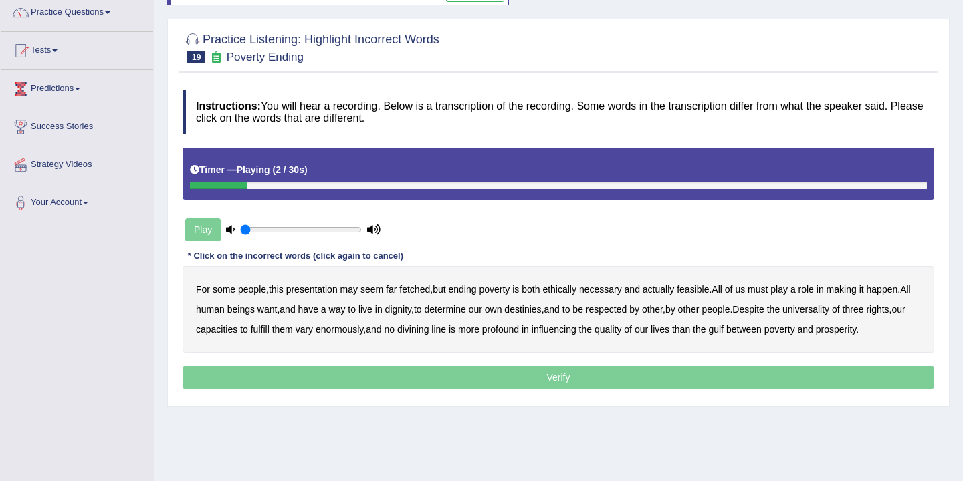
click at [316, 296] on div "For some people , this presentation may seem far fetched , but ending poverty i…" at bounding box center [559, 309] width 752 height 87
click at [318, 290] on b "presentation" at bounding box center [311, 289] width 51 height 11
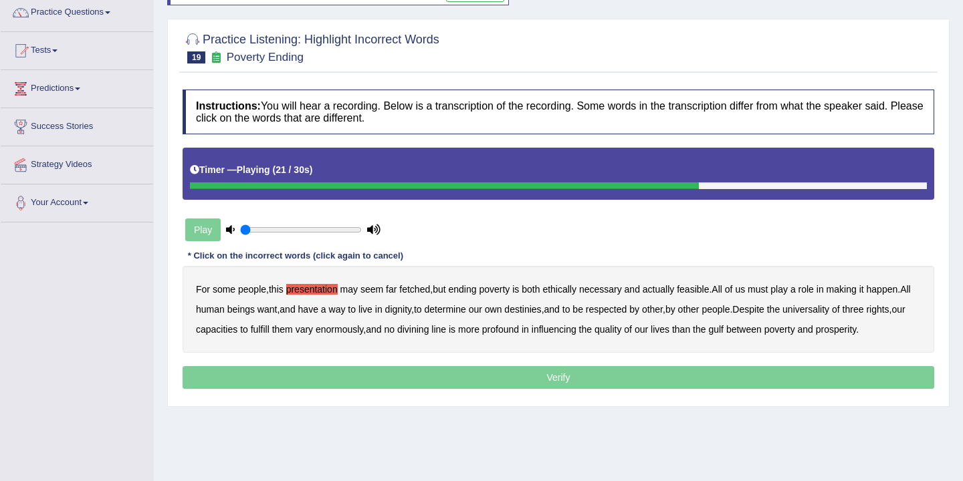
click at [864, 311] on b "three" at bounding box center [853, 309] width 21 height 11
click at [269, 330] on b "fulfill" at bounding box center [260, 329] width 19 height 11
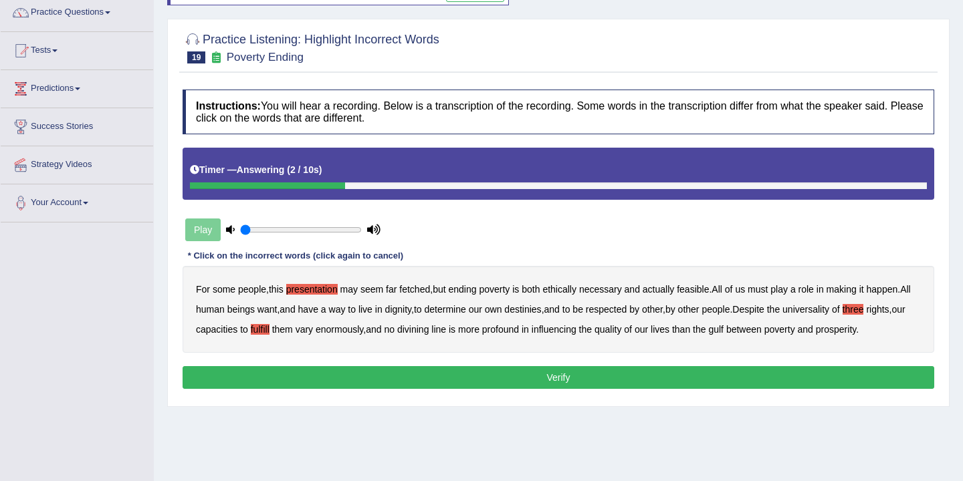
click at [612, 376] on button "Verify" at bounding box center [559, 377] width 752 height 23
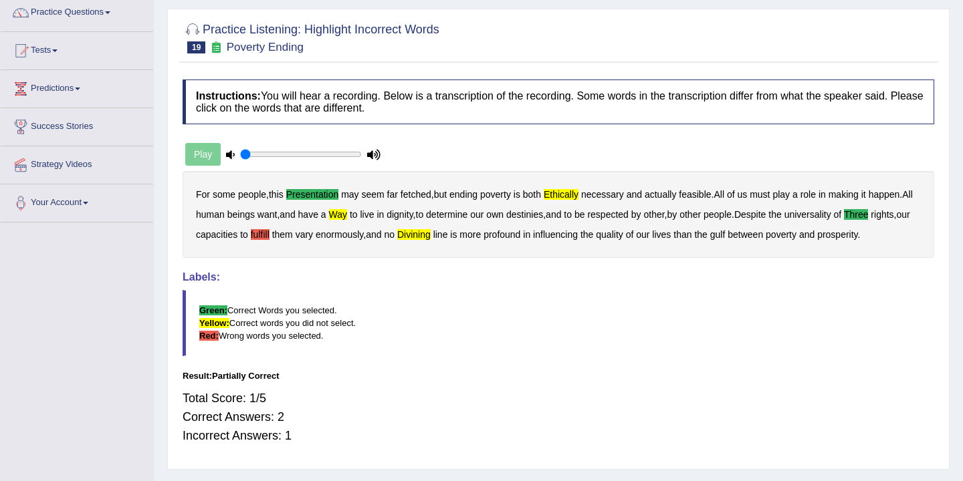
click at [314, 241] on div "For some people , this presentation may seem far fetched , but ending poverty i…" at bounding box center [559, 214] width 752 height 87
click at [294, 232] on div "For some people , this presentation may seem far fetched , but ending poverty i…" at bounding box center [559, 214] width 752 height 87
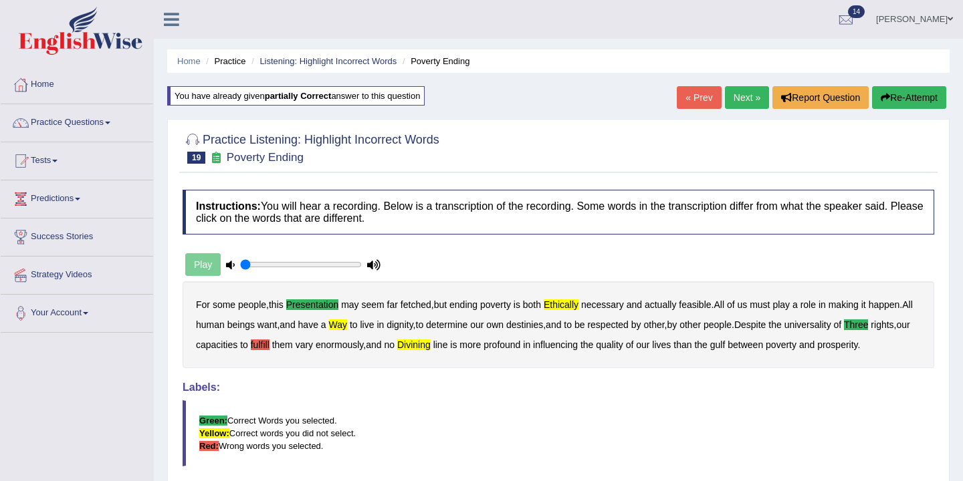
click at [760, 97] on link "Next »" at bounding box center [747, 97] width 44 height 23
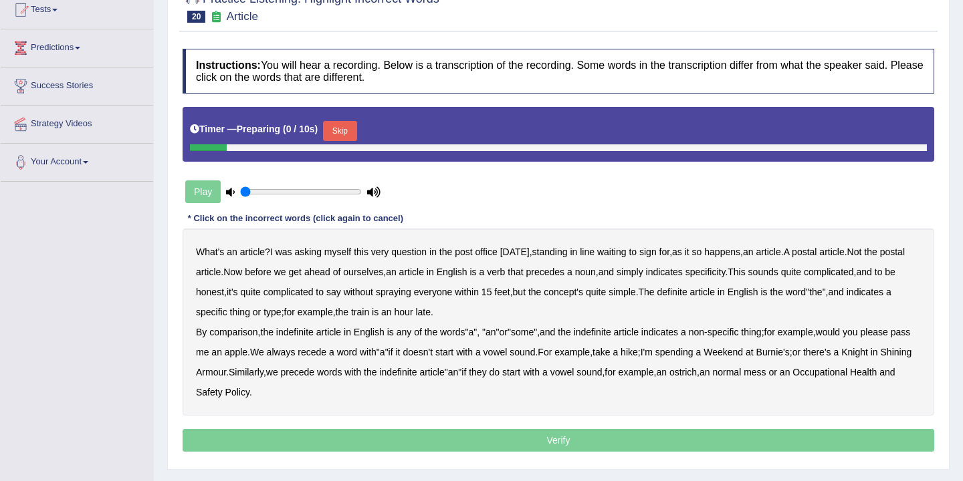
scroll to position [211, 0]
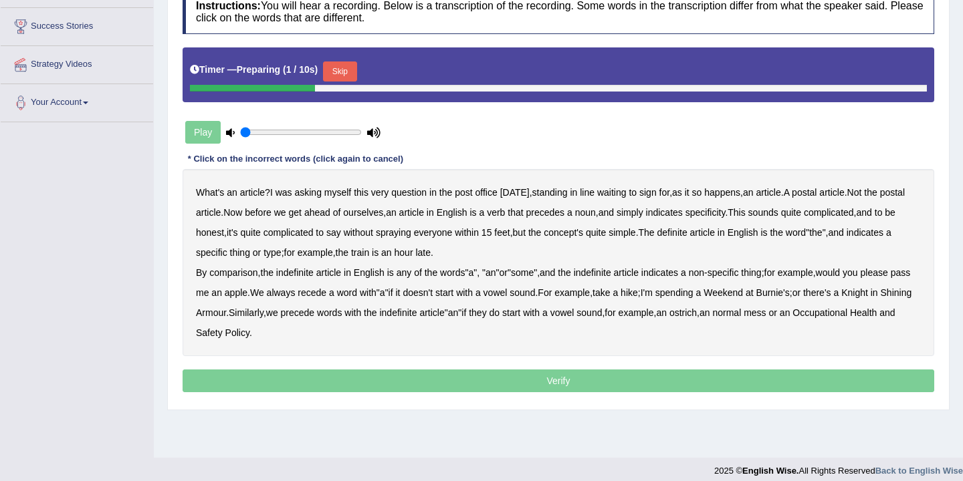
click at [345, 78] on button "Skip" at bounding box center [339, 72] width 33 height 20
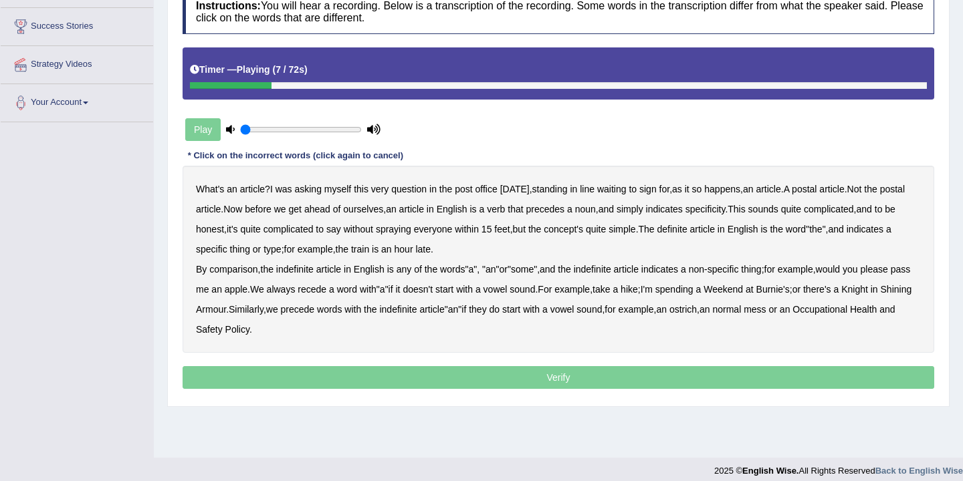
click at [740, 193] on b "happens" at bounding box center [722, 189] width 36 height 11
click at [740, 192] on b "happens" at bounding box center [722, 189] width 36 height 11
click at [242, 209] on b "Now" at bounding box center [232, 209] width 19 height 11
click at [725, 212] on b "specificity" at bounding box center [705, 209] width 40 height 11
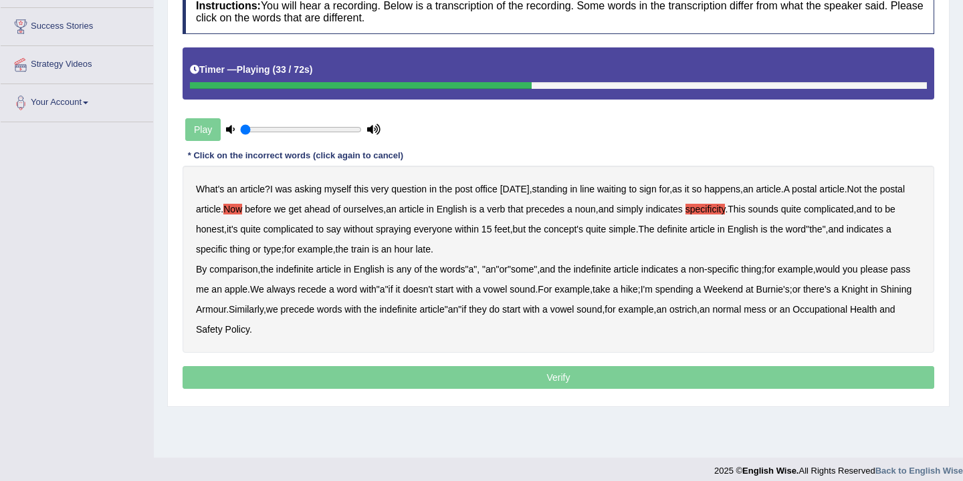
click at [687, 232] on b "definite" at bounding box center [672, 229] width 30 height 11
click at [232, 273] on b "comparison" at bounding box center [233, 269] width 48 height 11
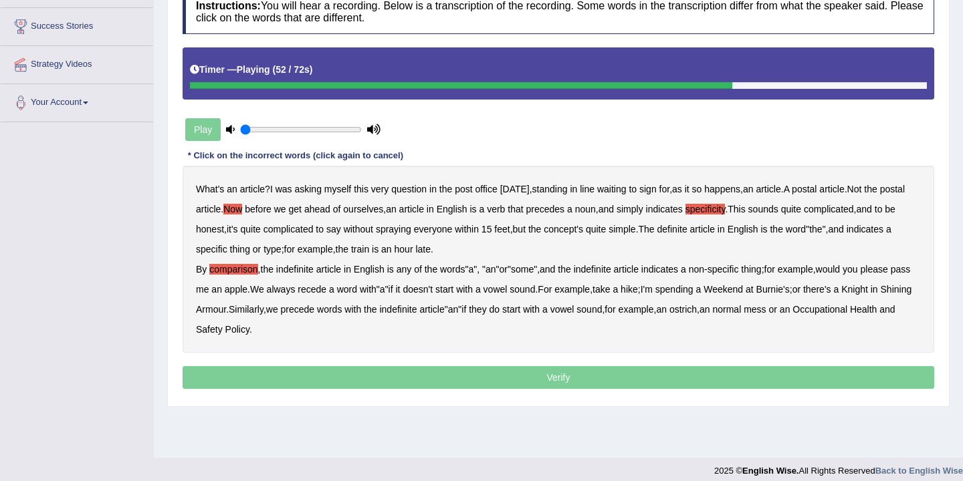
click at [326, 290] on b "recede" at bounding box center [312, 289] width 29 height 11
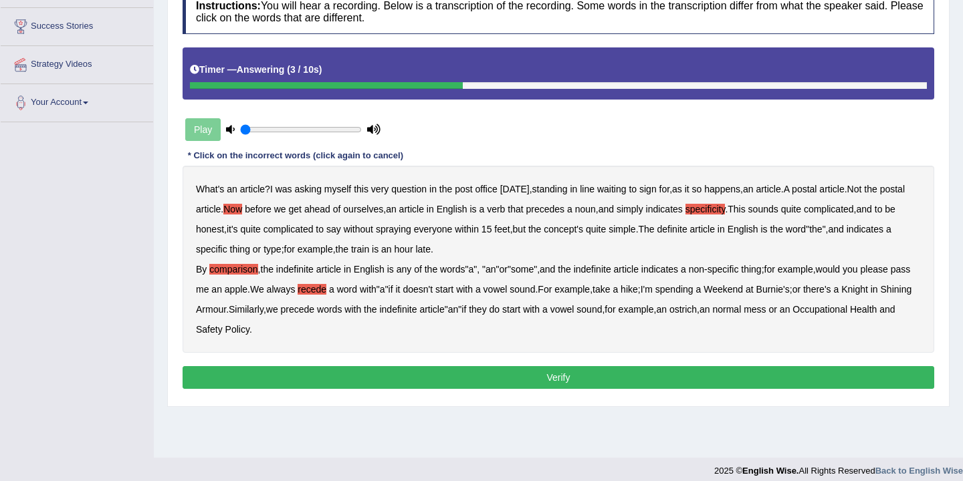
scroll to position [221, 0]
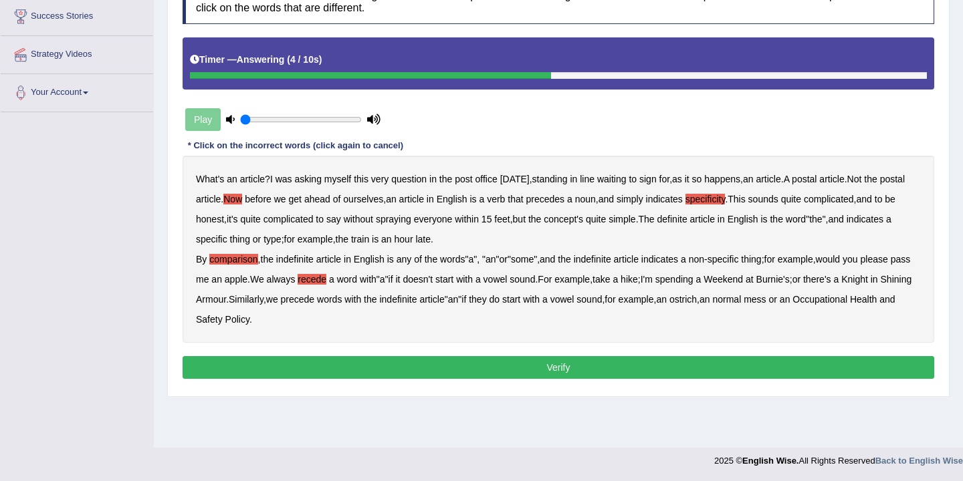
click at [372, 368] on button "Verify" at bounding box center [559, 367] width 752 height 23
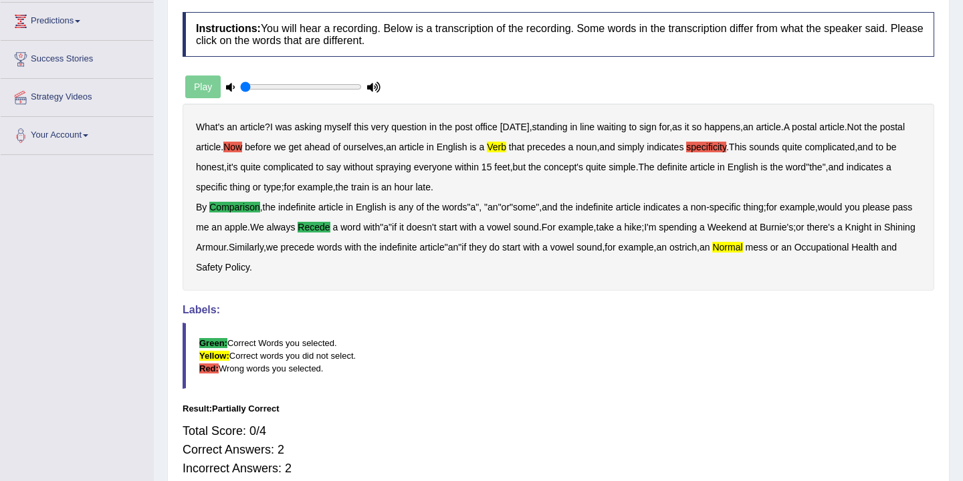
scroll to position [174, 0]
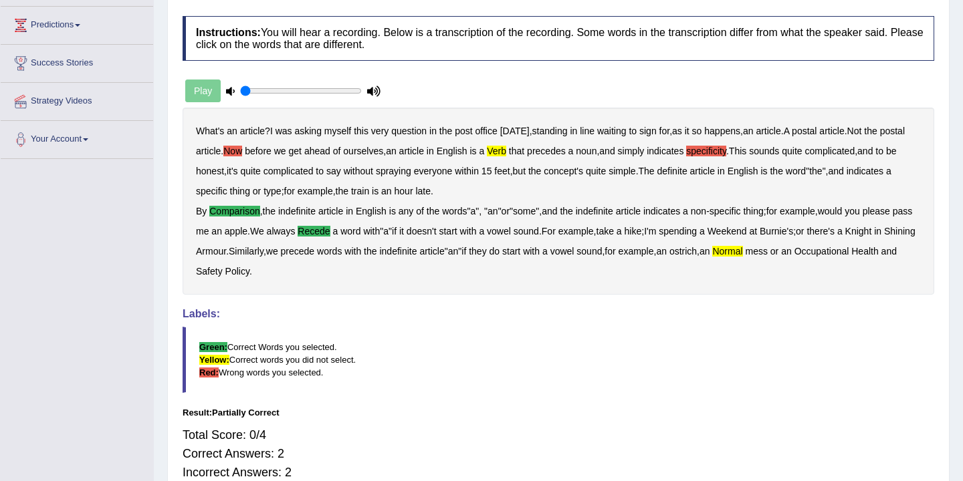
click at [242, 146] on b "Now" at bounding box center [232, 151] width 19 height 11
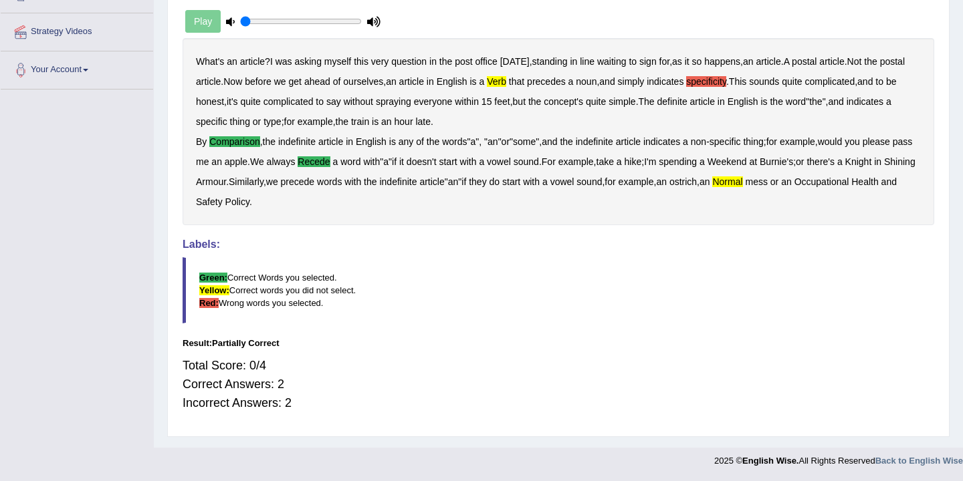
scroll to position [0, 0]
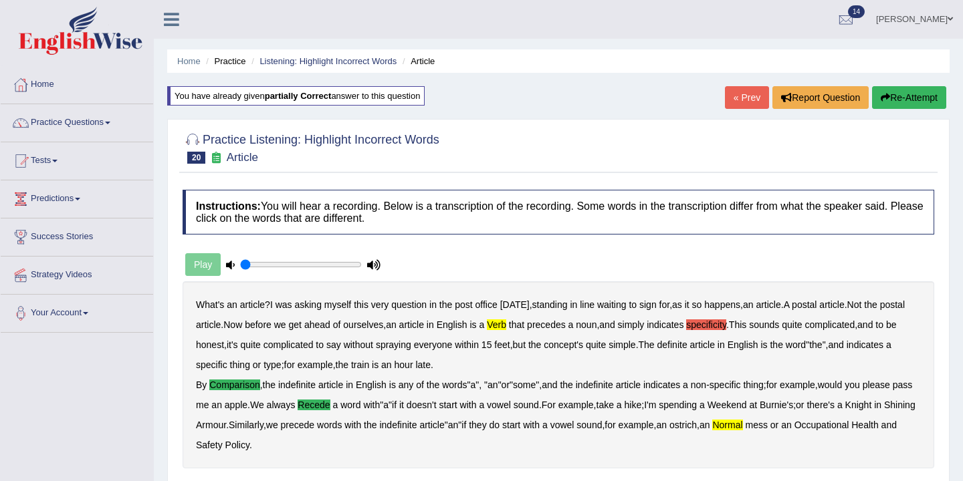
click at [748, 96] on link "« Prev" at bounding box center [747, 97] width 44 height 23
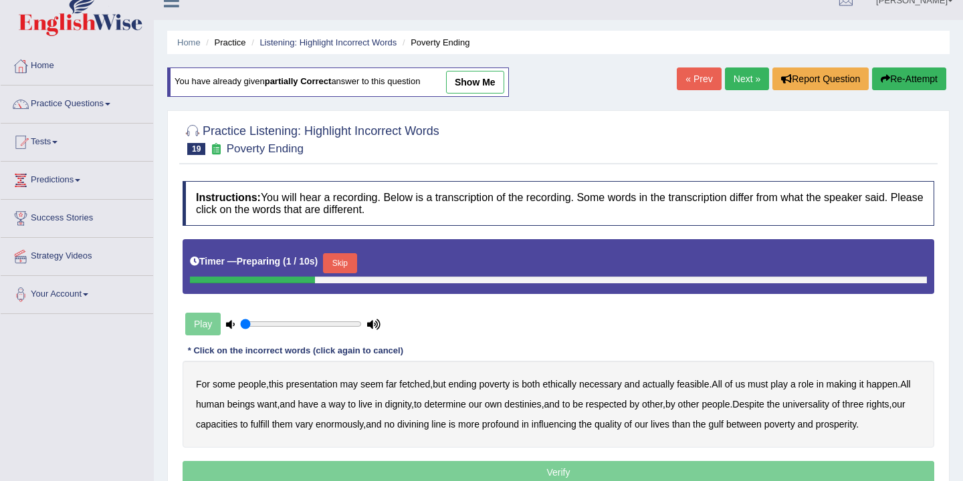
scroll to position [21, 0]
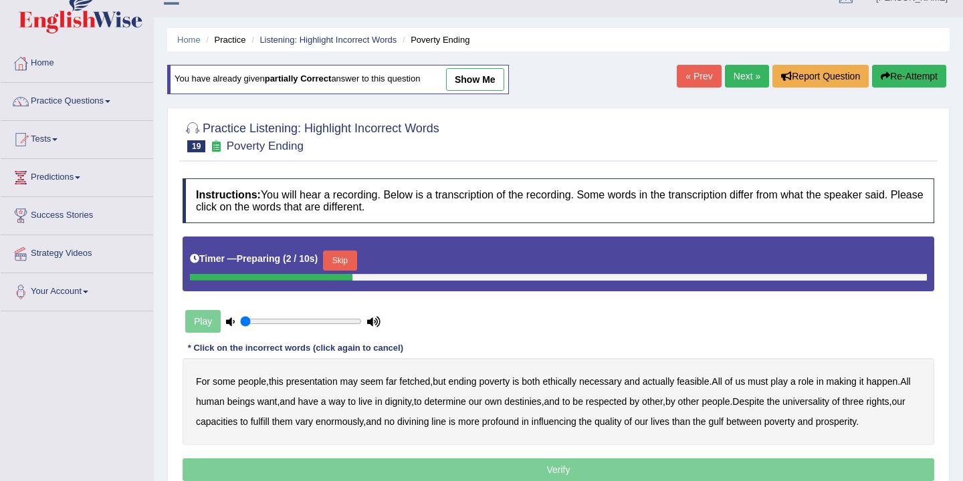
click at [742, 72] on link "Next »" at bounding box center [747, 76] width 44 height 23
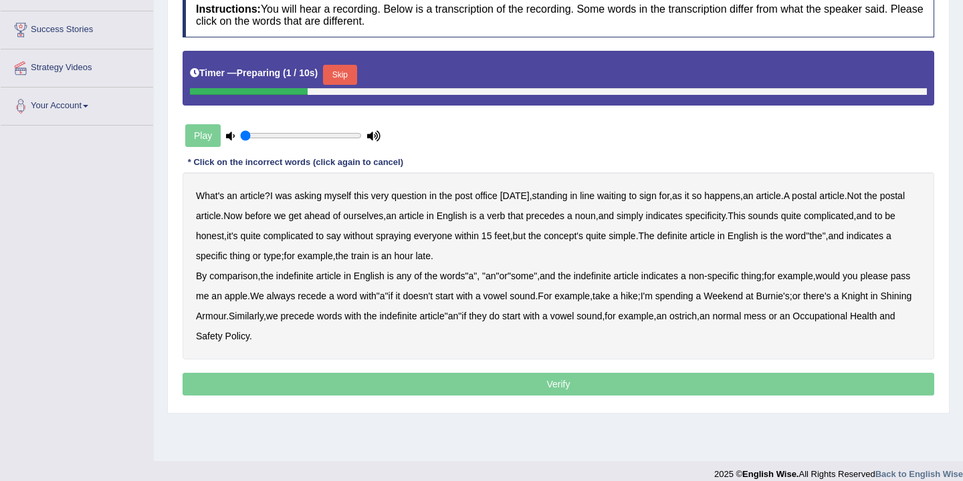
scroll to position [209, 0]
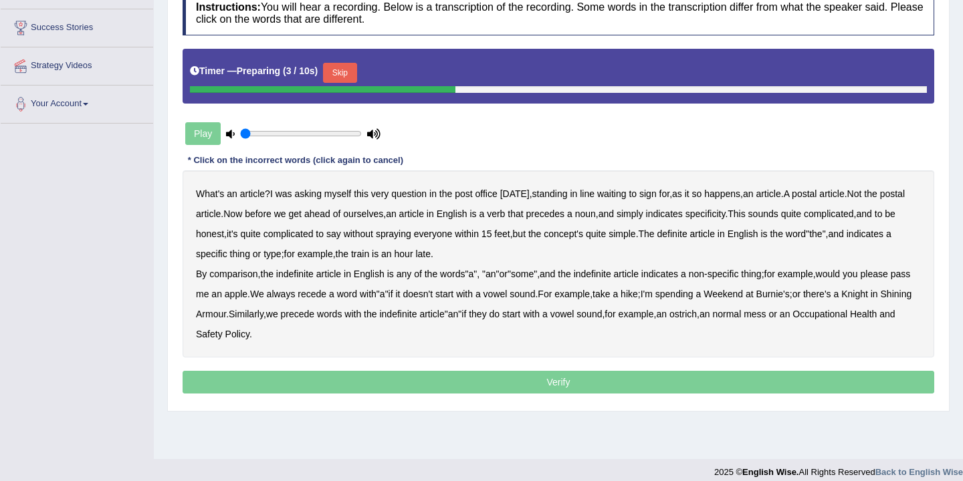
click at [354, 76] on button "Skip" at bounding box center [339, 73] width 33 height 20
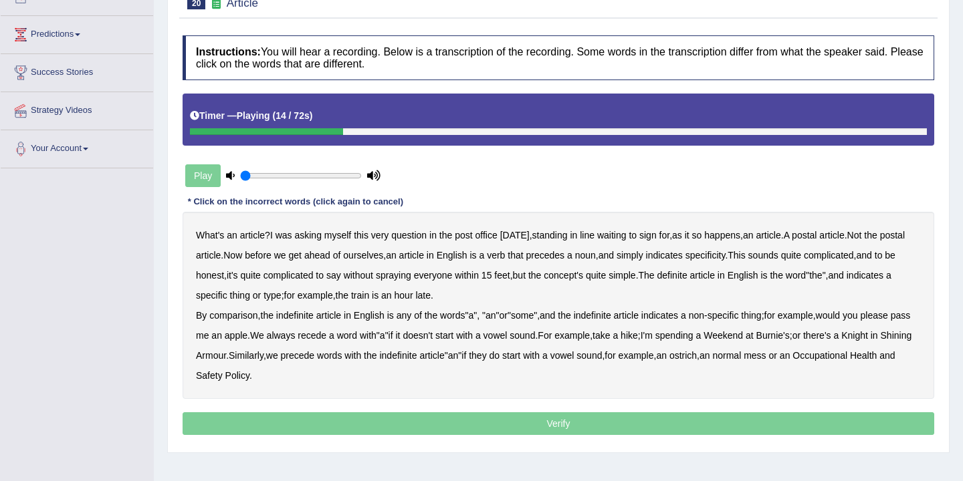
scroll to position [221, 0]
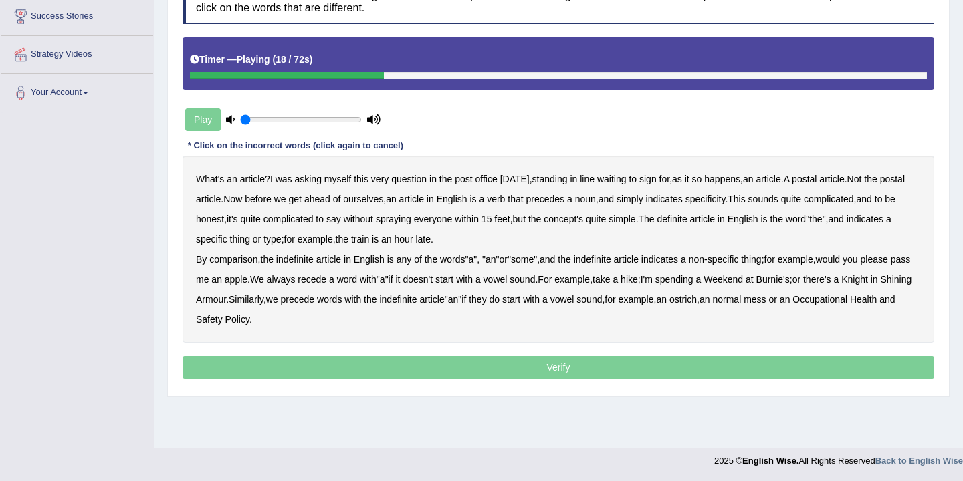
click at [557, 365] on p "Verify" at bounding box center [559, 367] width 752 height 23
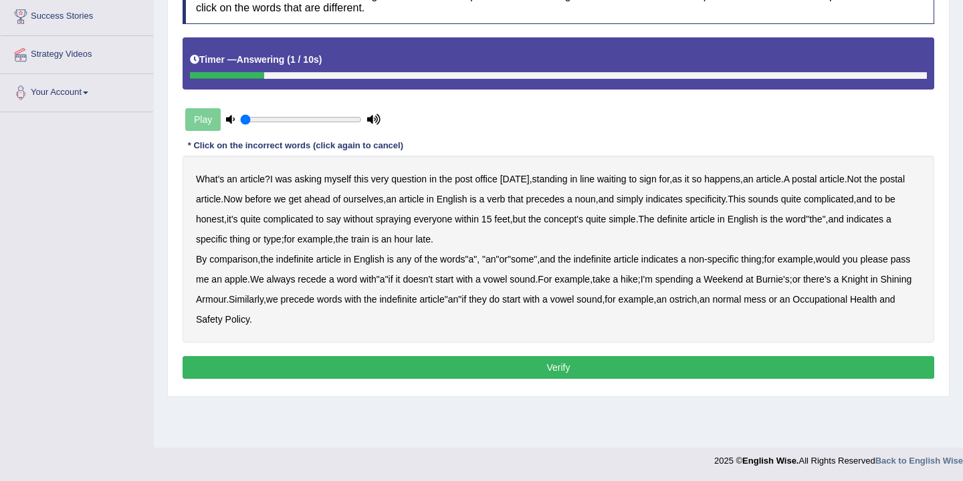
click at [522, 369] on button "Verify" at bounding box center [559, 367] width 752 height 23
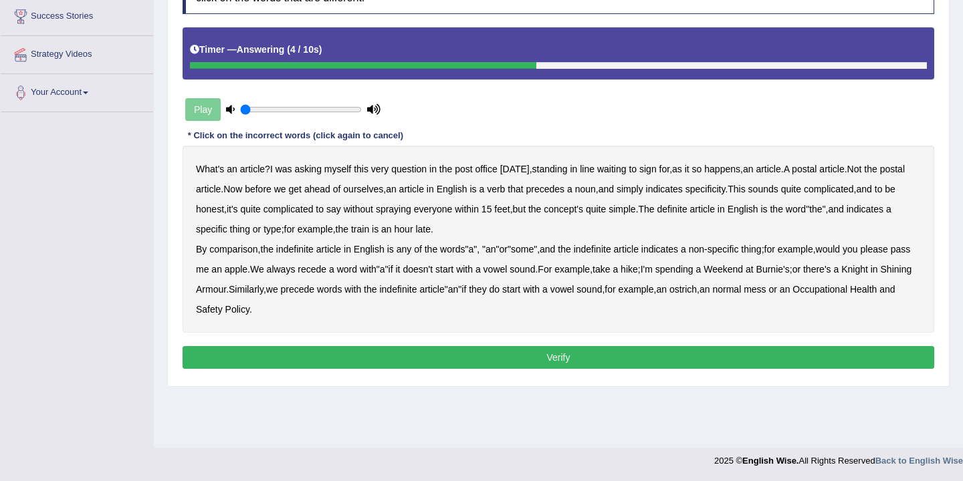
click at [551, 360] on button "Verify" at bounding box center [559, 357] width 752 height 23
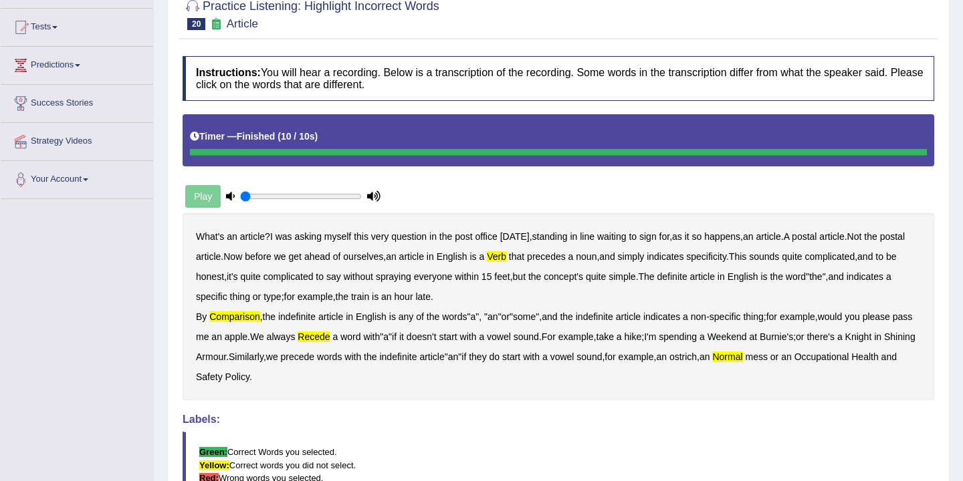
scroll to position [0, 0]
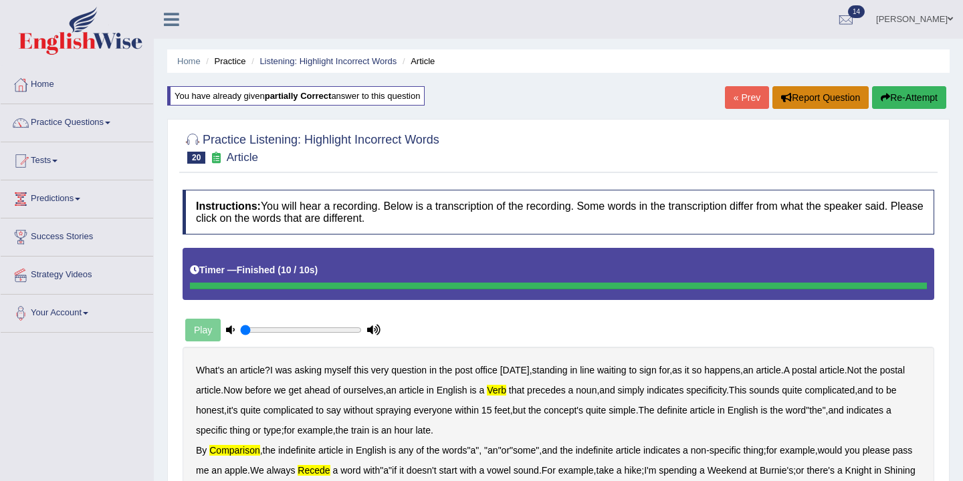
click at [819, 102] on button "Report Question" at bounding box center [820, 97] width 96 height 23
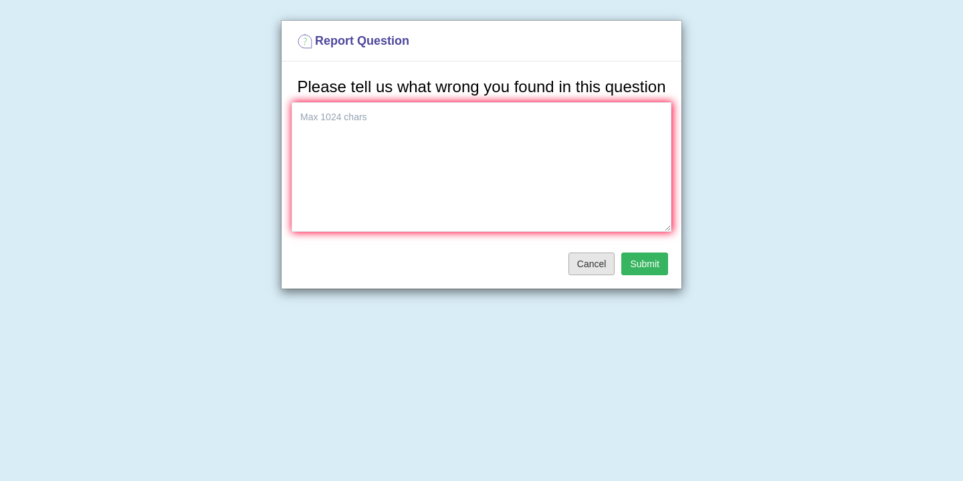
click at [582, 275] on button "Cancel" at bounding box center [591, 264] width 47 height 23
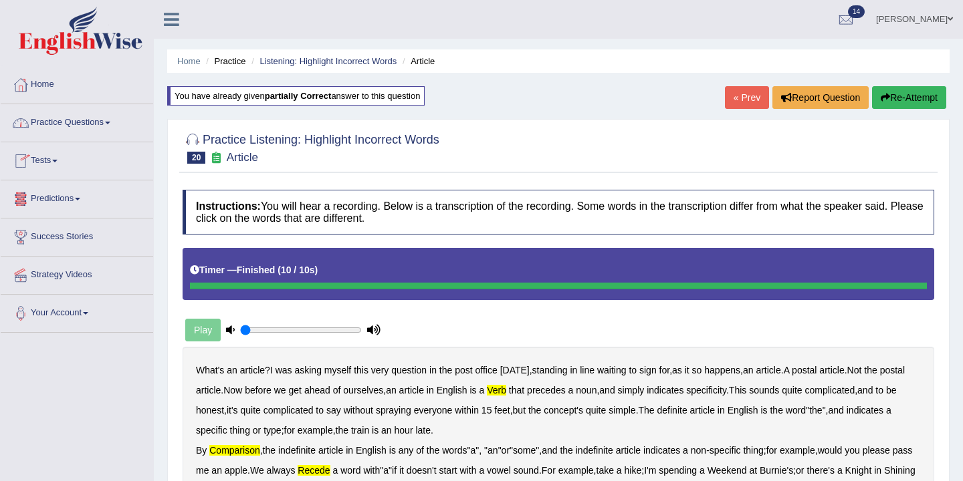
click at [114, 117] on link "Practice Questions" at bounding box center [77, 120] width 152 height 33
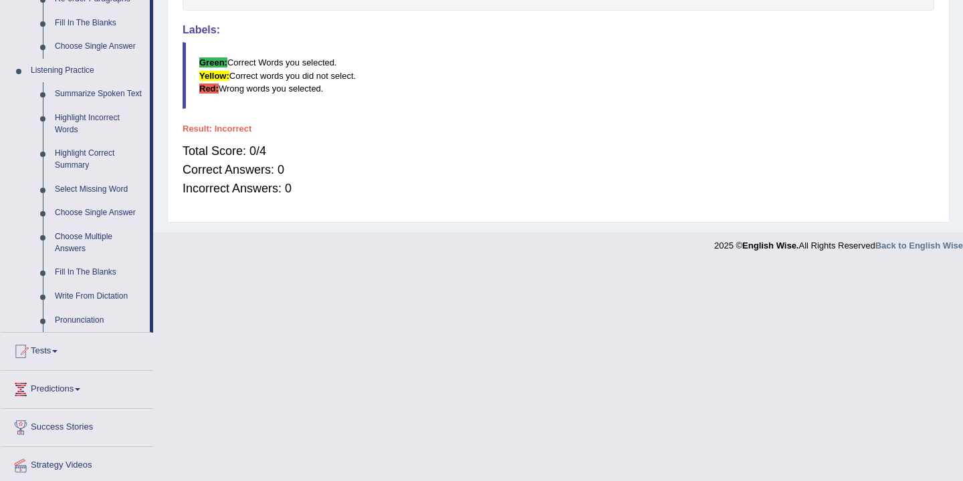
scroll to position [578, 0]
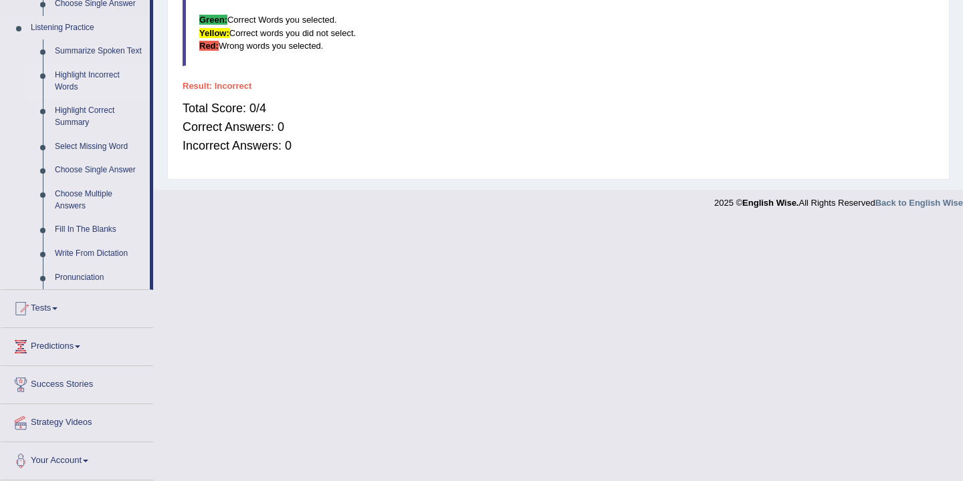
click at [95, 77] on link "Highlight Incorrect Words" at bounding box center [99, 81] width 101 height 35
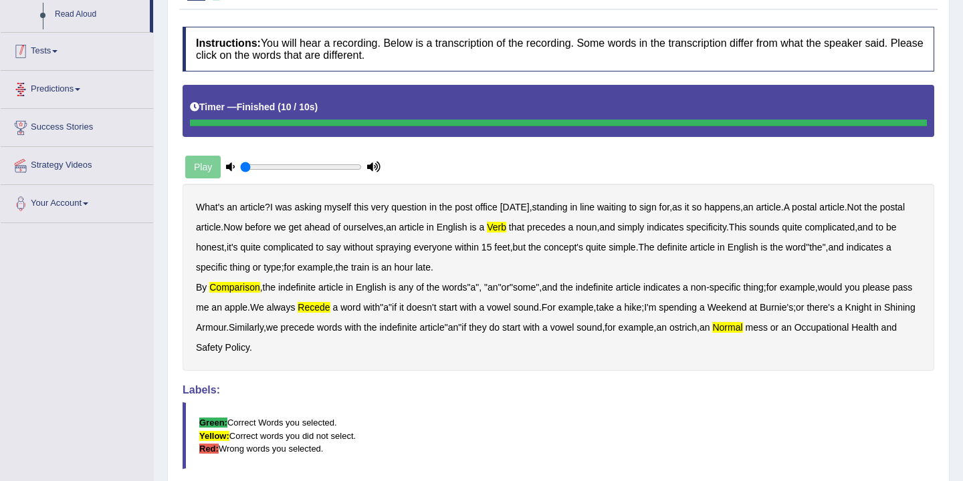
scroll to position [252, 0]
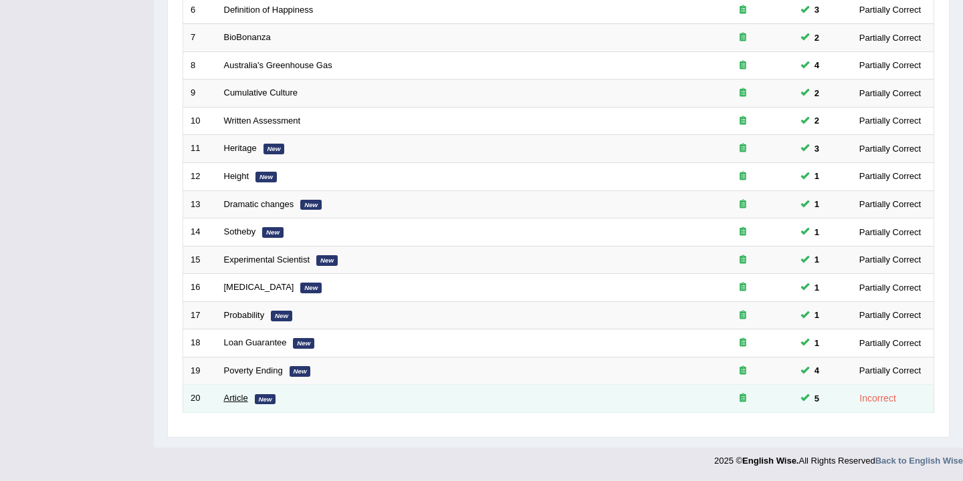
click at [245, 401] on link "Article" at bounding box center [236, 398] width 24 height 10
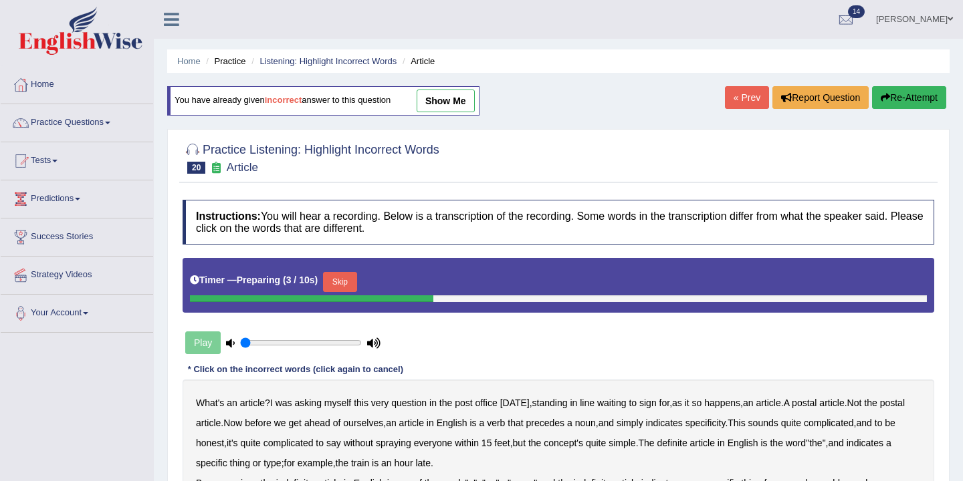
click at [451, 95] on link "show me" at bounding box center [446, 101] width 58 height 23
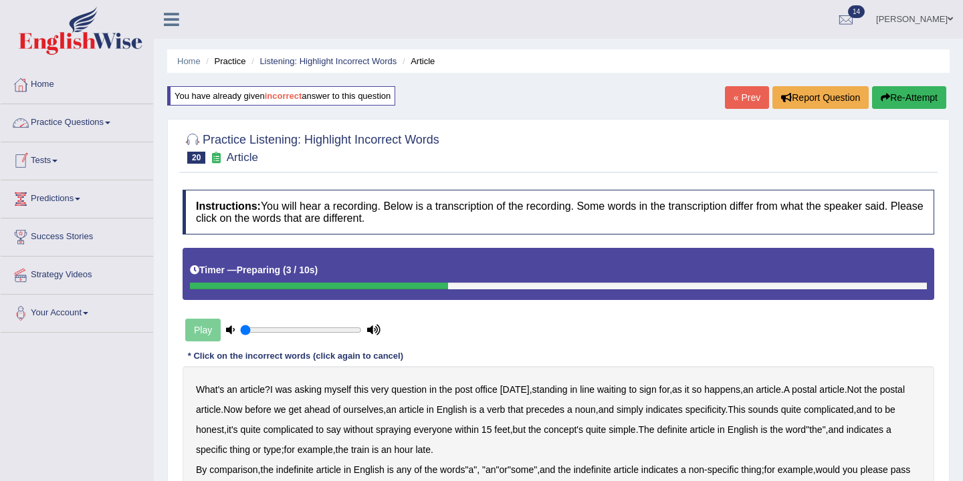
click at [105, 126] on link "Practice Questions" at bounding box center [77, 120] width 152 height 33
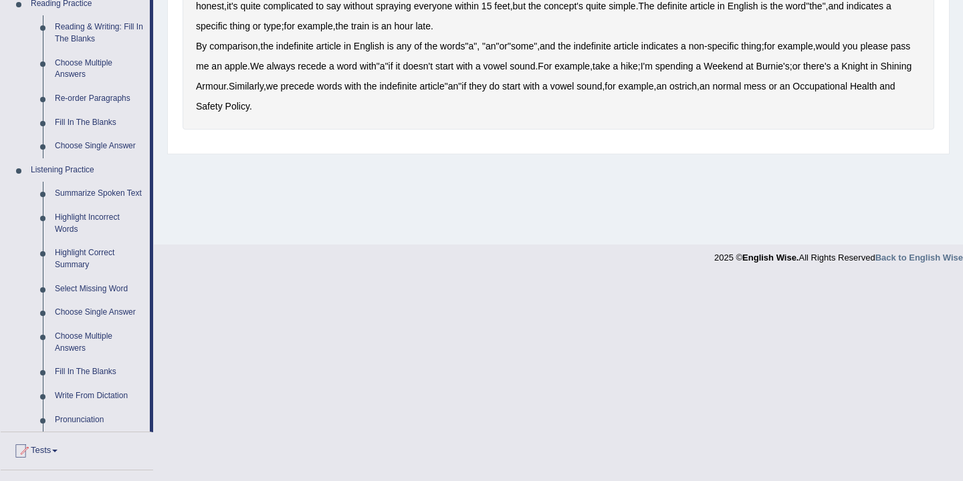
scroll to position [444, 0]
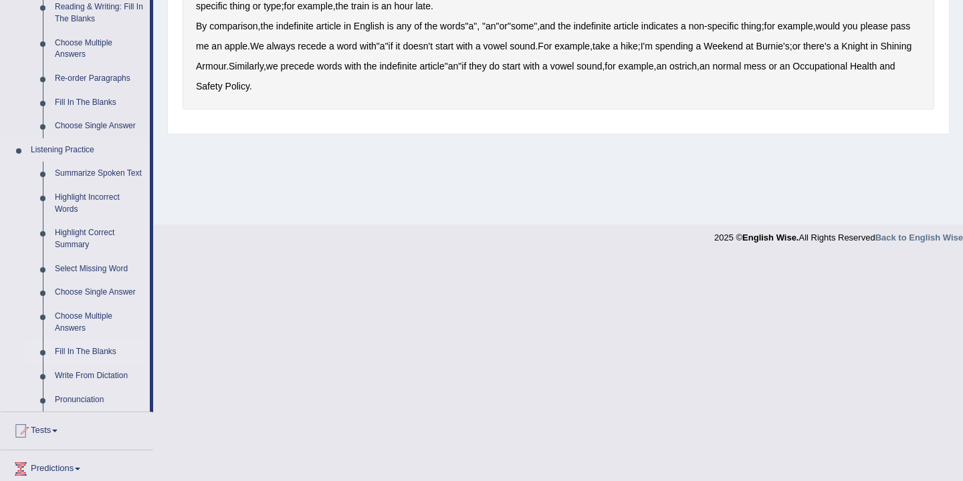
click at [82, 364] on link "Fill In The Blanks" at bounding box center [99, 352] width 101 height 24
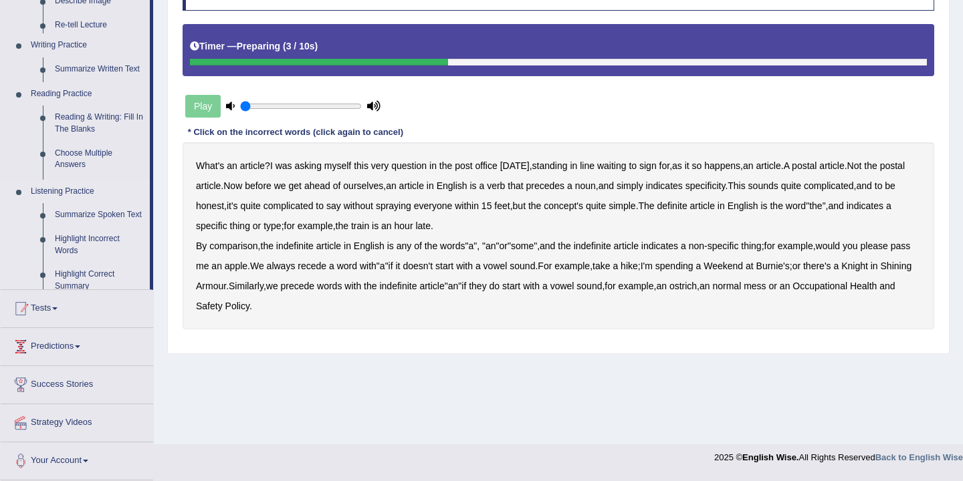
scroll to position [221, 0]
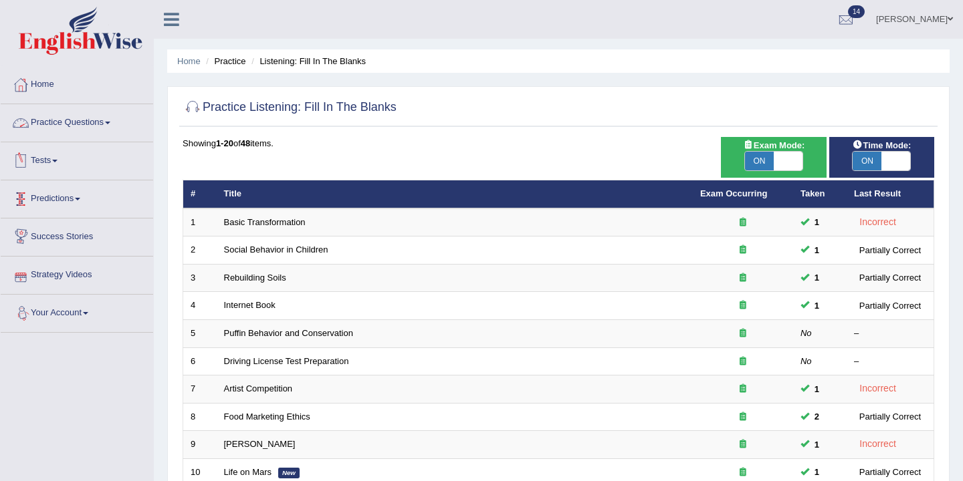
click at [108, 122] on link "Practice Questions" at bounding box center [77, 120] width 152 height 33
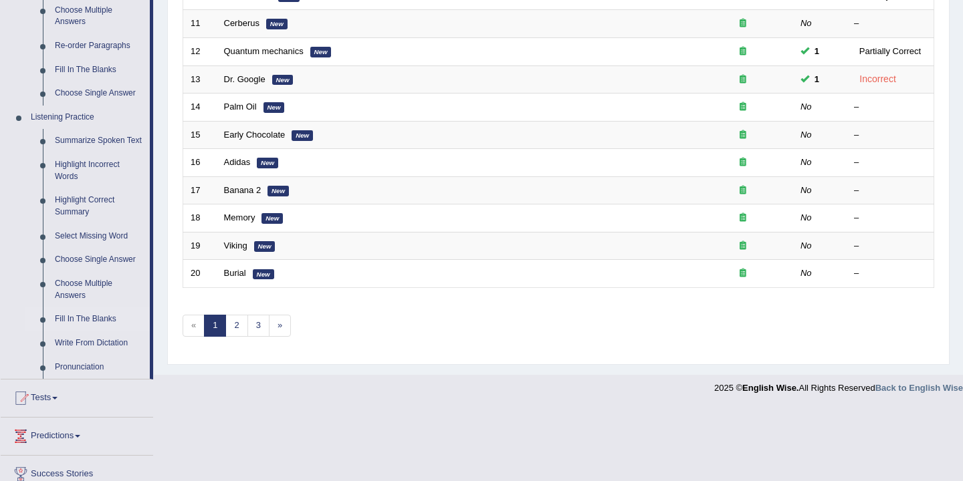
scroll to position [508, 0]
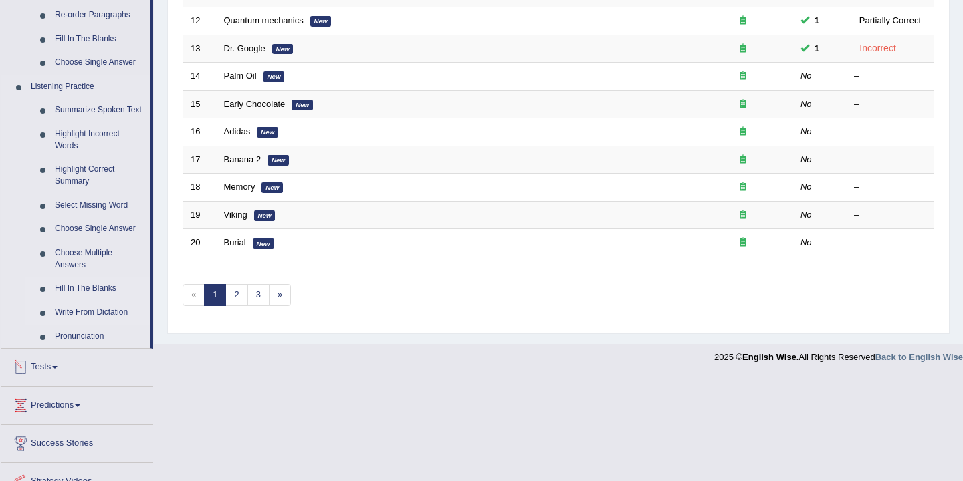
click at [88, 325] on link "Write From Dictation" at bounding box center [99, 313] width 101 height 24
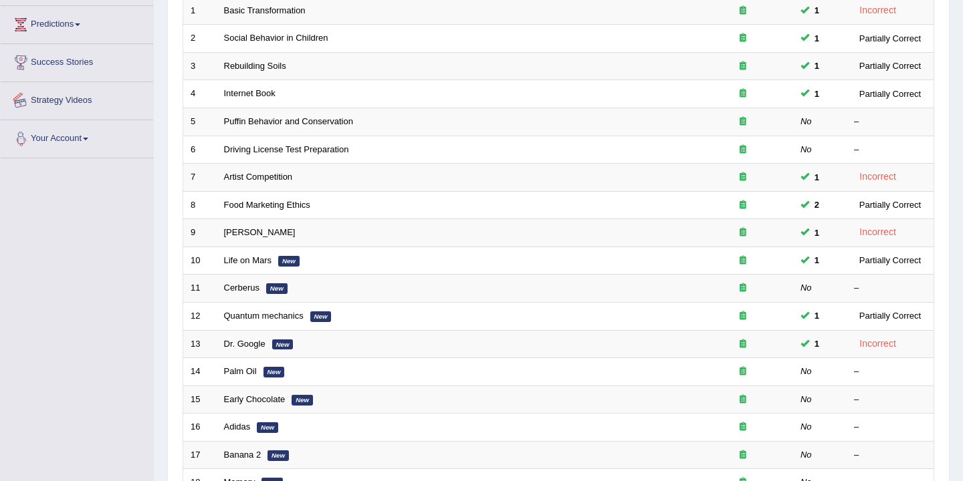
scroll to position [353, 0]
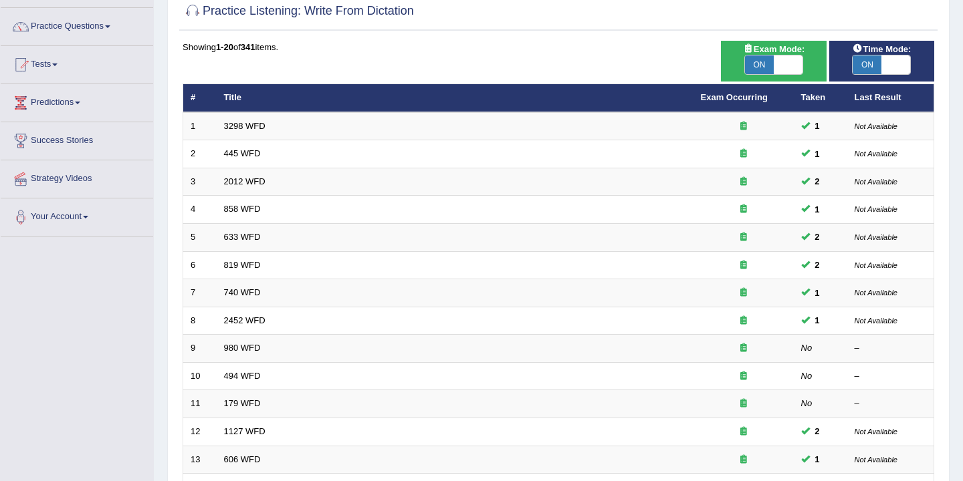
scroll to position [404, 0]
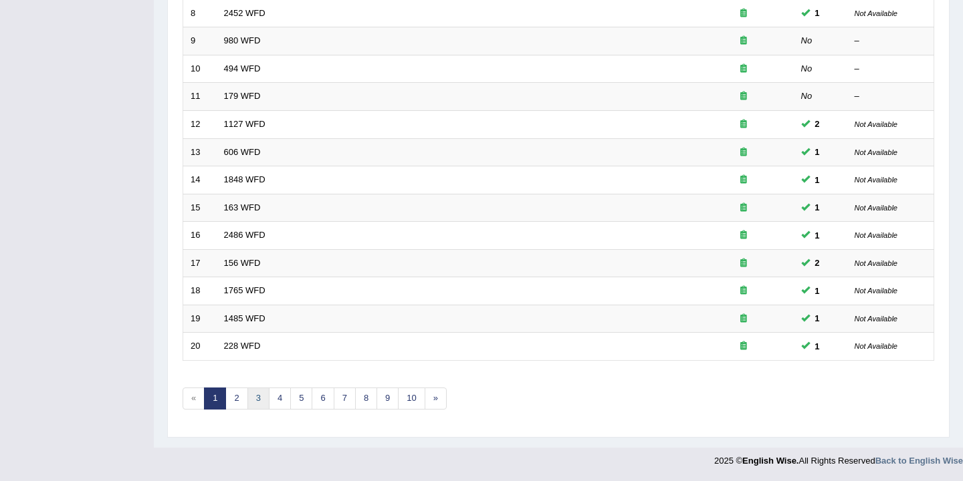
click at [258, 401] on link "3" at bounding box center [258, 399] width 22 height 22
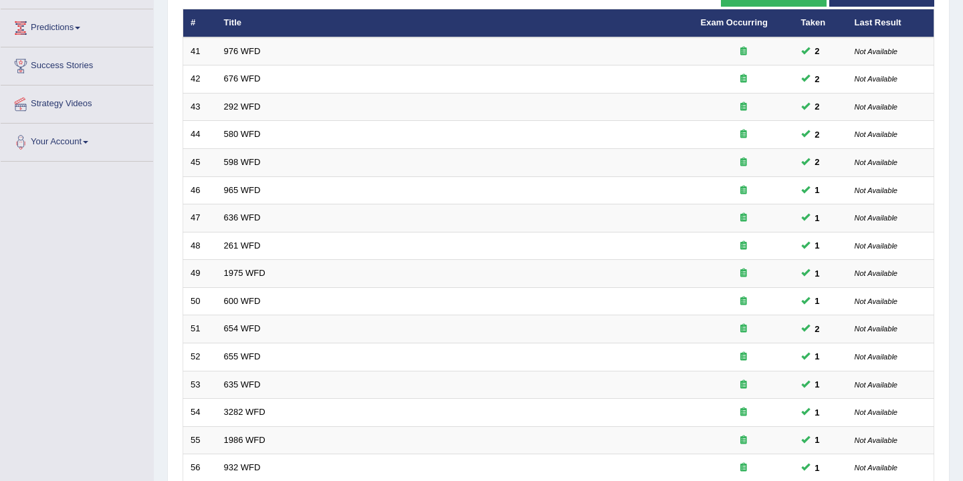
scroll to position [404, 0]
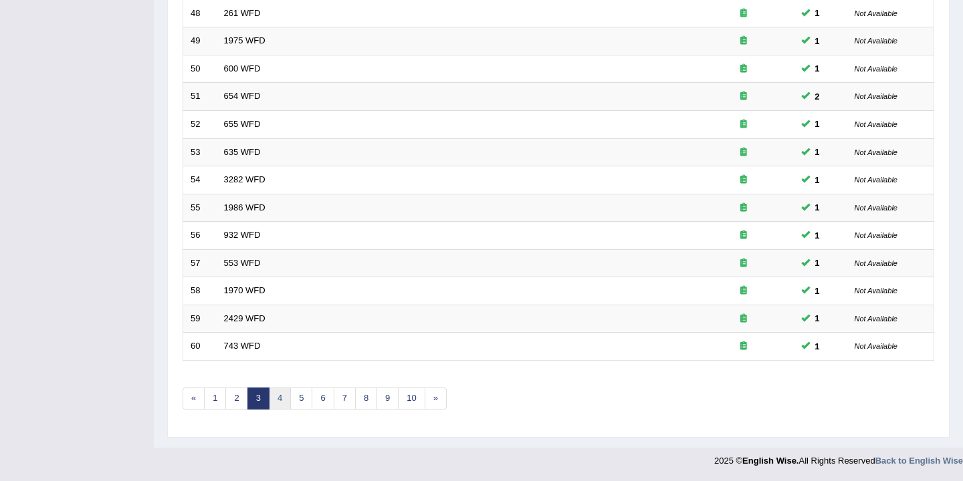
click at [284, 403] on link "4" at bounding box center [280, 399] width 22 height 22
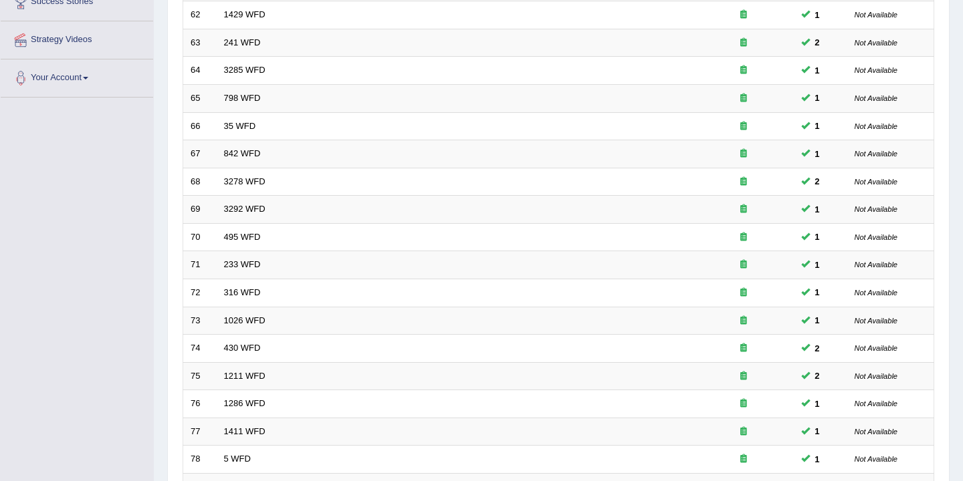
scroll to position [404, 0]
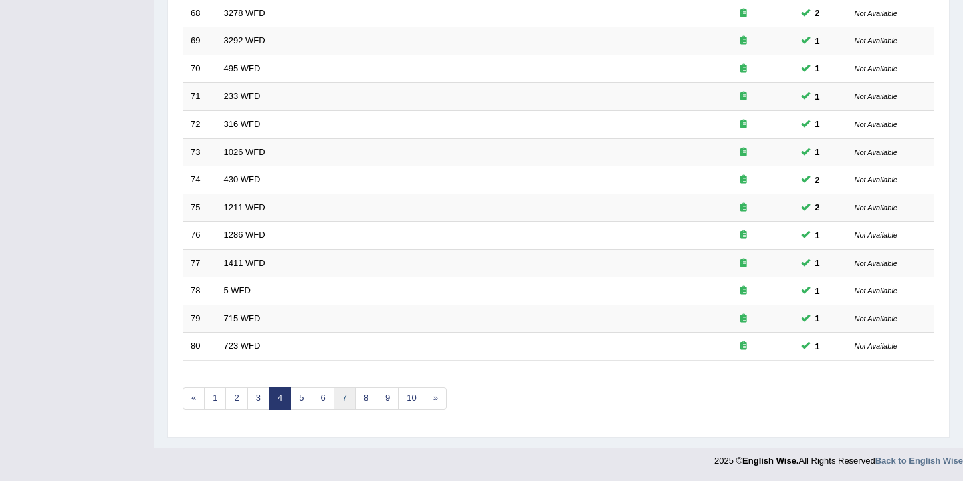
click at [340, 405] on link "7" at bounding box center [345, 399] width 22 height 22
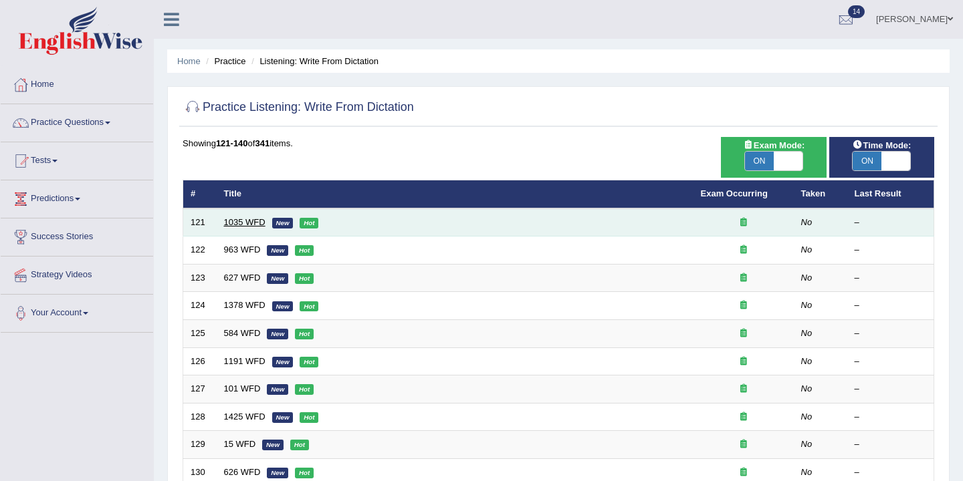
click at [237, 221] on link "1035 WFD" at bounding box center [244, 222] width 41 height 10
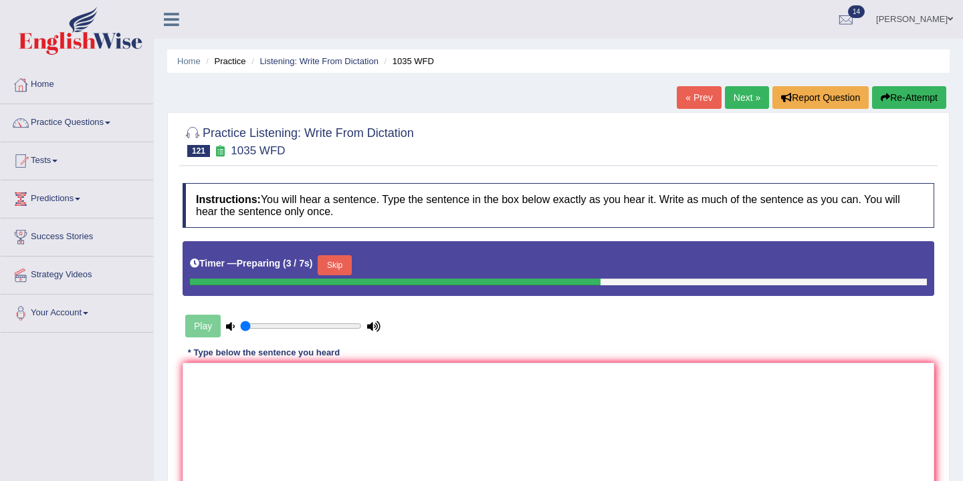
click at [335, 270] on button "Skip" at bounding box center [334, 265] width 33 height 20
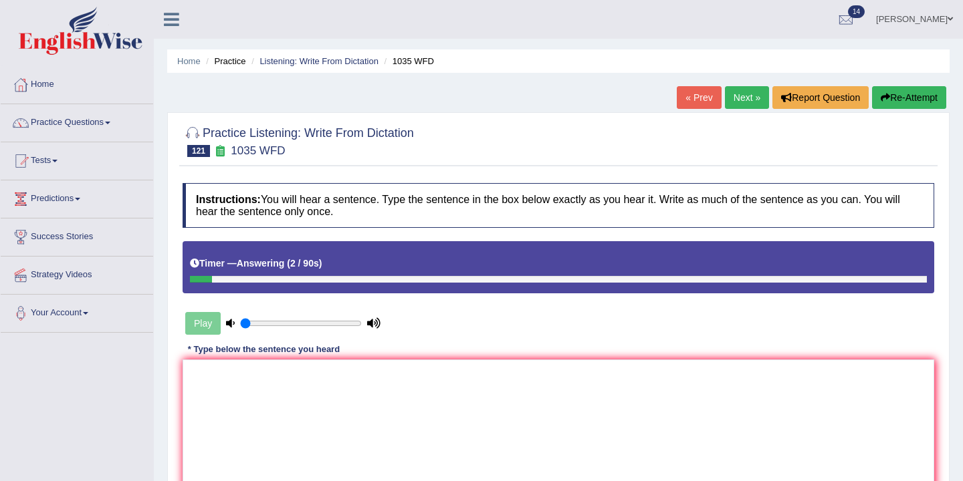
click at [901, 95] on button "Re-Attempt" at bounding box center [909, 97] width 74 height 23
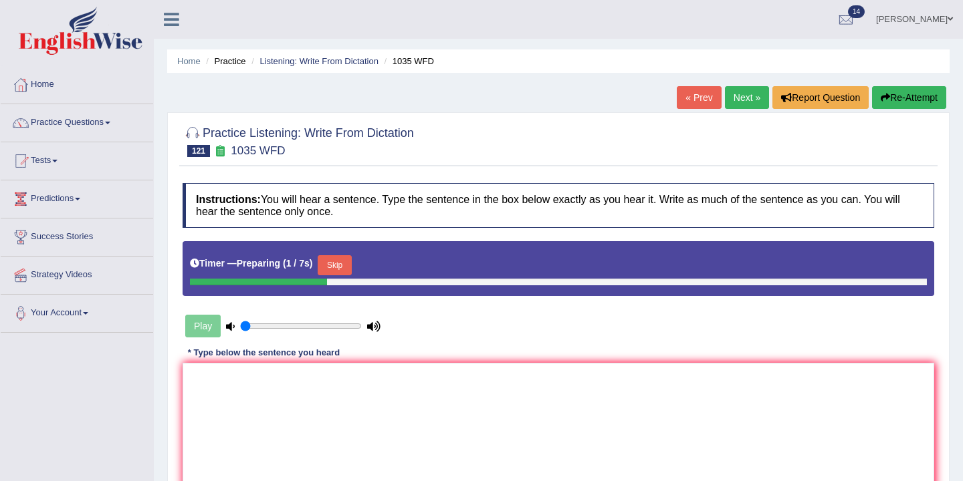
click at [338, 266] on button "Skip" at bounding box center [334, 265] width 33 height 20
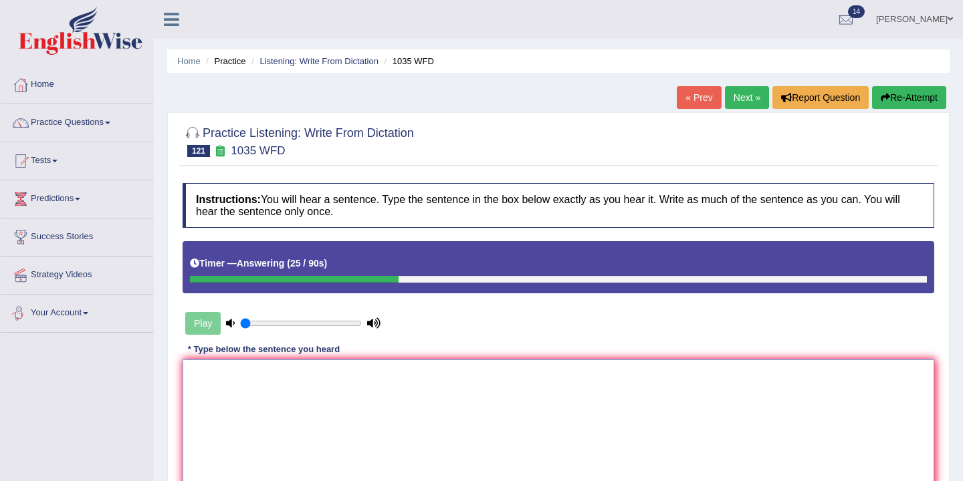
click at [237, 382] on textarea at bounding box center [559, 425] width 752 height 130
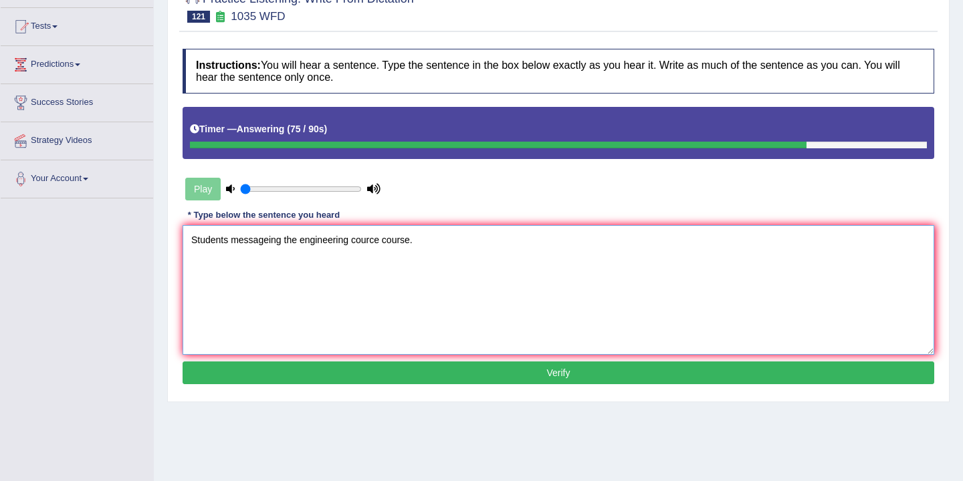
scroll to position [221, 0]
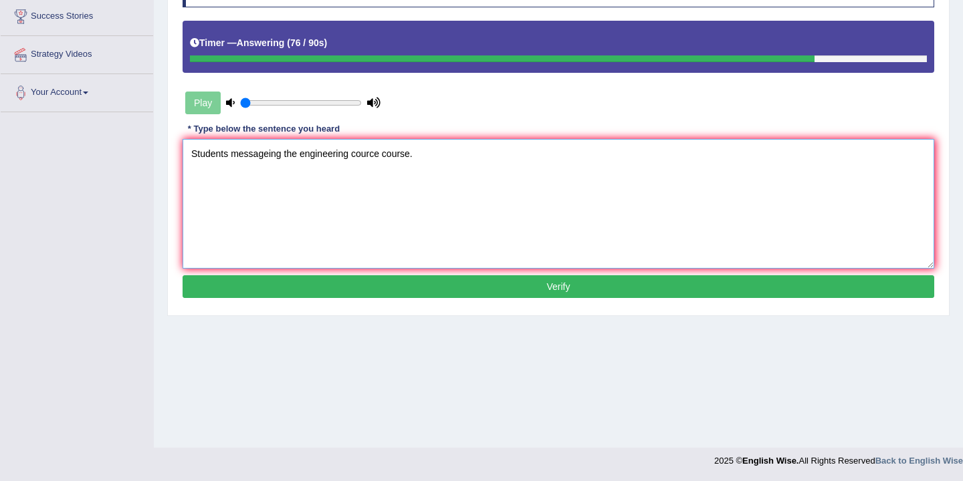
type textarea "Students messageing the engineering cource course."
click at [361, 288] on button "Verify" at bounding box center [559, 286] width 752 height 23
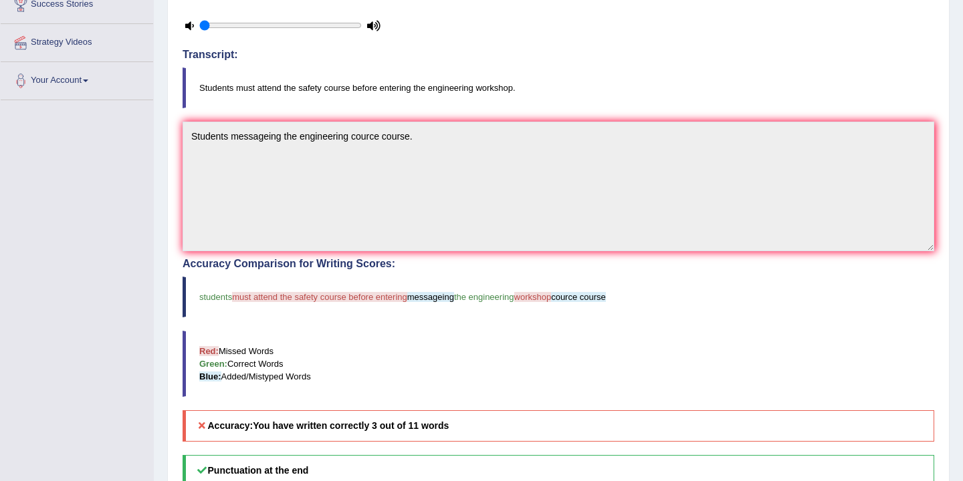
scroll to position [0, 0]
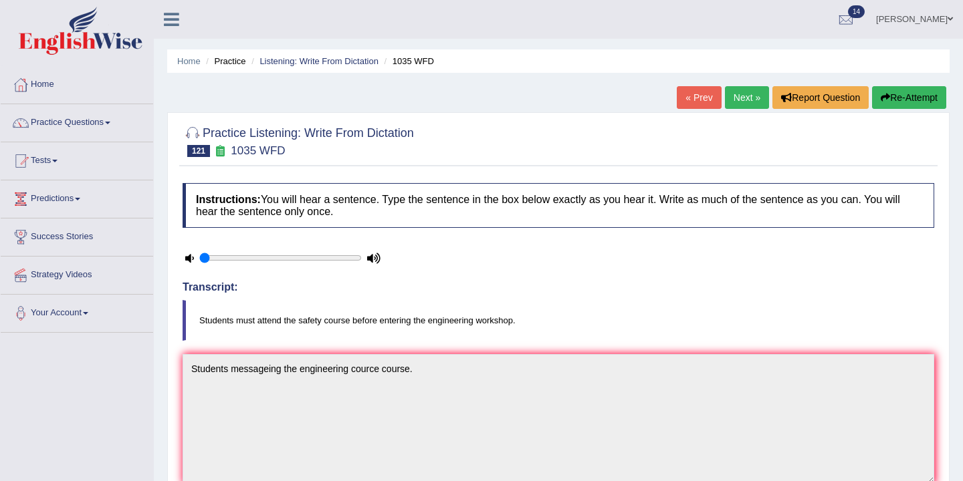
click at [732, 90] on link "Next »" at bounding box center [747, 97] width 44 height 23
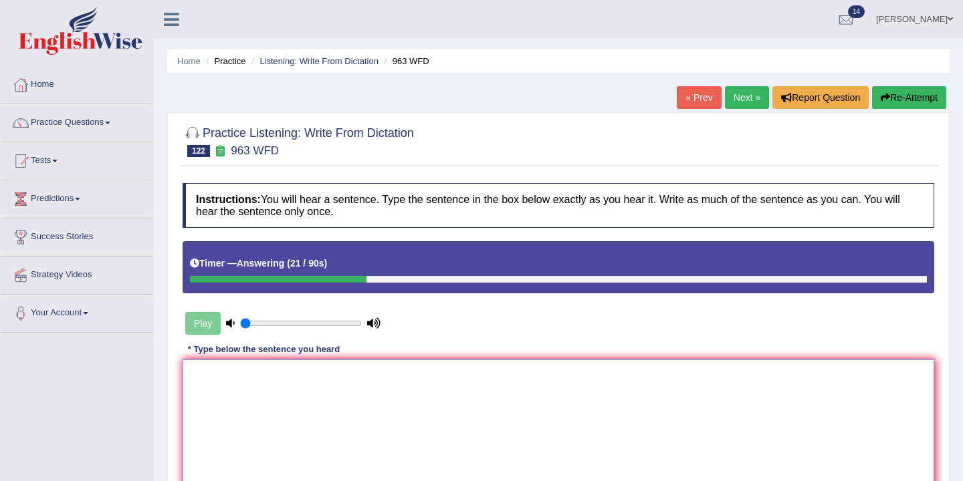
click at [219, 372] on textarea at bounding box center [559, 425] width 752 height 130
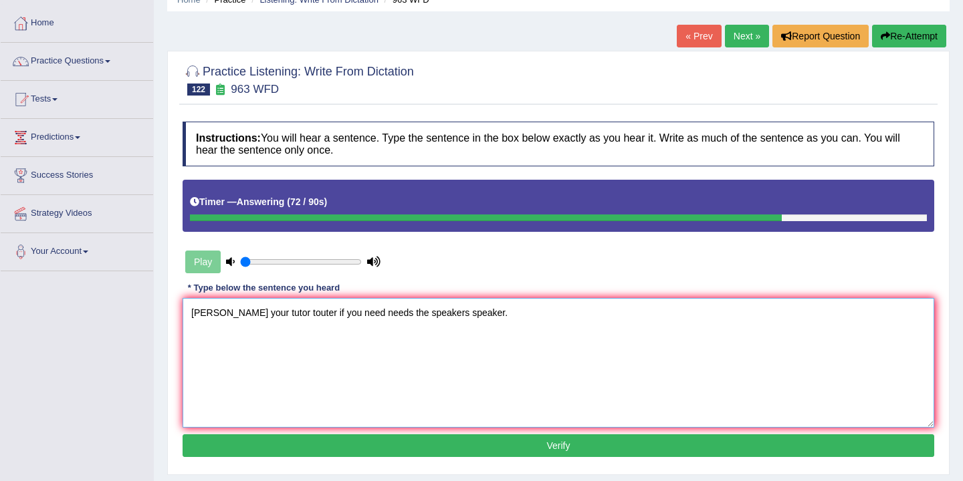
scroll to position [104, 0]
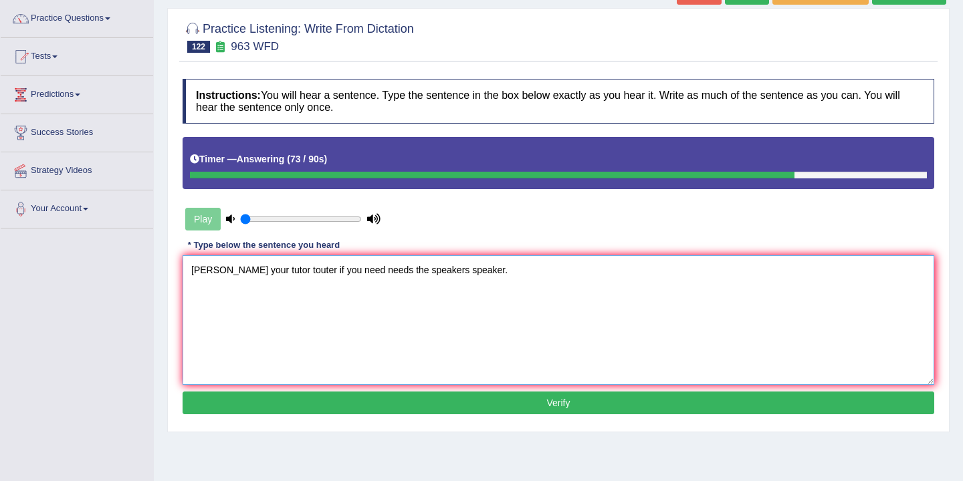
type textarea "Speake your tutor touter if you need needs the speakers speaker."
click at [471, 403] on button "Verify" at bounding box center [559, 403] width 752 height 23
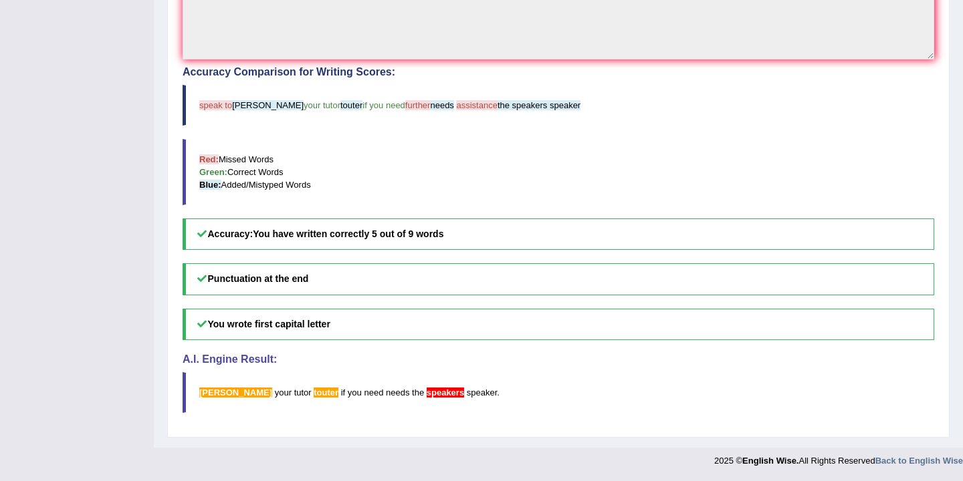
scroll to position [0, 0]
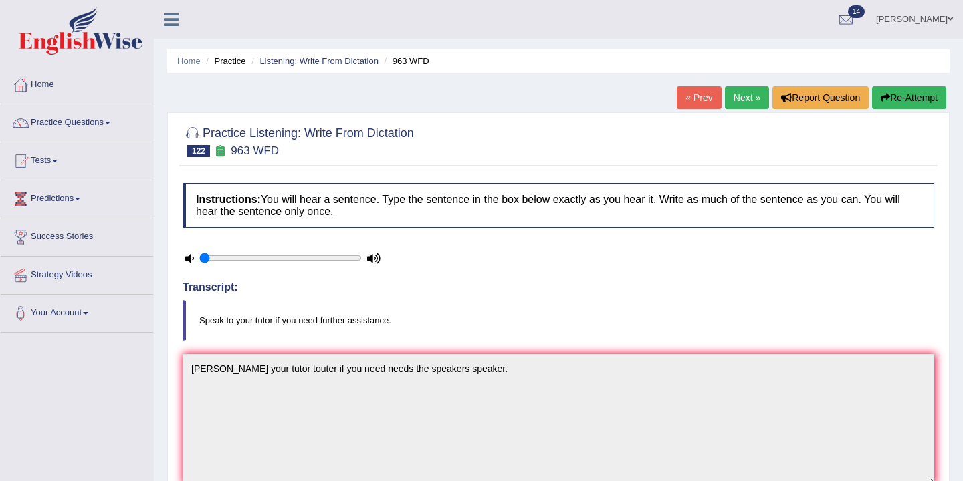
click at [739, 102] on link "Next »" at bounding box center [747, 97] width 44 height 23
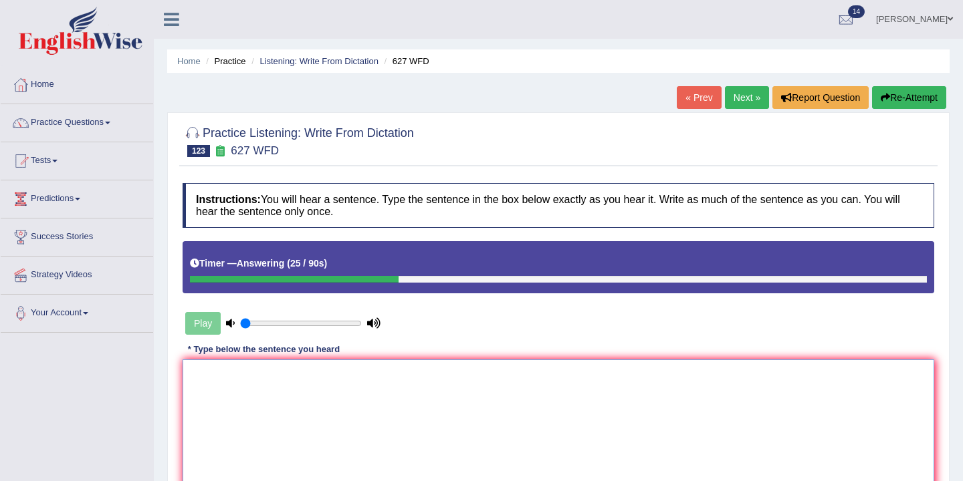
click at [235, 371] on textarea at bounding box center [559, 425] width 752 height 130
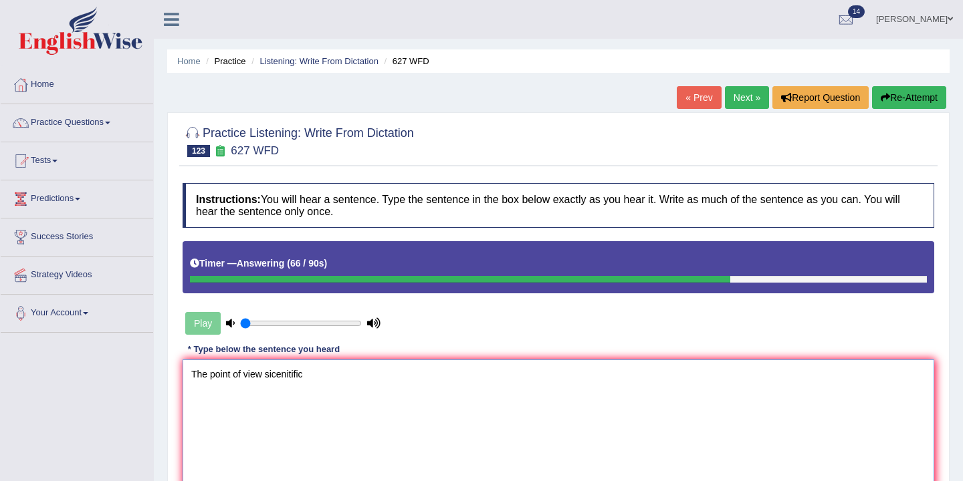
click at [273, 377] on textarea "The point of view sicenitific" at bounding box center [559, 425] width 752 height 130
click at [275, 378] on textarea "The point of view scenitific" at bounding box center [559, 425] width 752 height 130
click at [318, 376] on textarea "The point of view scienitific" at bounding box center [559, 425] width 752 height 130
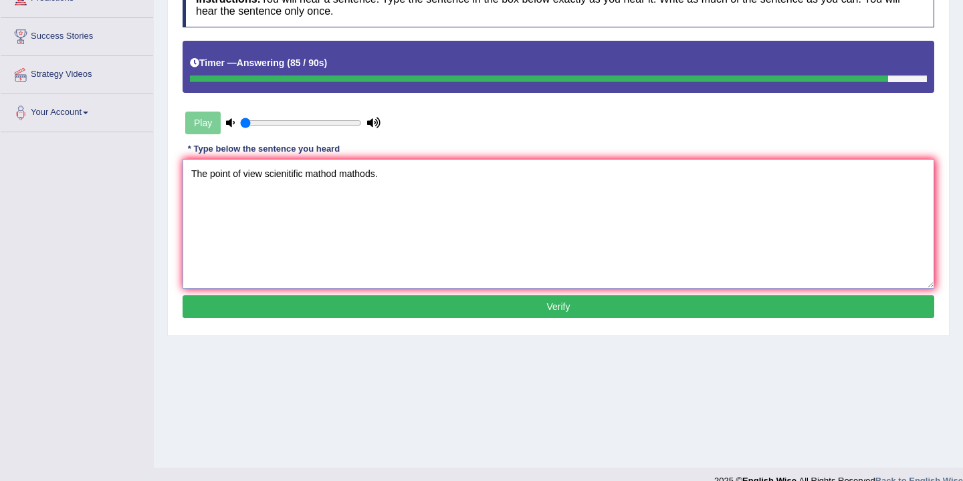
scroll to position [221, 0]
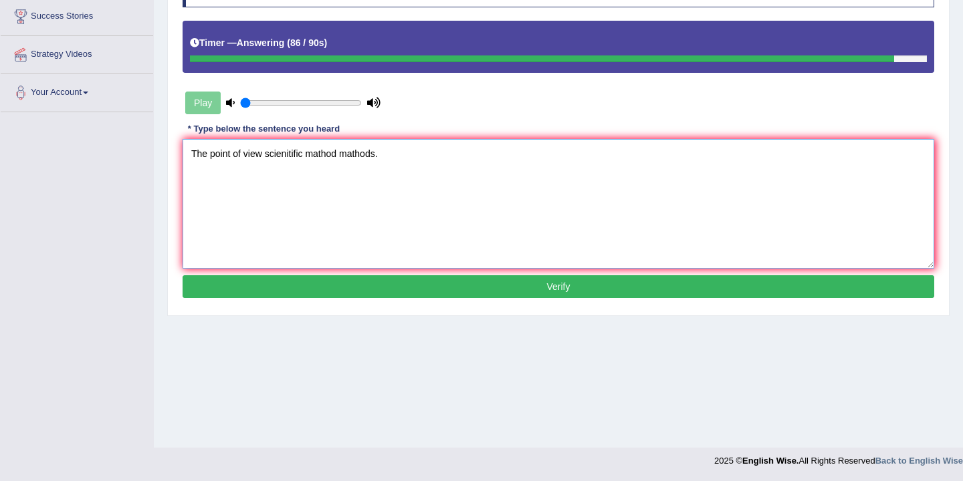
type textarea "The point of view scienitific mathod mathods."
click at [467, 288] on button "Verify" at bounding box center [559, 286] width 752 height 23
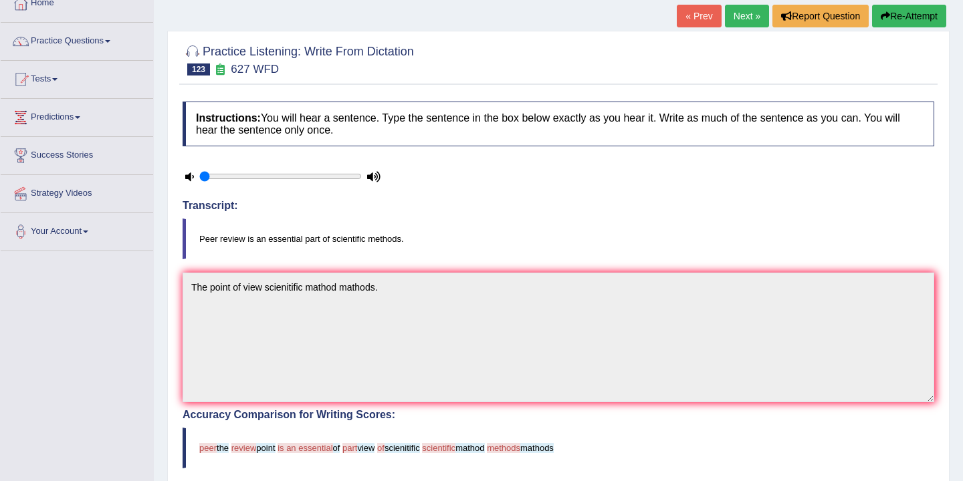
scroll to position [0, 0]
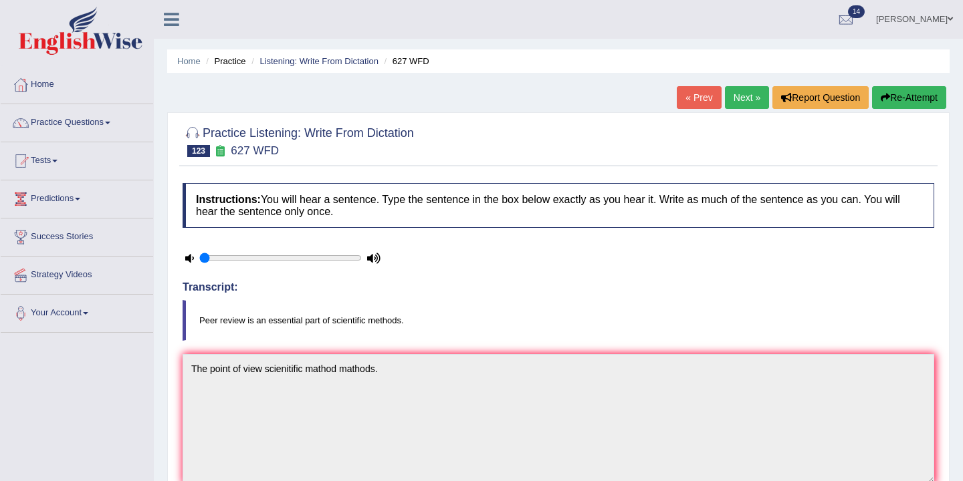
click at [918, 97] on button "Re-Attempt" at bounding box center [909, 97] width 74 height 23
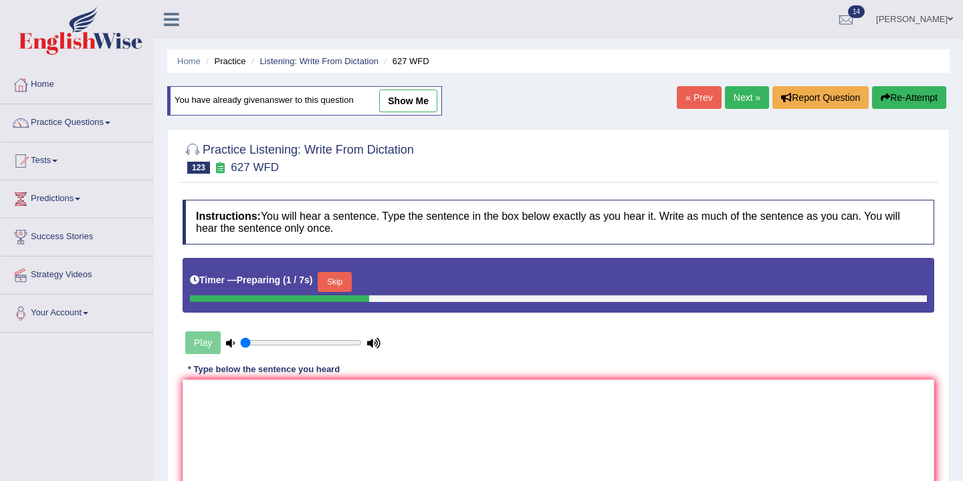
click at [342, 282] on button "Skip" at bounding box center [334, 282] width 33 height 20
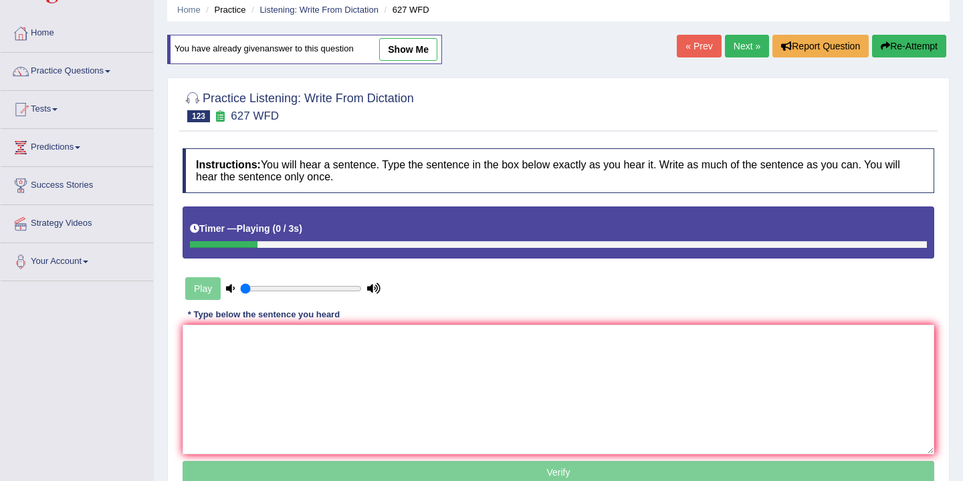
scroll to position [53, 0]
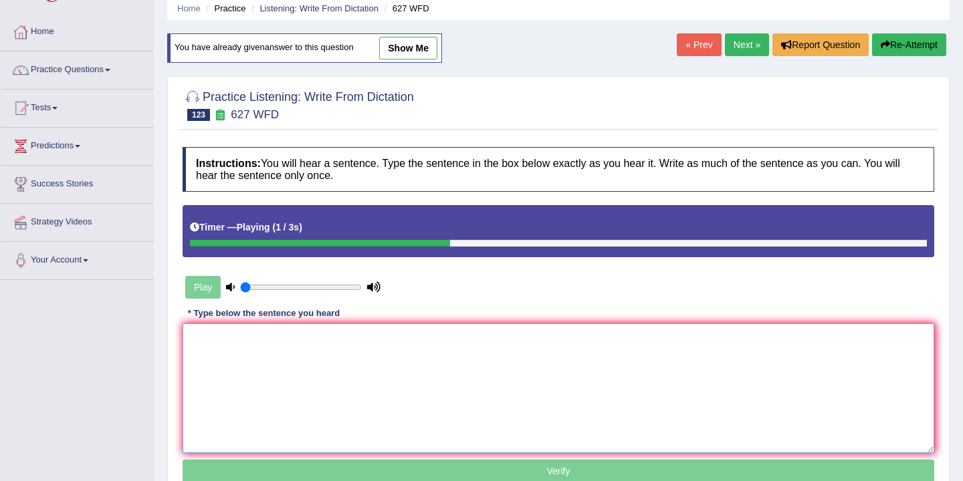
click at [310, 333] on textarea at bounding box center [559, 389] width 752 height 130
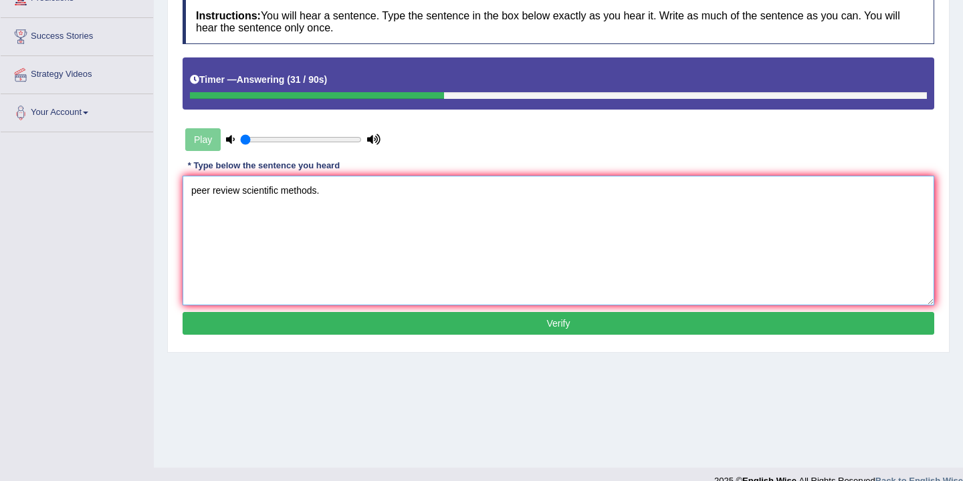
scroll to position [221, 0]
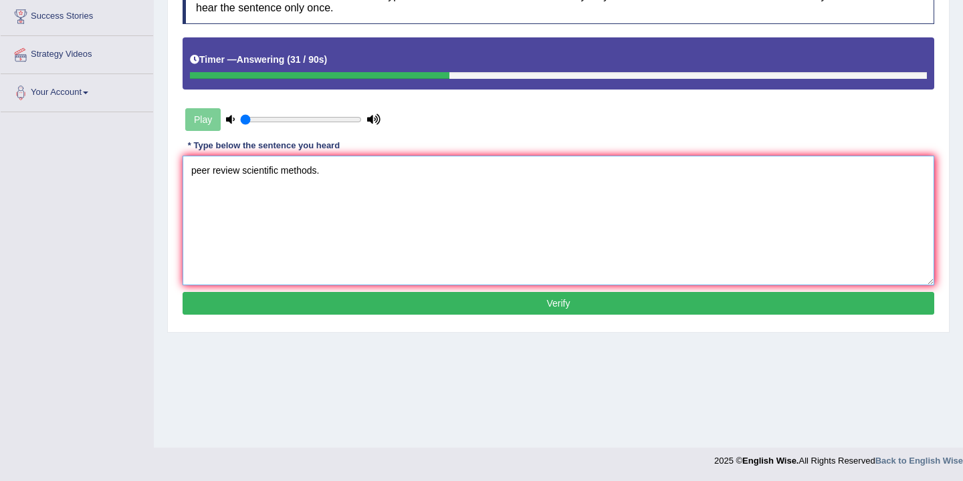
type textarea "peer review scientific methods."
click at [447, 305] on button "Verify" at bounding box center [559, 303] width 752 height 23
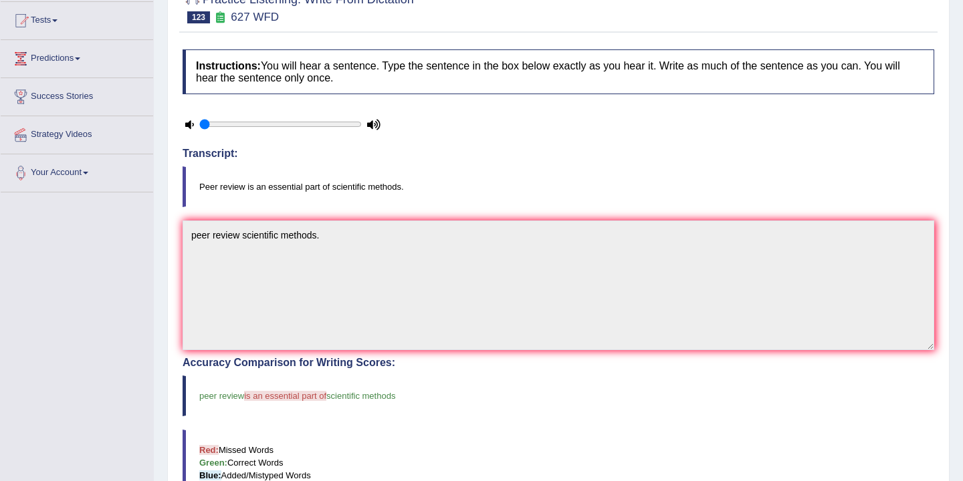
scroll to position [0, 0]
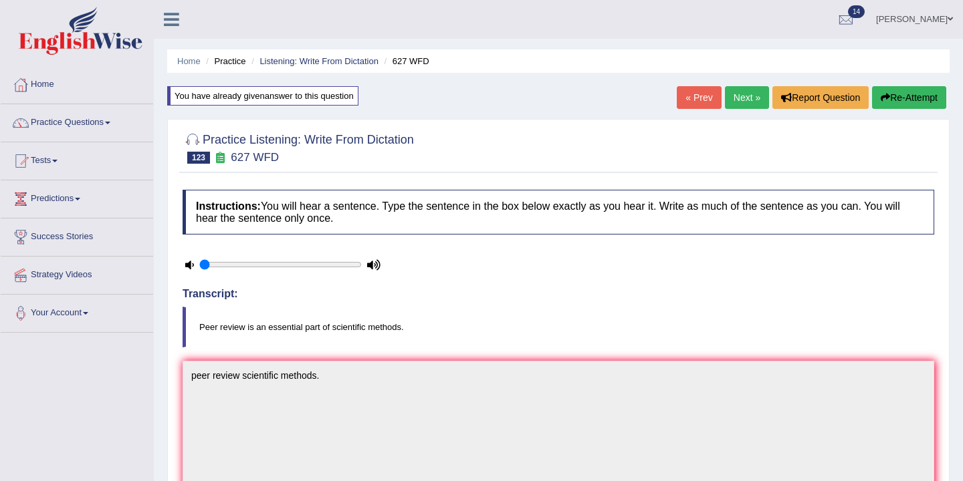
click at [743, 94] on link "Next »" at bounding box center [747, 97] width 44 height 23
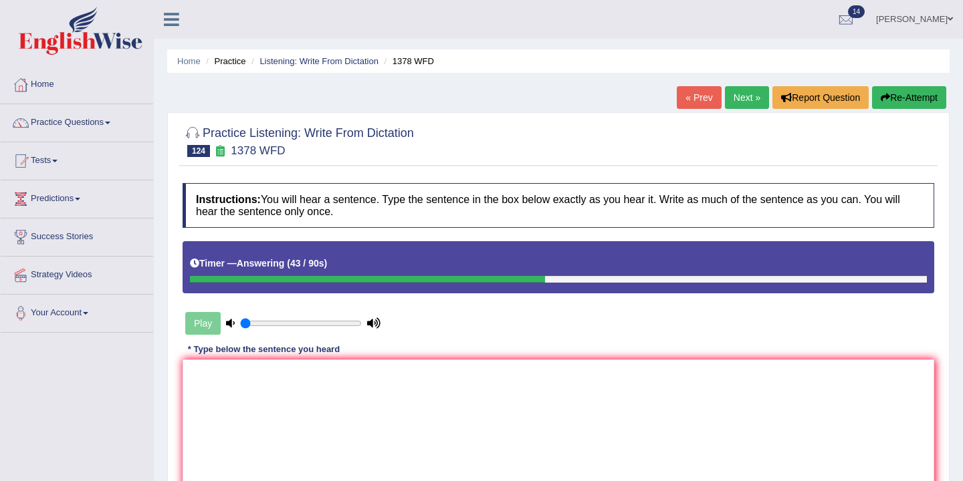
click at [354, 352] on div "Instructions: You will hear a sentence. Type the sentence in the box below exac…" at bounding box center [558, 353] width 758 height 353
click at [221, 382] on textarea at bounding box center [559, 425] width 752 height 130
type textarea "D"
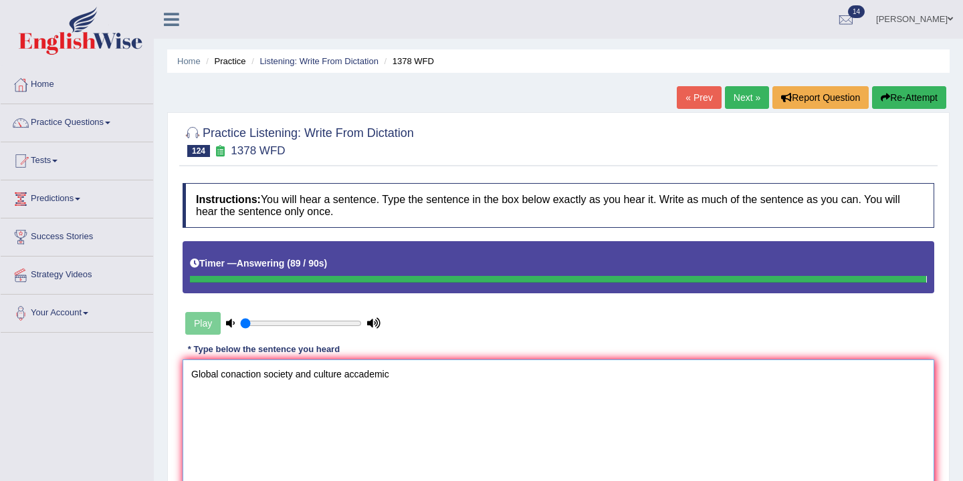
type textarea "Global conaction society and culture accademic"
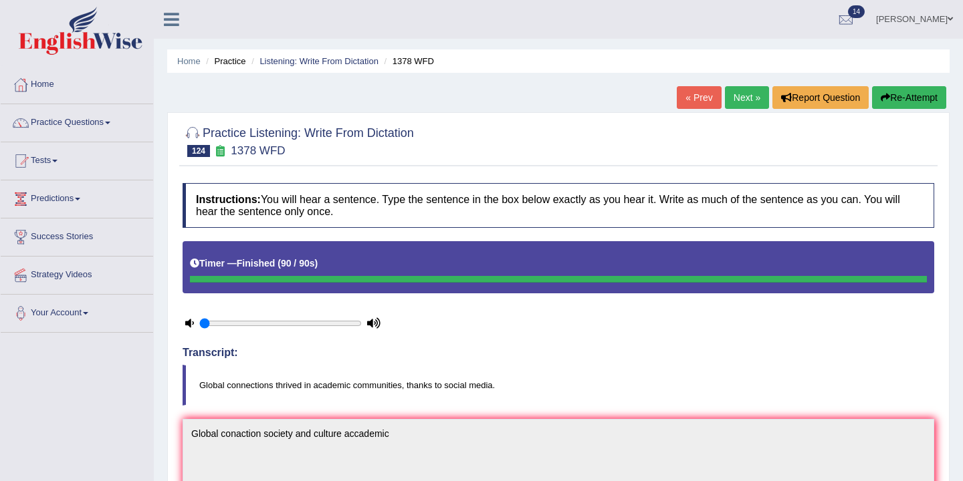
click at [905, 102] on button "Re-Attempt" at bounding box center [909, 97] width 74 height 23
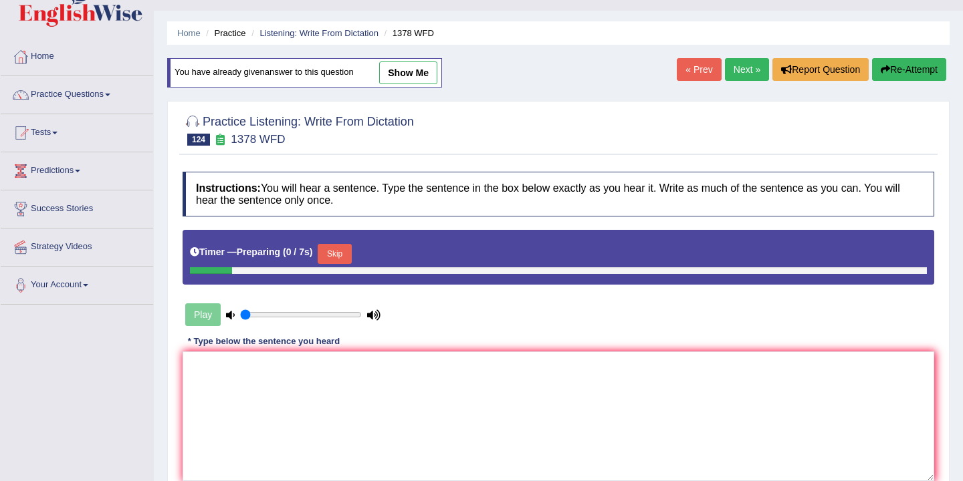
scroll to position [31, 0]
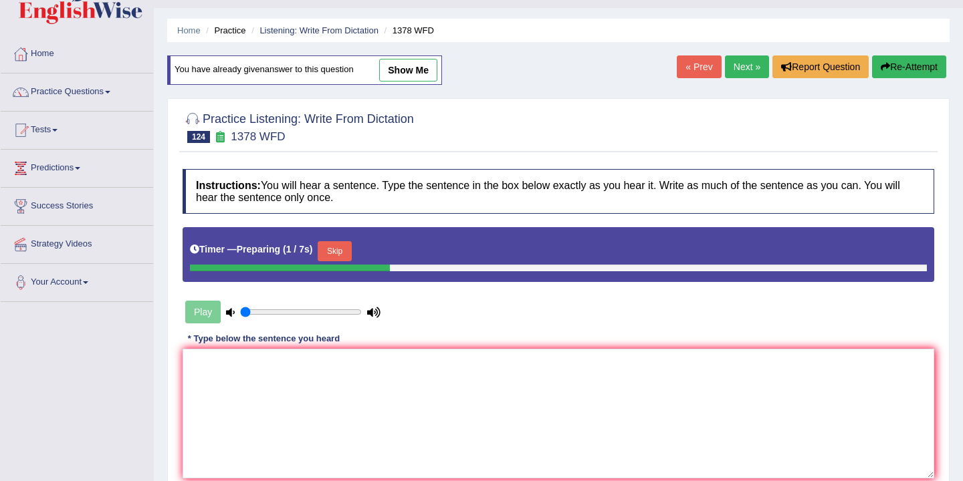
click at [346, 255] on button "Skip" at bounding box center [334, 251] width 33 height 20
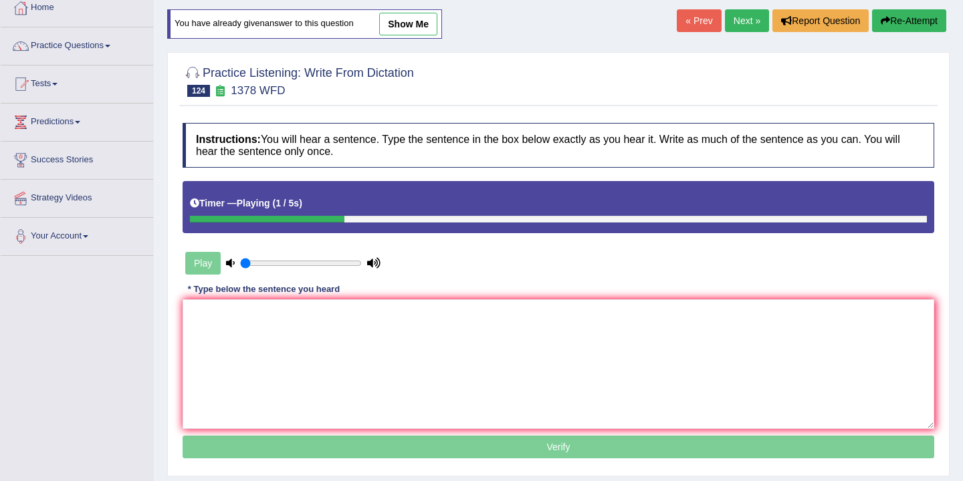
scroll to position [76, 0]
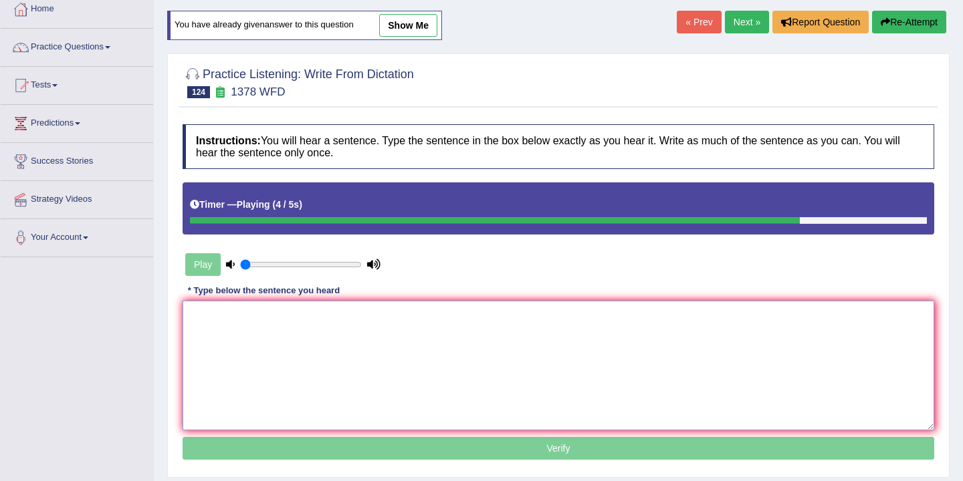
click at [271, 321] on textarea at bounding box center [559, 366] width 752 height 130
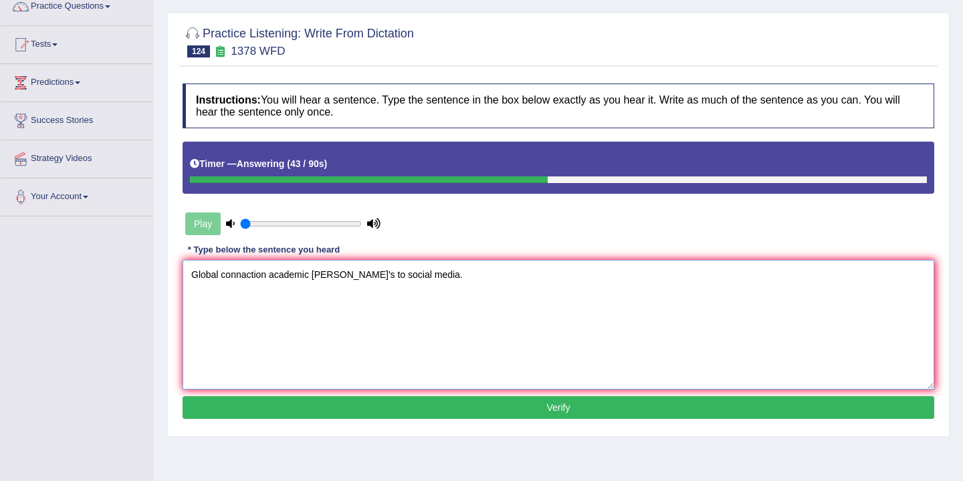
scroll to position [118, 0]
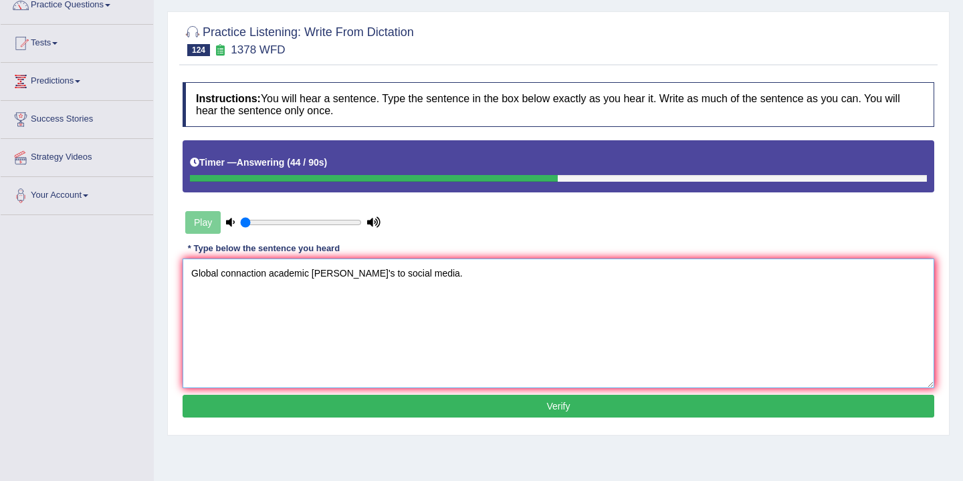
type textarea "Global connaction academic thak's to social media."
click at [393, 407] on button "Verify" at bounding box center [559, 406] width 752 height 23
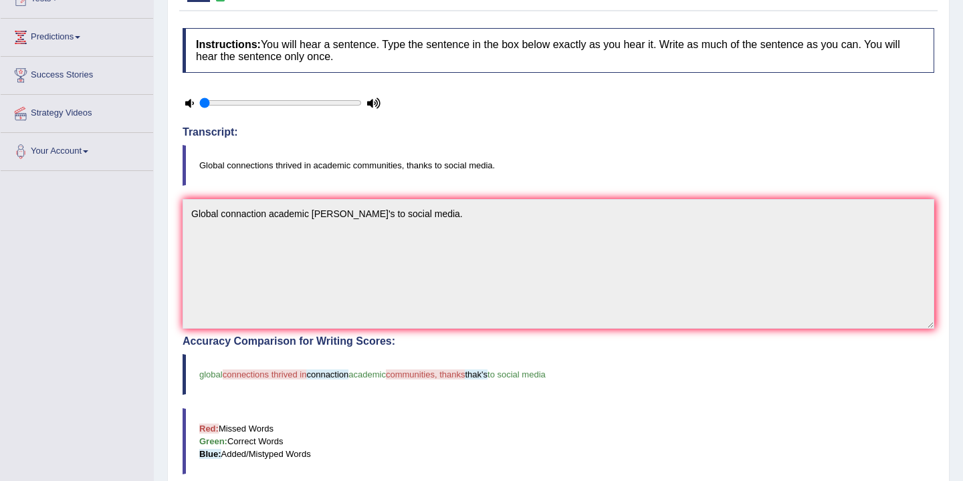
scroll to position [0, 0]
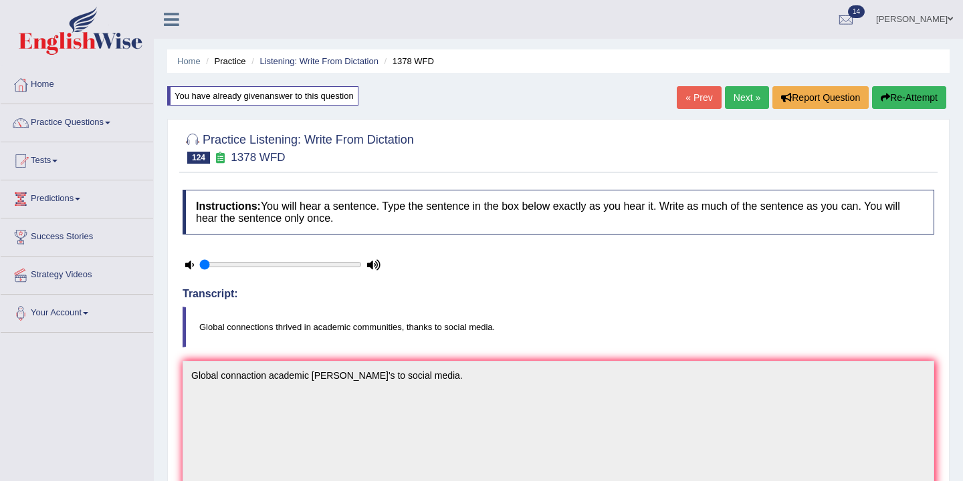
click at [744, 98] on link "Next »" at bounding box center [747, 97] width 44 height 23
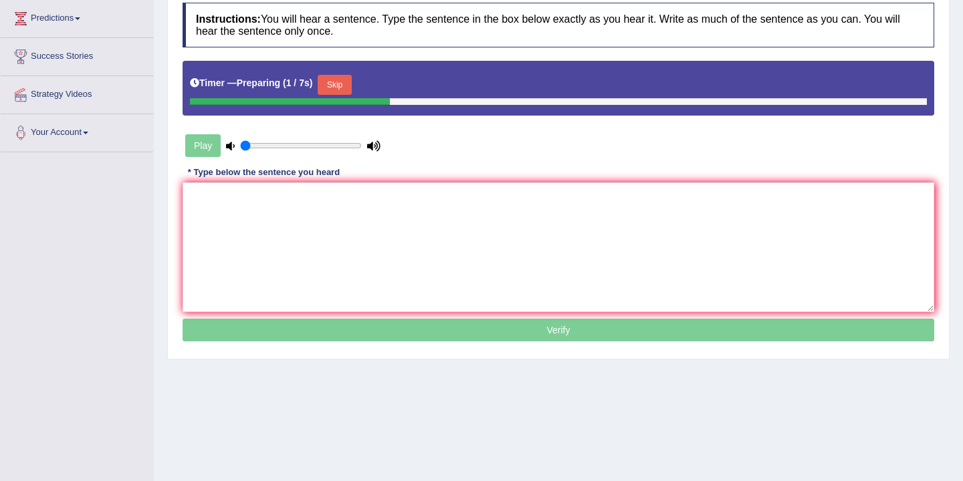
scroll to position [221, 0]
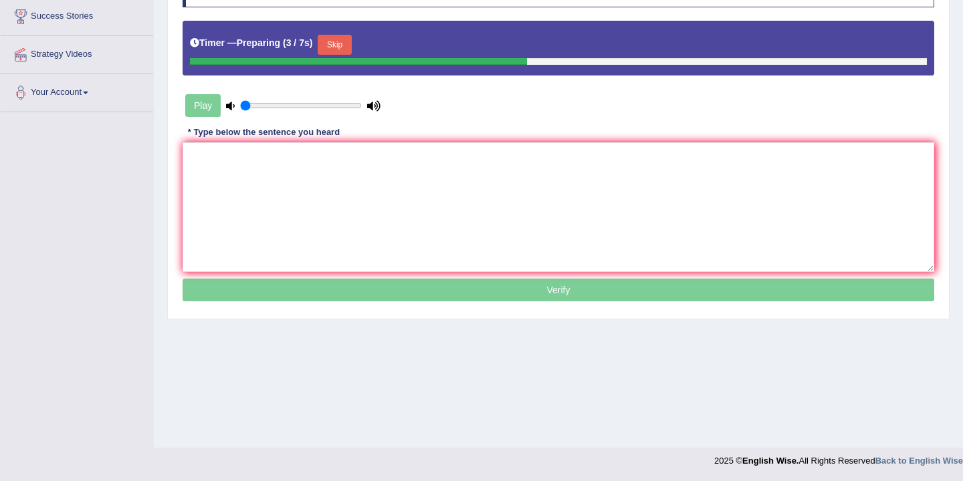
click at [344, 44] on button "Skip" at bounding box center [334, 45] width 33 height 20
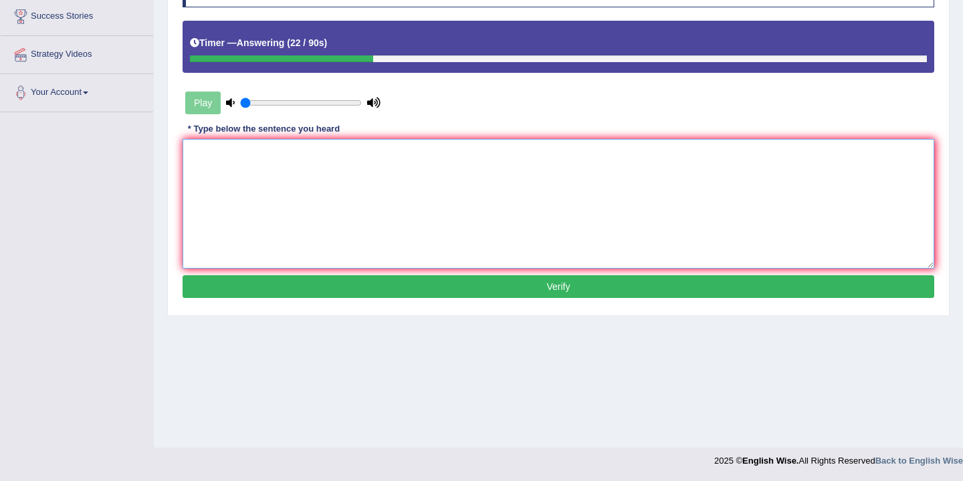
click at [210, 157] on textarea at bounding box center [559, 204] width 752 height 130
type textarea "You need to hand essay next semister."
click at [348, 290] on button "Verify" at bounding box center [559, 286] width 752 height 23
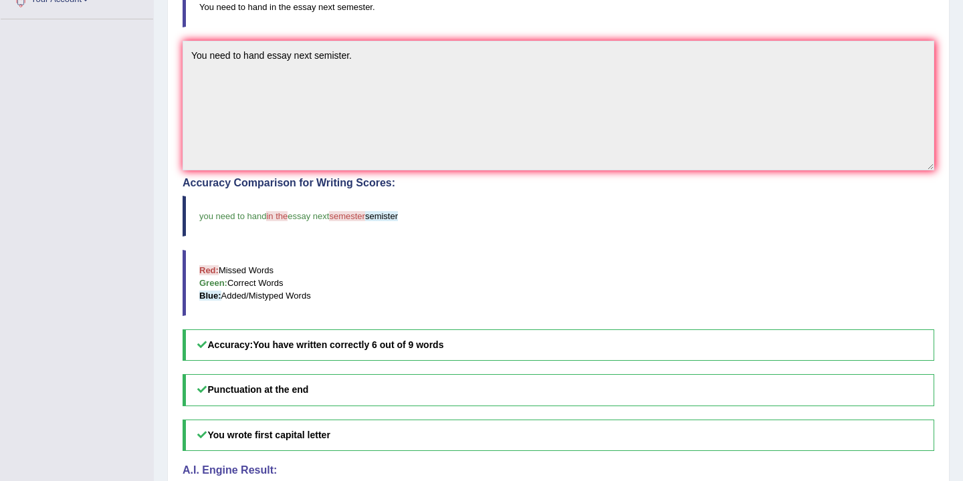
scroll to position [0, 0]
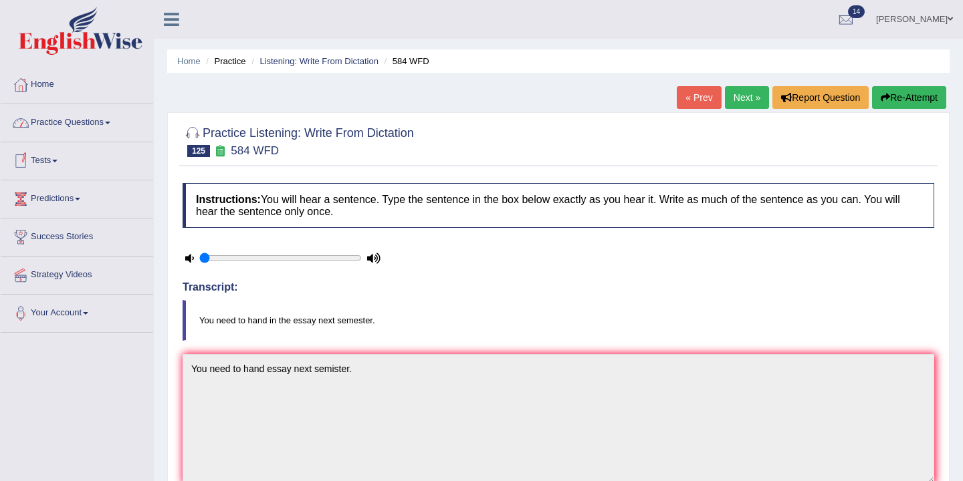
click at [58, 160] on span at bounding box center [54, 161] width 5 height 3
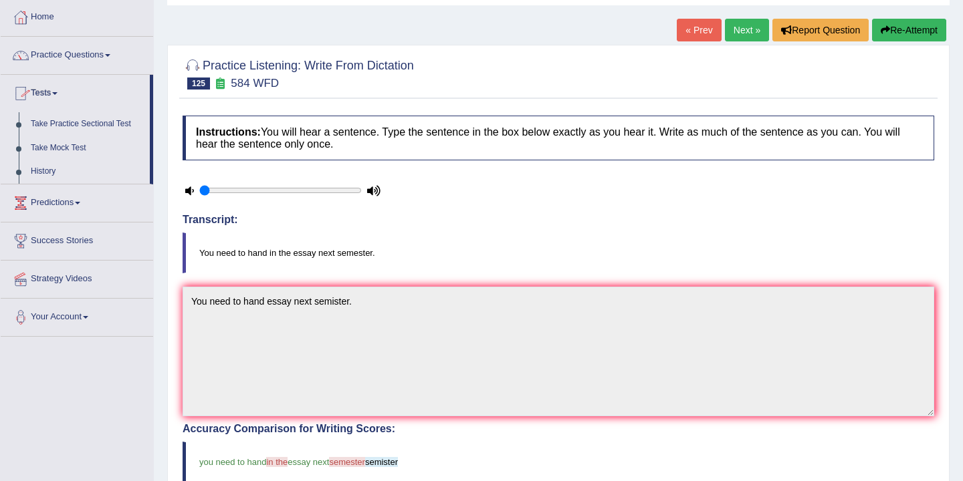
scroll to position [70, 0]
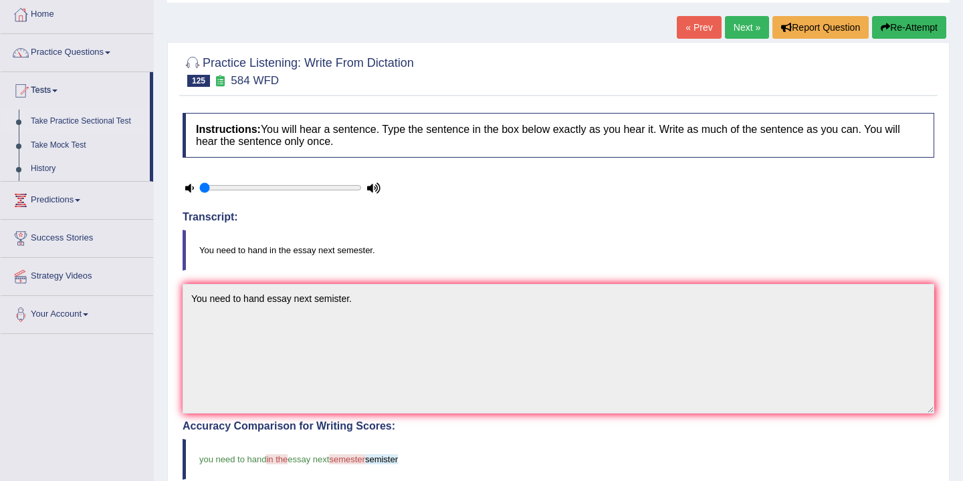
click at [114, 121] on link "Take Practice Sectional Test" at bounding box center [87, 122] width 125 height 24
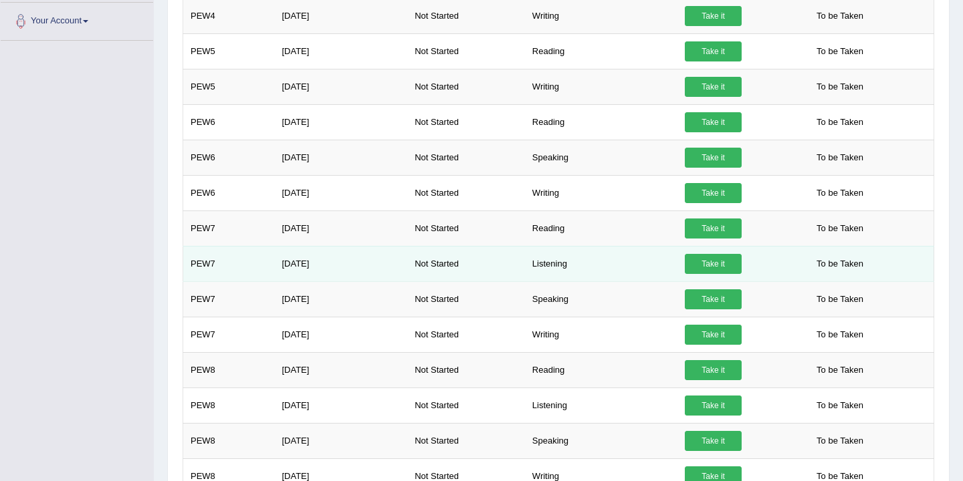
scroll to position [390, 0]
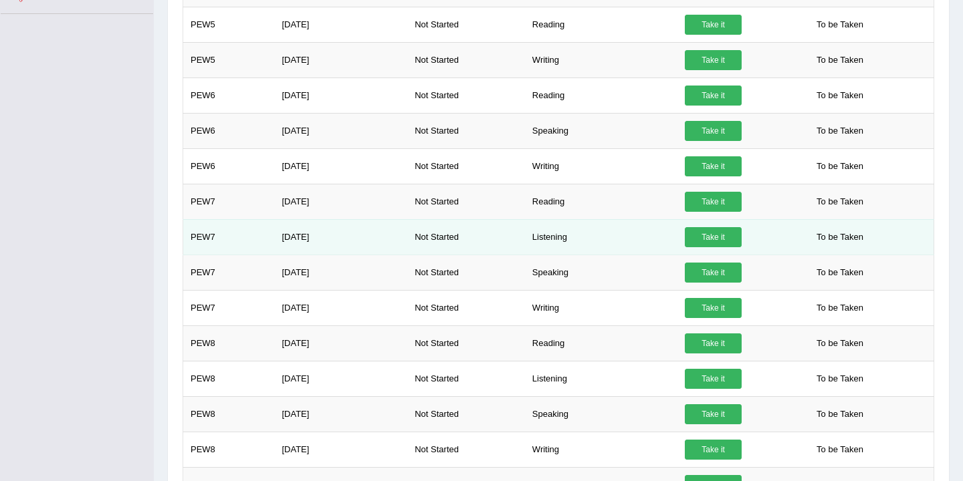
click at [708, 235] on link "Take it" at bounding box center [713, 237] width 57 height 20
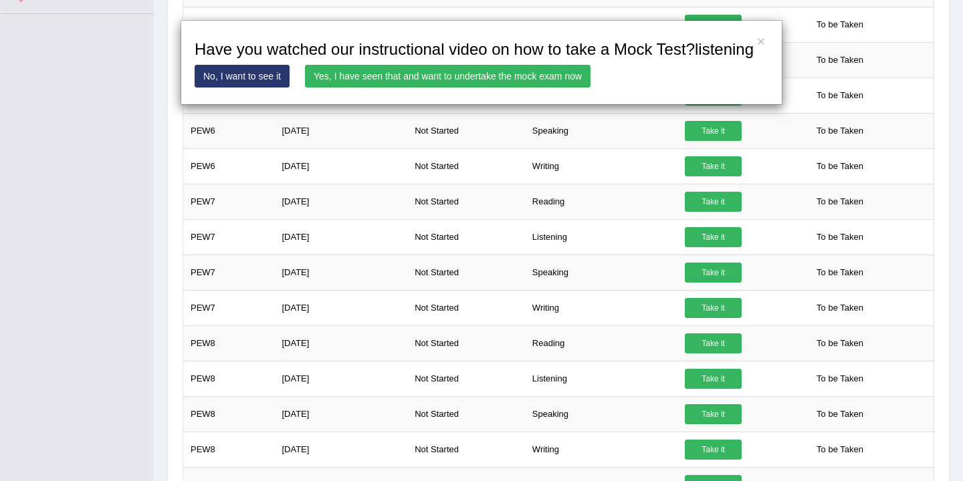
click at [451, 88] on link "Yes, I have seen that and want to undertake the mock exam now" at bounding box center [448, 76] width 286 height 23
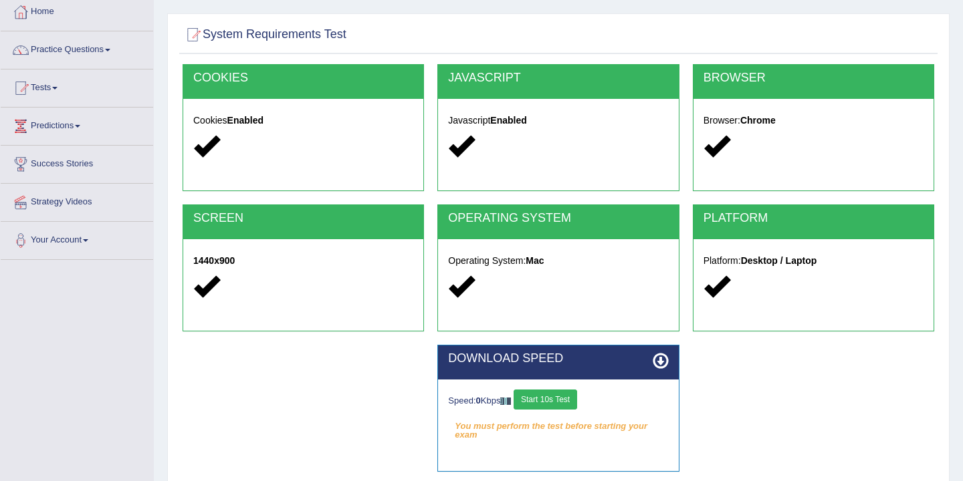
scroll to position [191, 0]
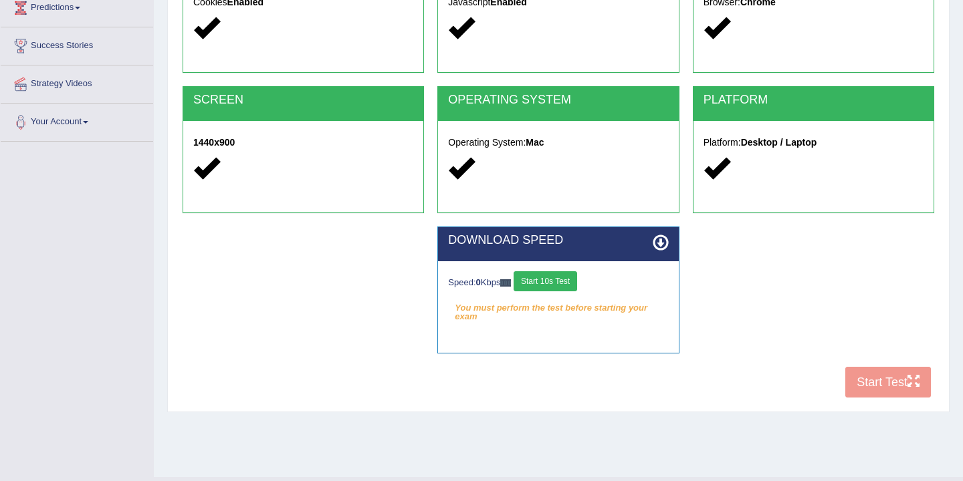
click at [564, 284] on button "Start 10s Test" at bounding box center [546, 281] width 64 height 20
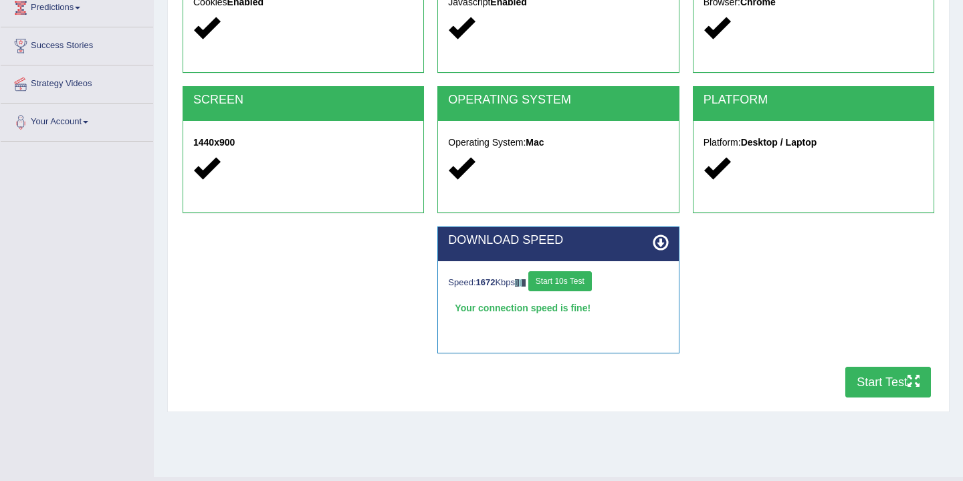
click at [881, 381] on button "Start Test" at bounding box center [888, 382] width 86 height 31
